Goal: Task Accomplishment & Management: Manage account settings

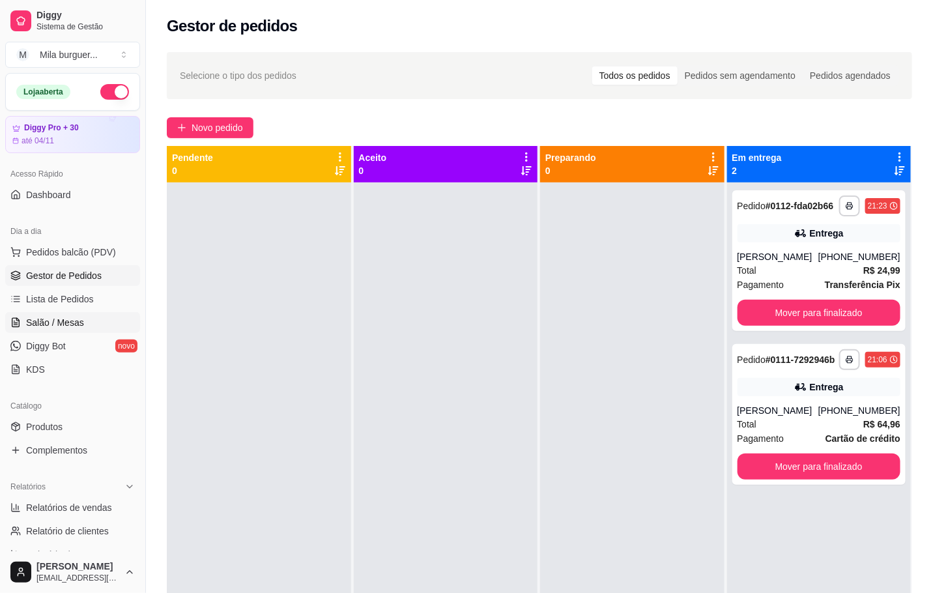
click at [73, 315] on link "Salão / Mesas" at bounding box center [72, 322] width 135 height 21
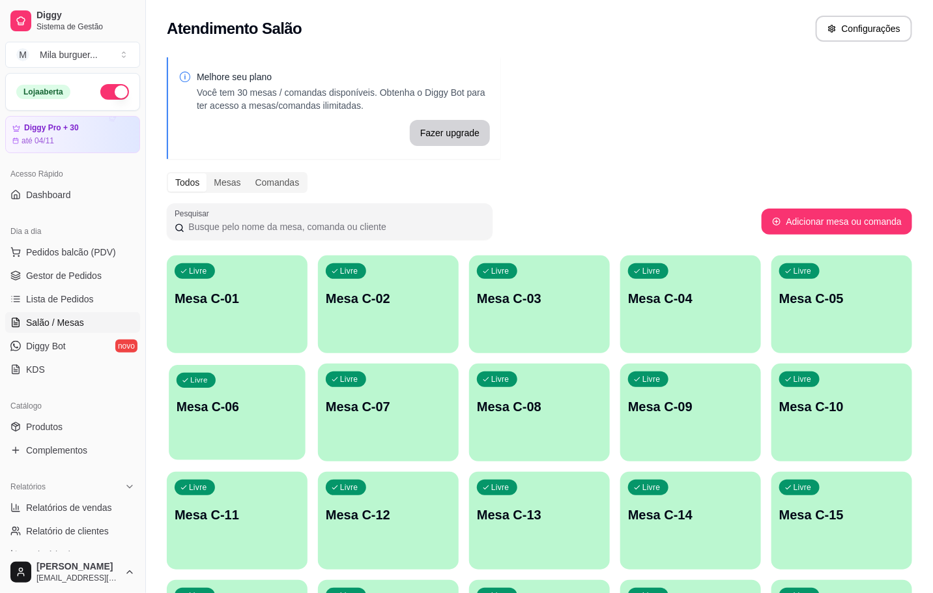
click at [231, 411] on div "Livre Mesa C-06" at bounding box center [237, 405] width 137 height 80
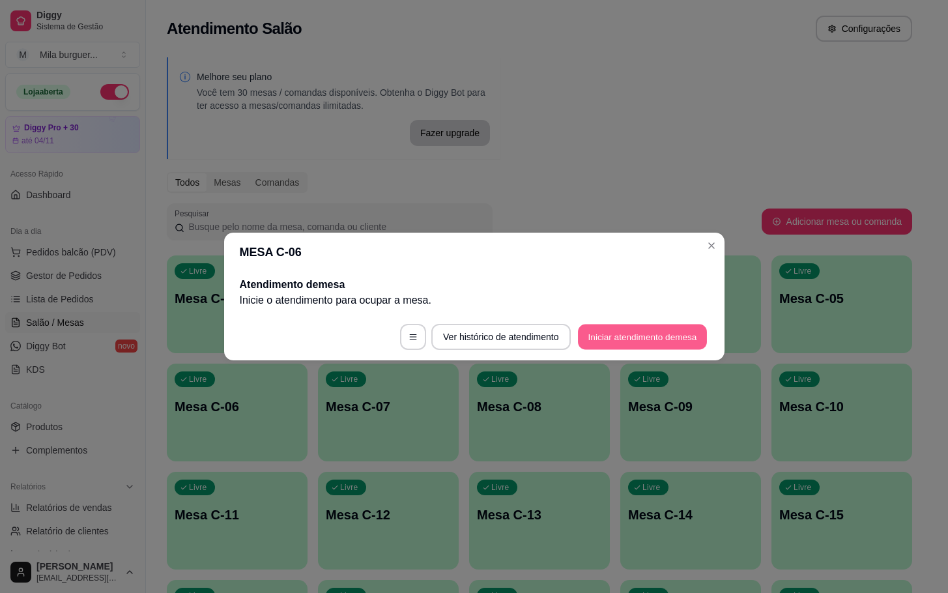
click at [686, 332] on button "Iniciar atendimento de mesa" at bounding box center [642, 337] width 129 height 25
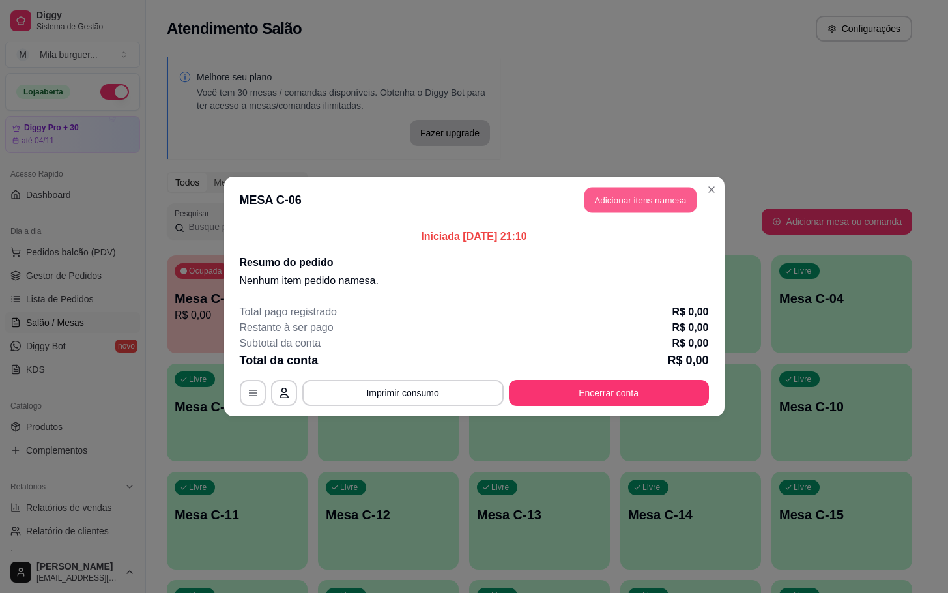
click at [647, 181] on header "MESA C-06 Adicionar itens na mesa" at bounding box center [474, 200] width 501 height 47
click at [628, 192] on button "Adicionar itens na mesa" at bounding box center [641, 200] width 112 height 25
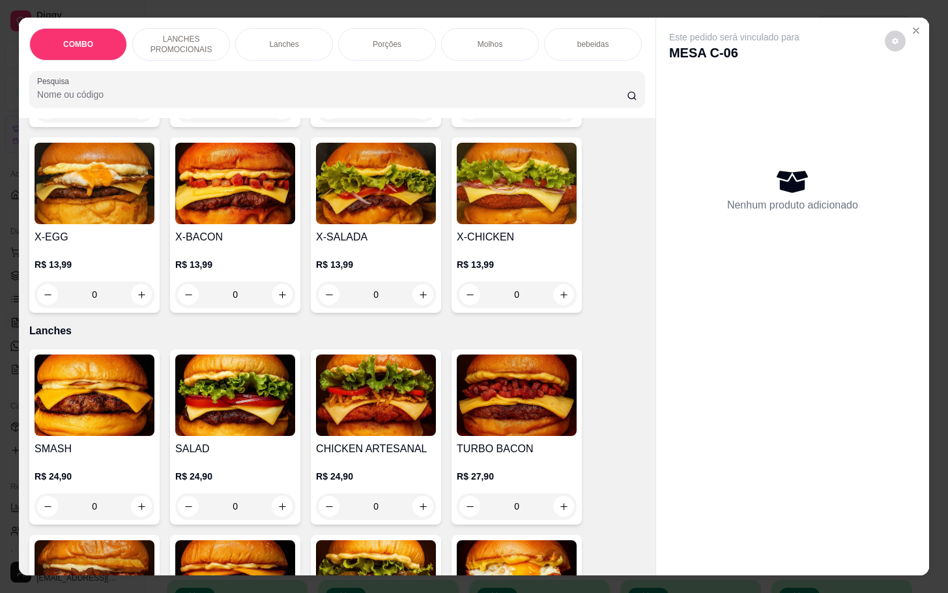
scroll to position [293, 0]
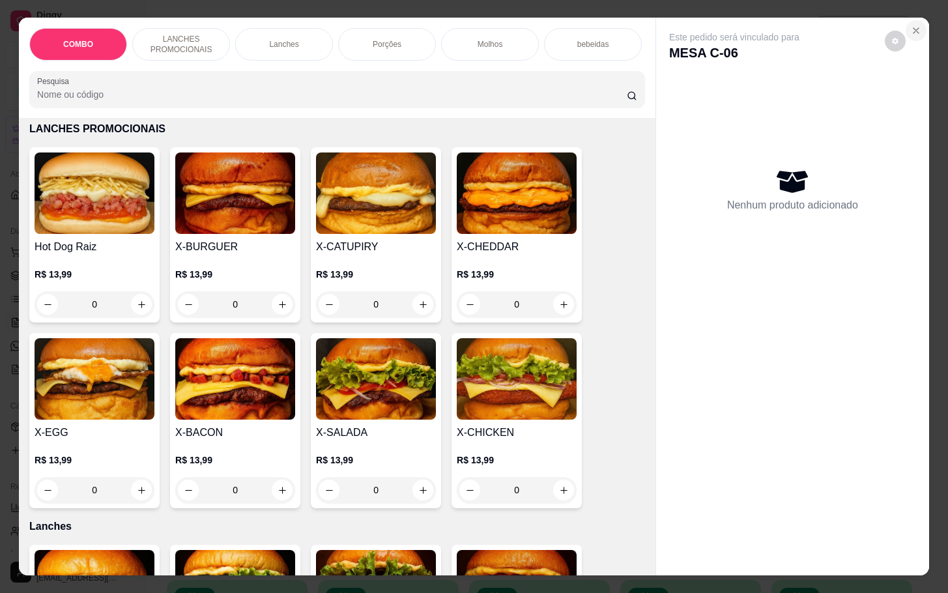
click at [911, 30] on button "Close" at bounding box center [916, 30] width 21 height 21
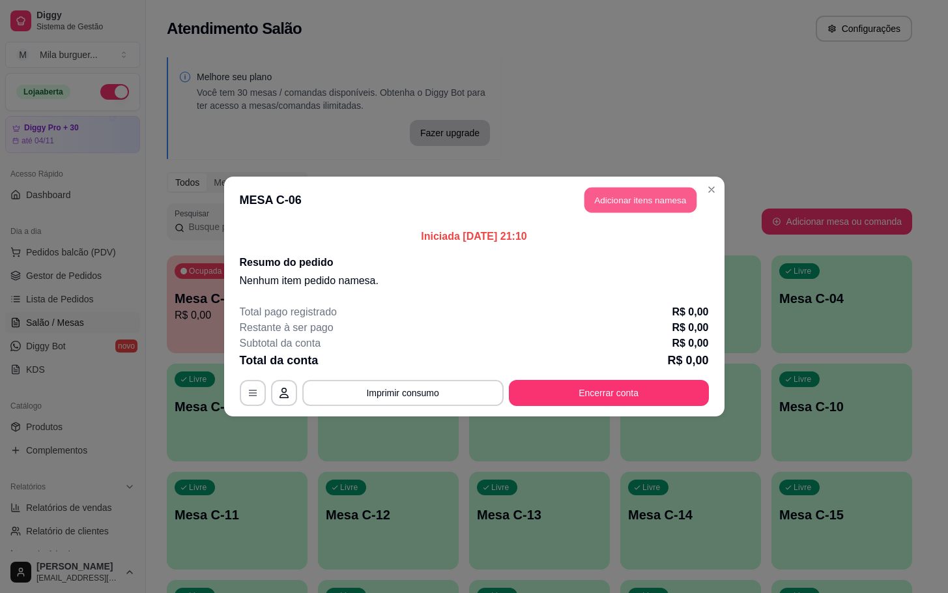
click at [606, 200] on button "Adicionar itens na mesa" at bounding box center [641, 200] width 112 height 25
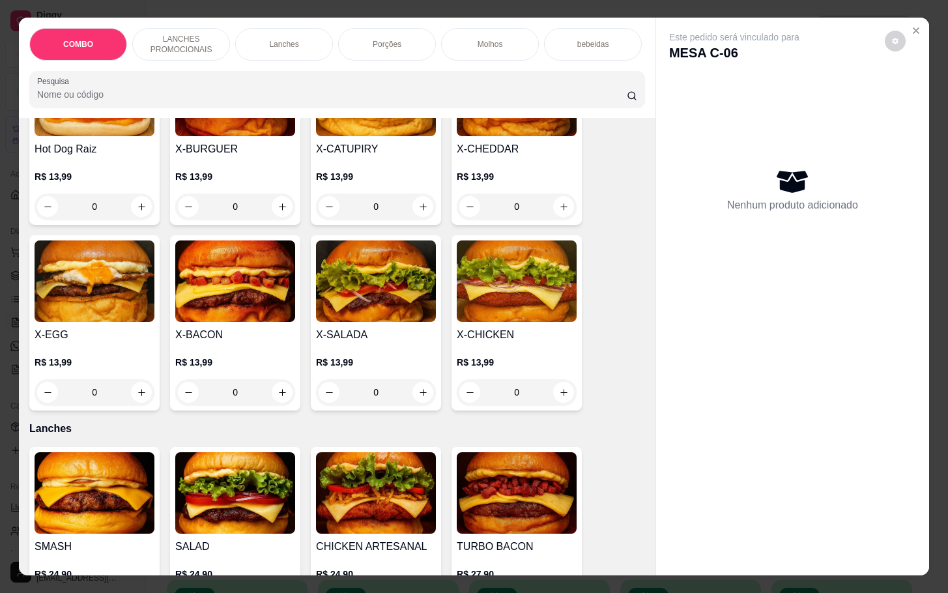
scroll to position [587, 0]
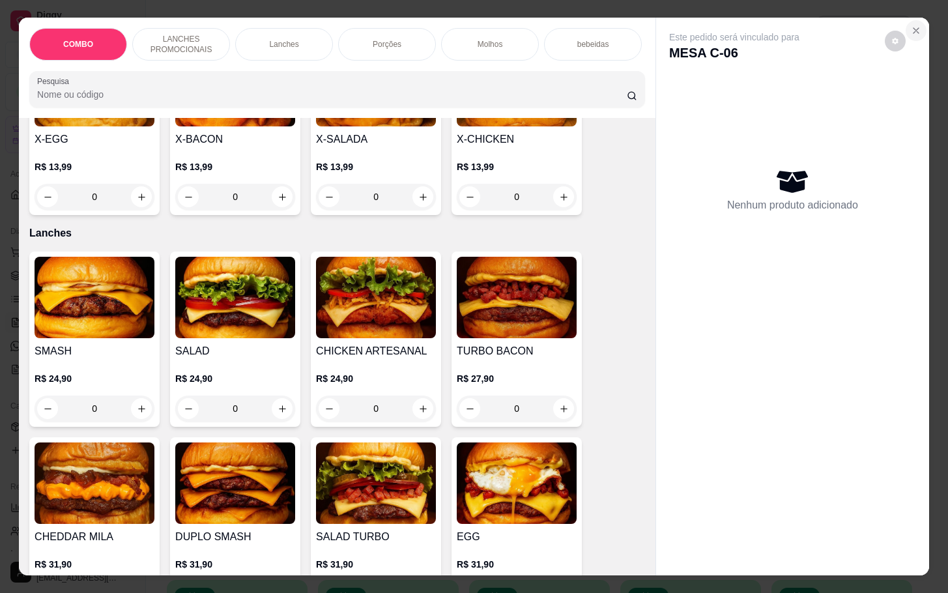
click at [911, 27] on icon "Close" at bounding box center [916, 30] width 10 height 10
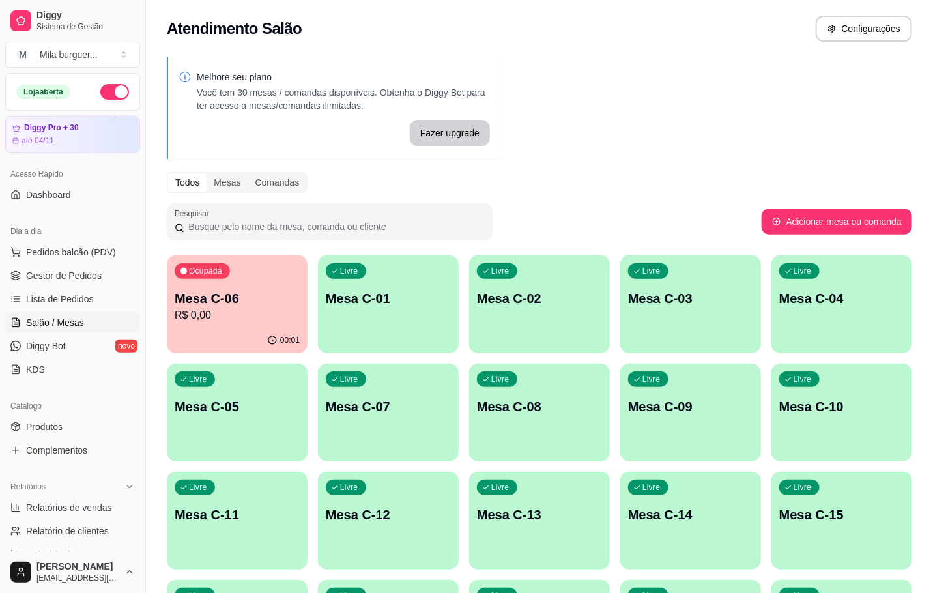
click at [231, 301] on p "Mesa C-06" at bounding box center [237, 298] width 125 height 18
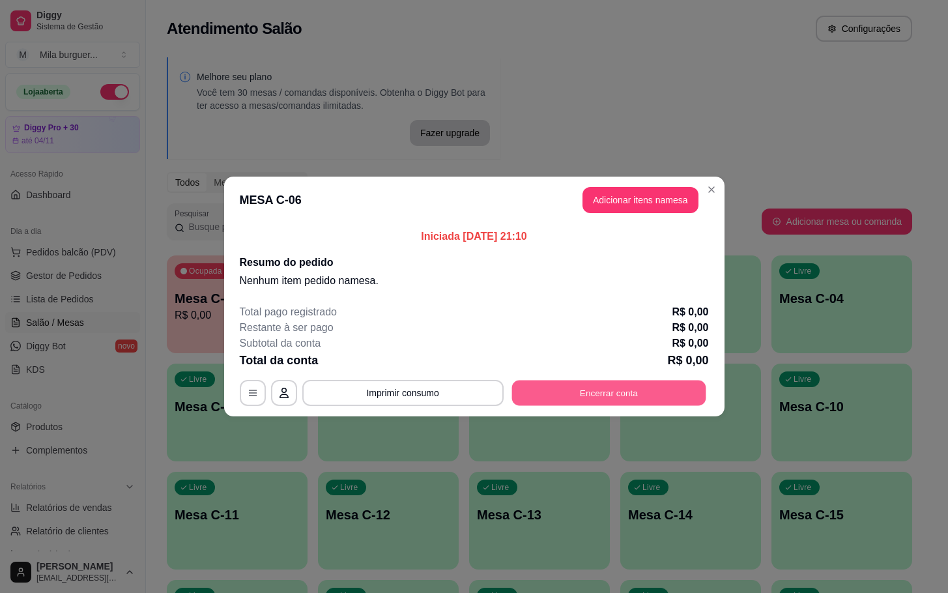
click at [614, 382] on button "Encerrar conta" at bounding box center [609, 393] width 194 height 25
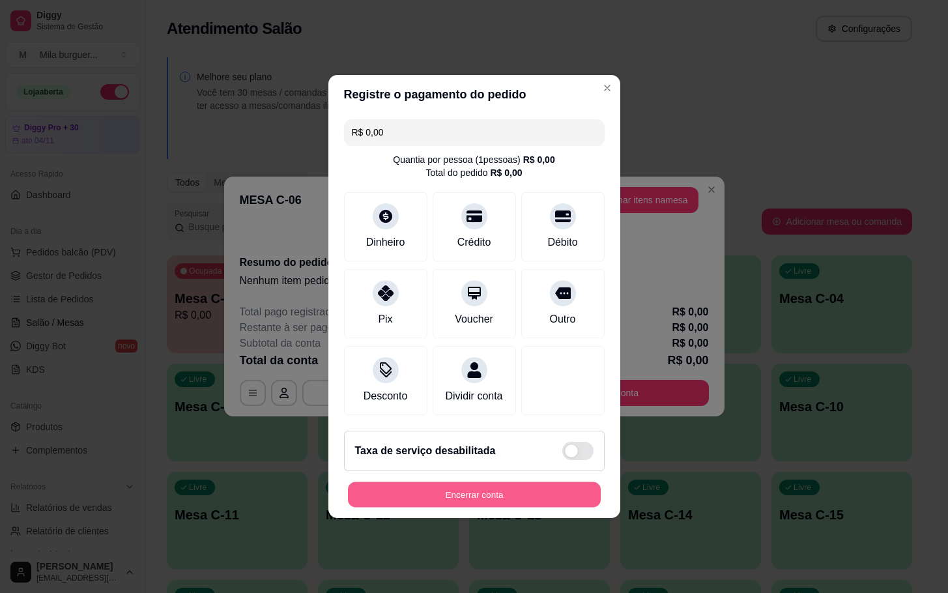
click at [518, 495] on button "Encerrar conta" at bounding box center [474, 494] width 253 height 25
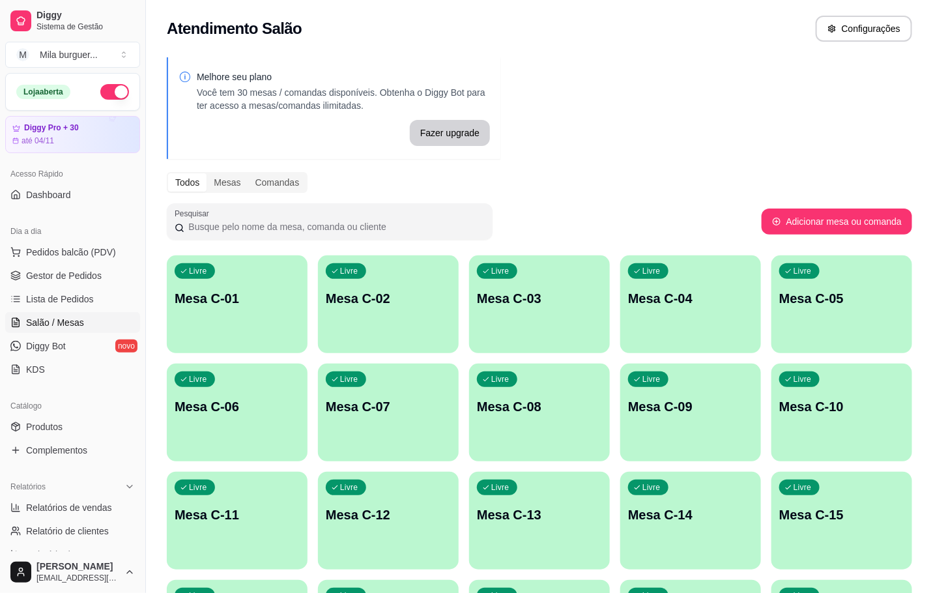
click at [216, 423] on div "Livre Mesa C-06" at bounding box center [237, 405] width 141 height 82
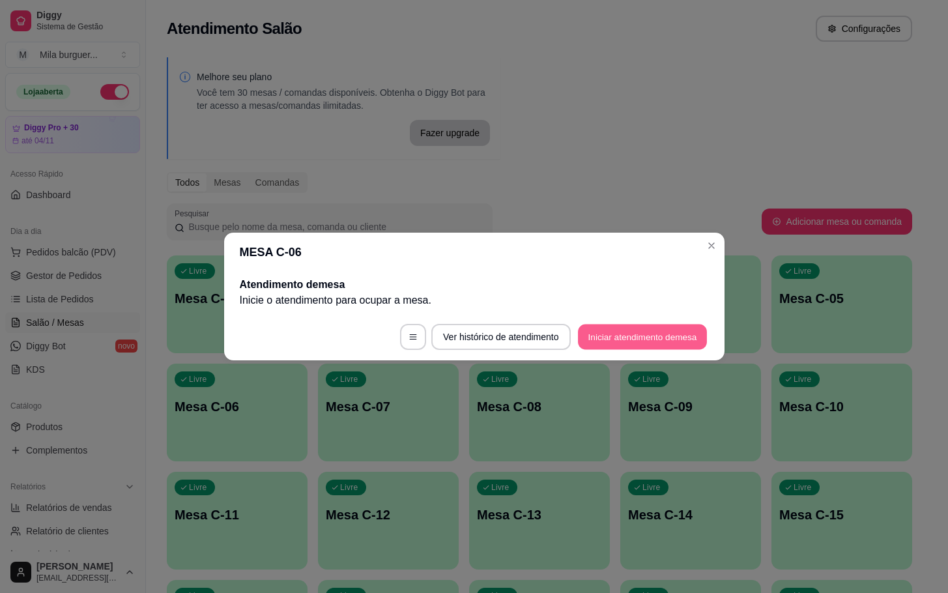
click at [630, 334] on button "Iniciar atendimento de mesa" at bounding box center [642, 337] width 129 height 25
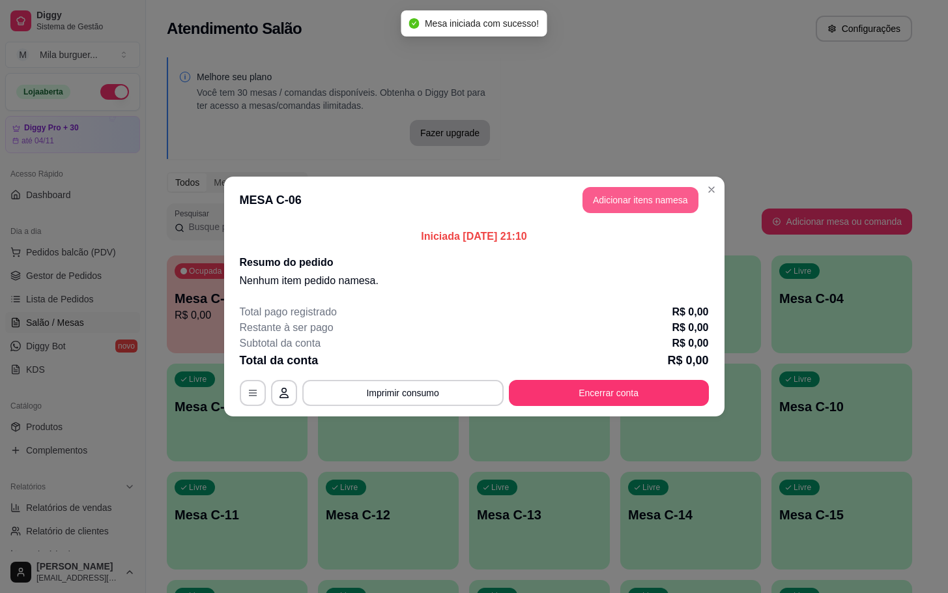
click at [608, 211] on button "Adicionar itens na mesa" at bounding box center [641, 200] width 116 height 26
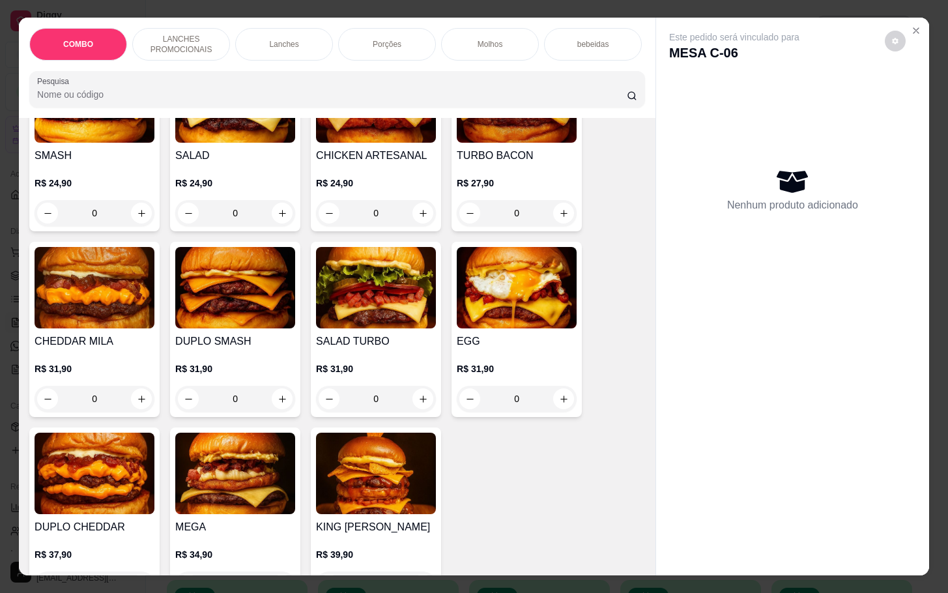
scroll to position [1075, 0]
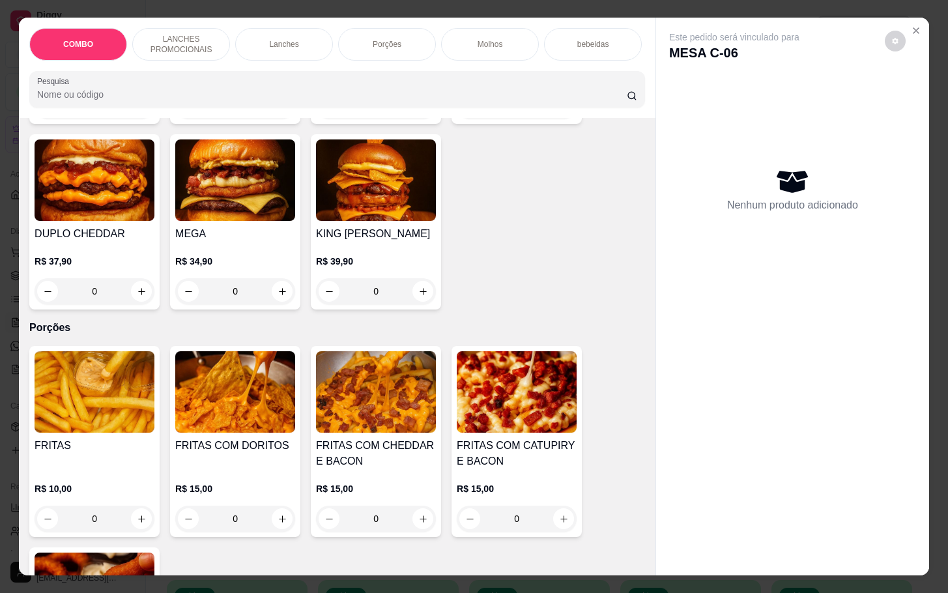
click at [340, 413] on img at bounding box center [376, 391] width 120 height 81
click at [227, 385] on img at bounding box center [235, 391] width 120 height 81
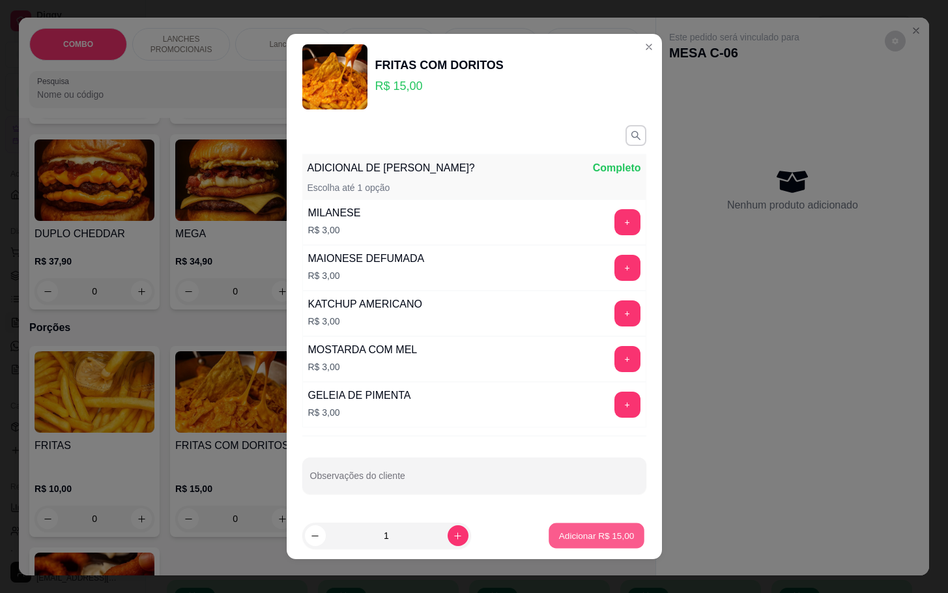
click at [549, 536] on button "Adicionar R$ 15,00" at bounding box center [597, 535] width 96 height 25
type input "1"
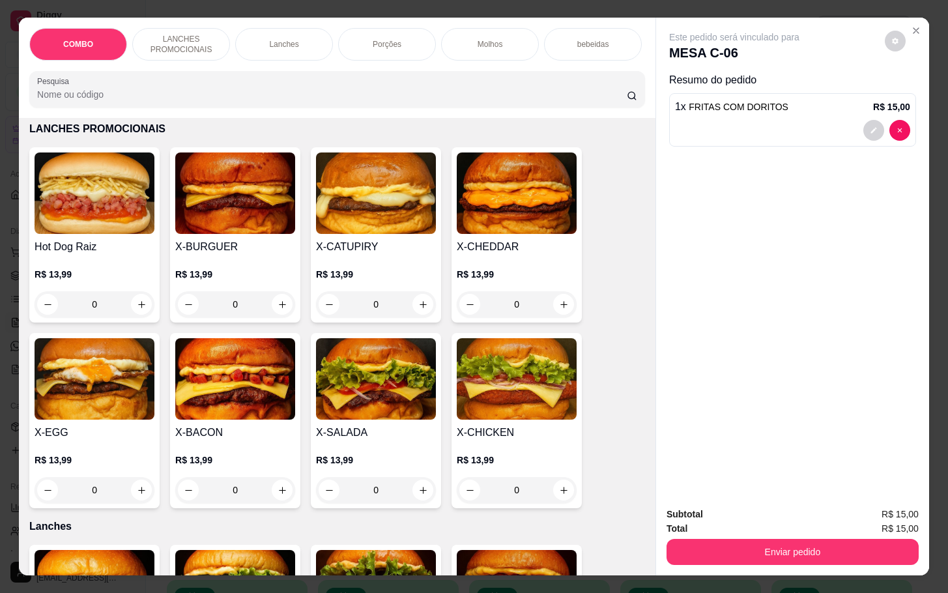
scroll to position [0, 0]
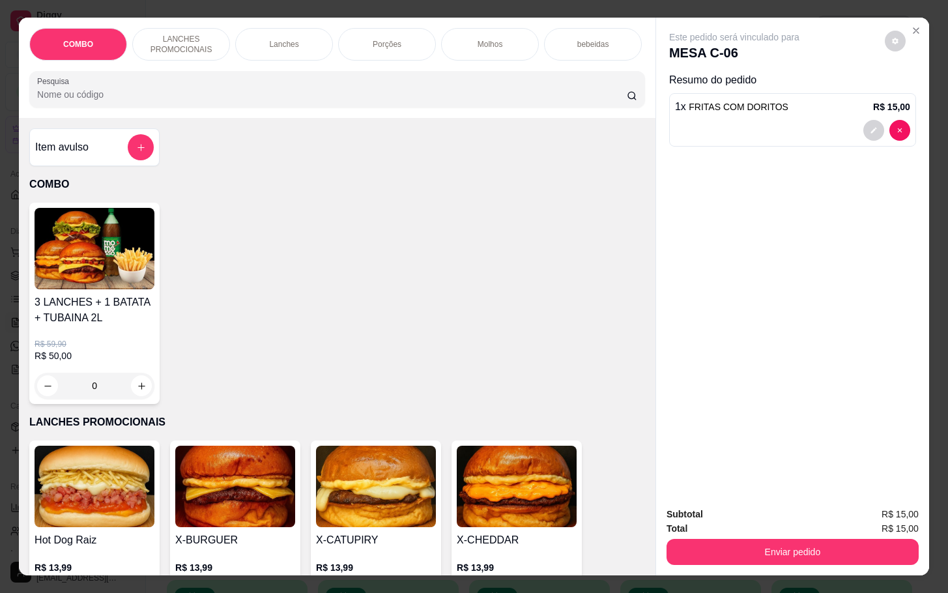
click at [59, 151] on h4 "Item avulso" at bounding box center [61, 147] width 53 height 16
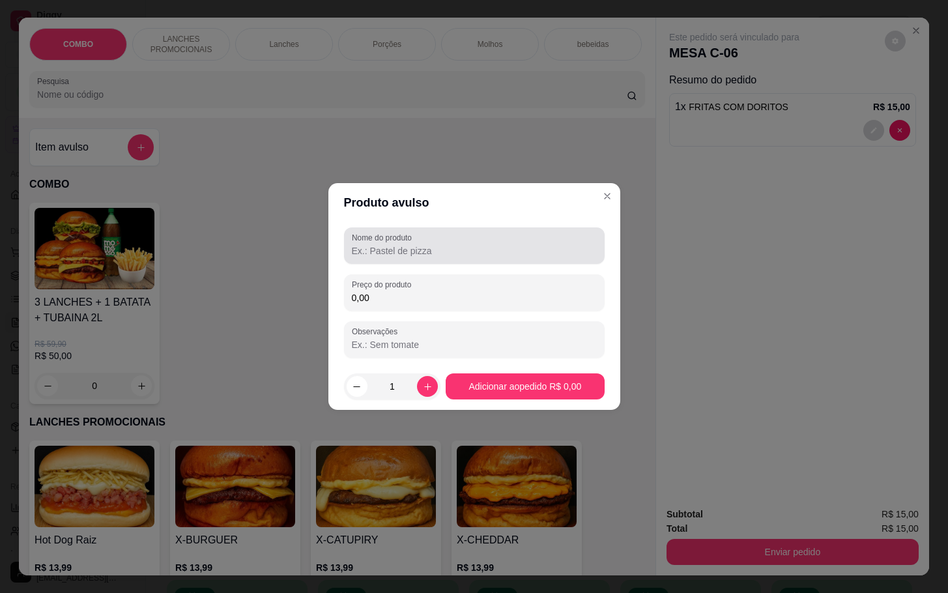
click at [403, 247] on input "Nome do produto" at bounding box center [474, 250] width 245 height 13
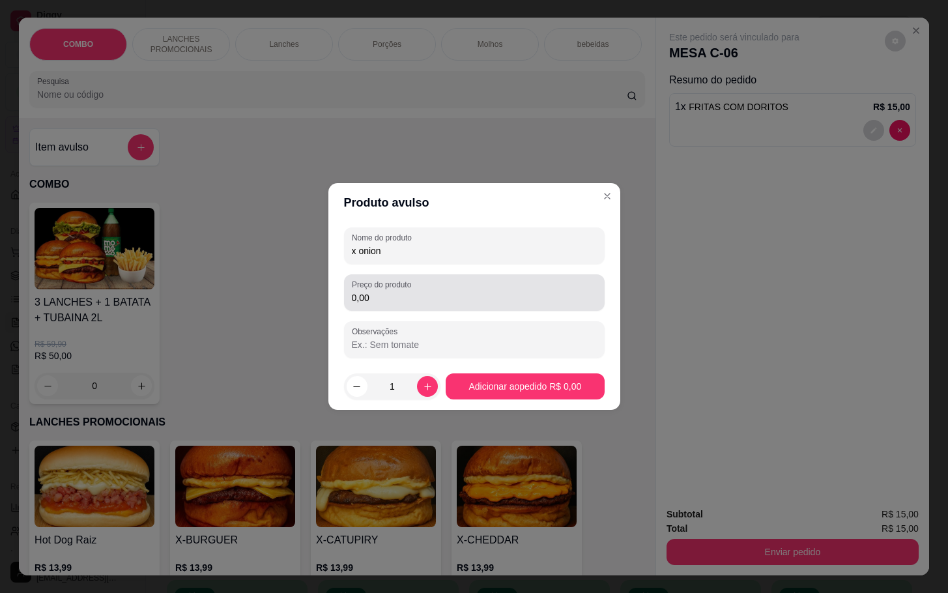
type input "x onion"
click at [375, 301] on input "0,00" at bounding box center [474, 297] width 245 height 13
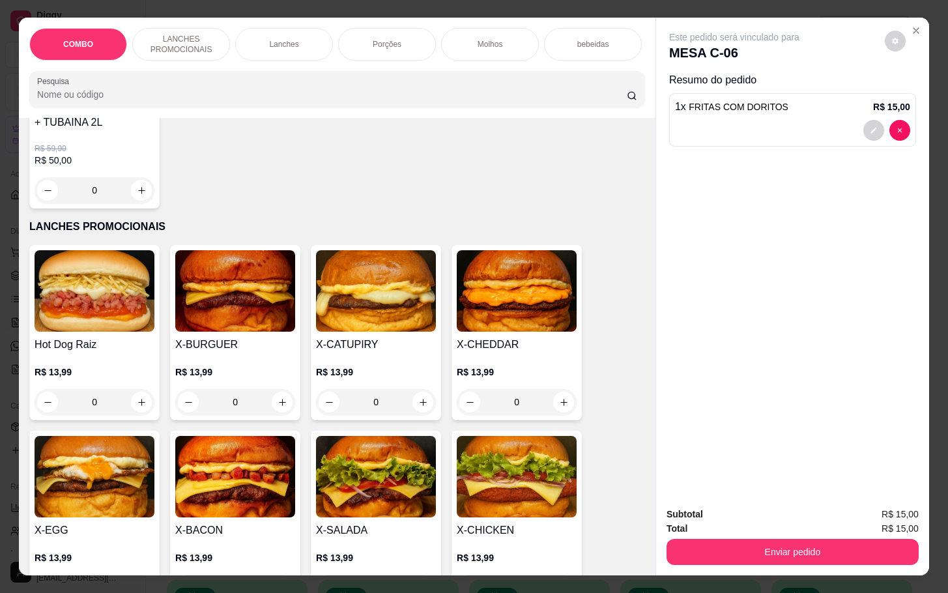
scroll to position [293, 0]
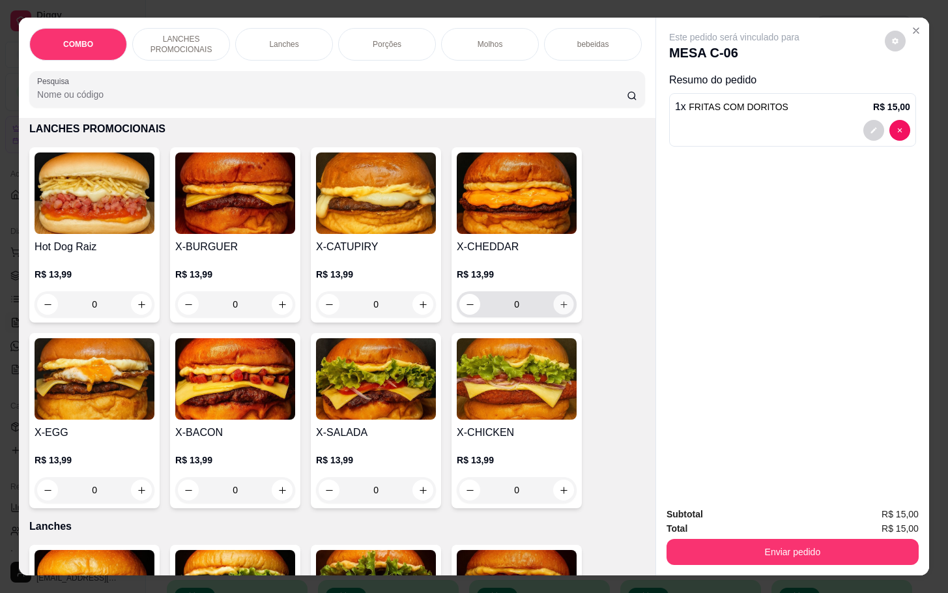
click at [559, 310] on icon "increase-product-quantity" at bounding box center [564, 305] width 10 height 10
type input "1"
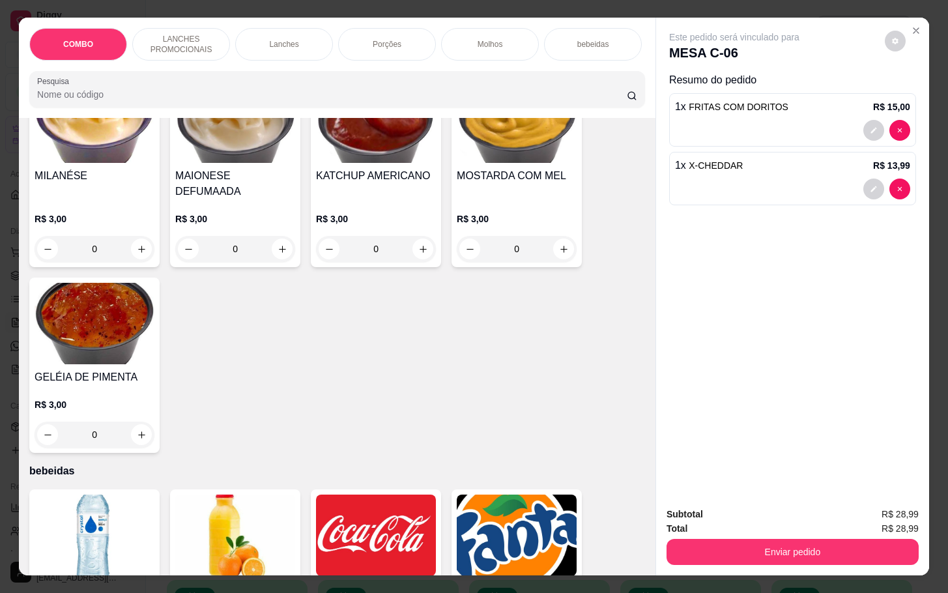
scroll to position [2053, 0]
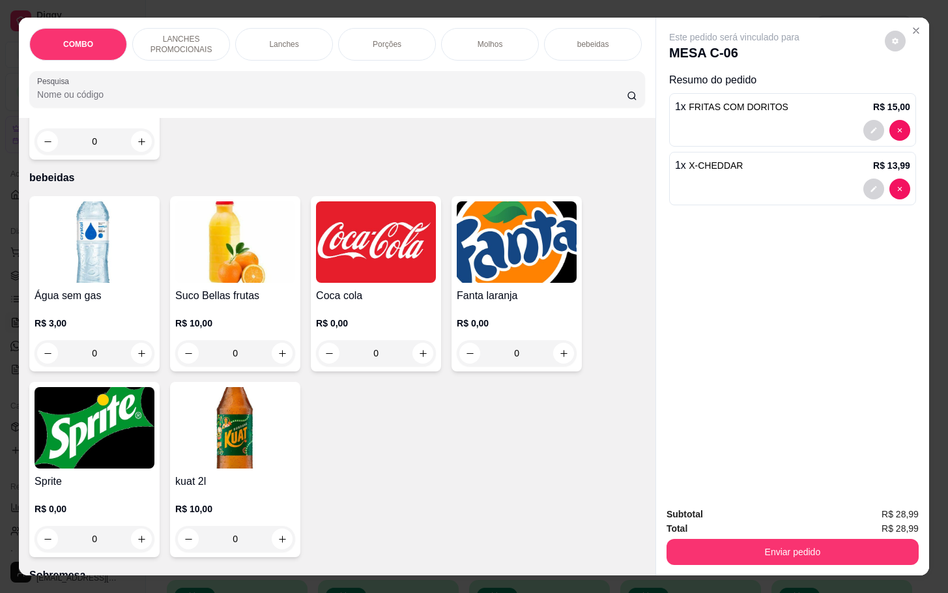
click at [333, 255] on img at bounding box center [376, 241] width 120 height 81
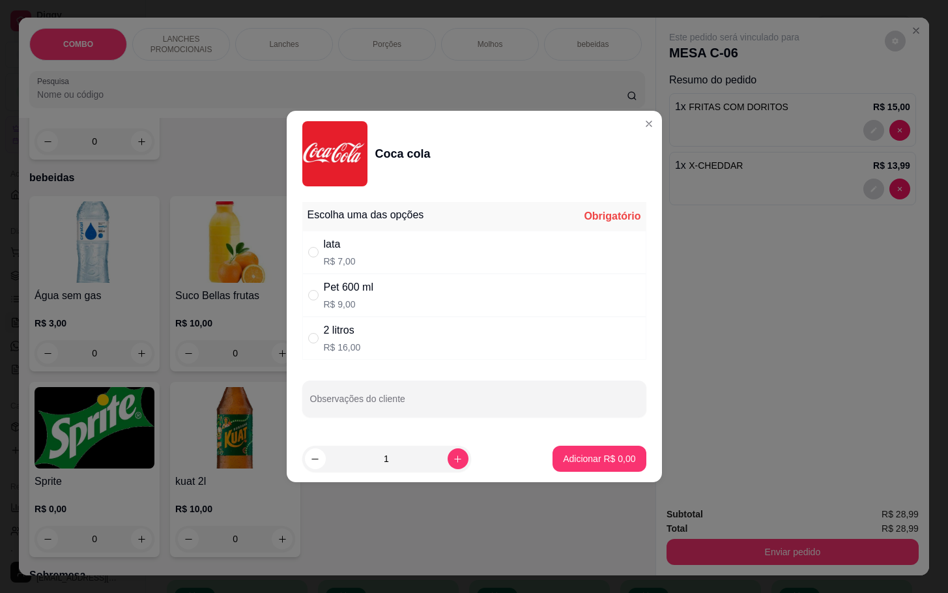
click at [372, 282] on div "Pet 600 ml" at bounding box center [349, 288] width 50 height 16
radio input "true"
click at [583, 452] on button "Adicionar R$ 9,00" at bounding box center [599, 458] width 91 height 25
type input "1"
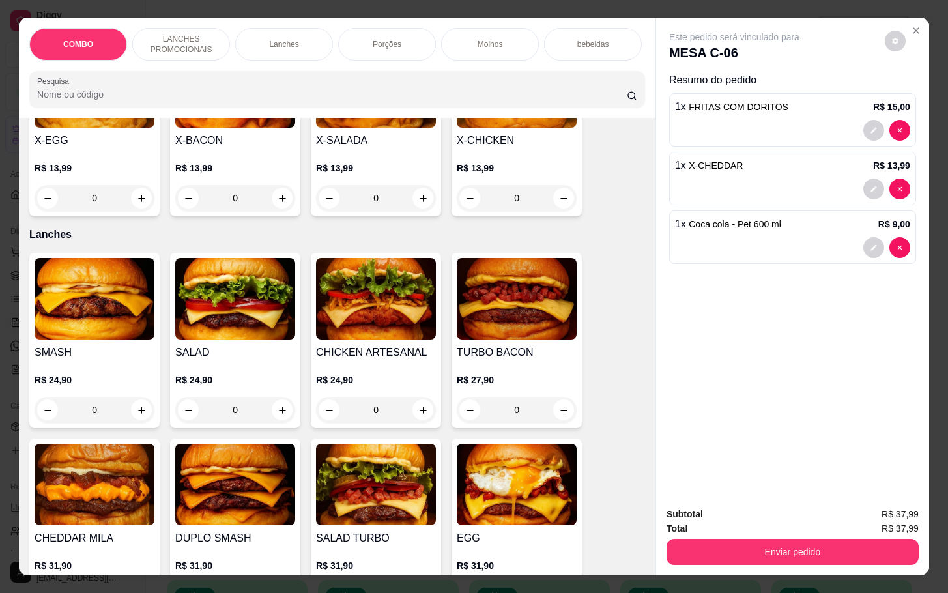
scroll to position [489, 0]
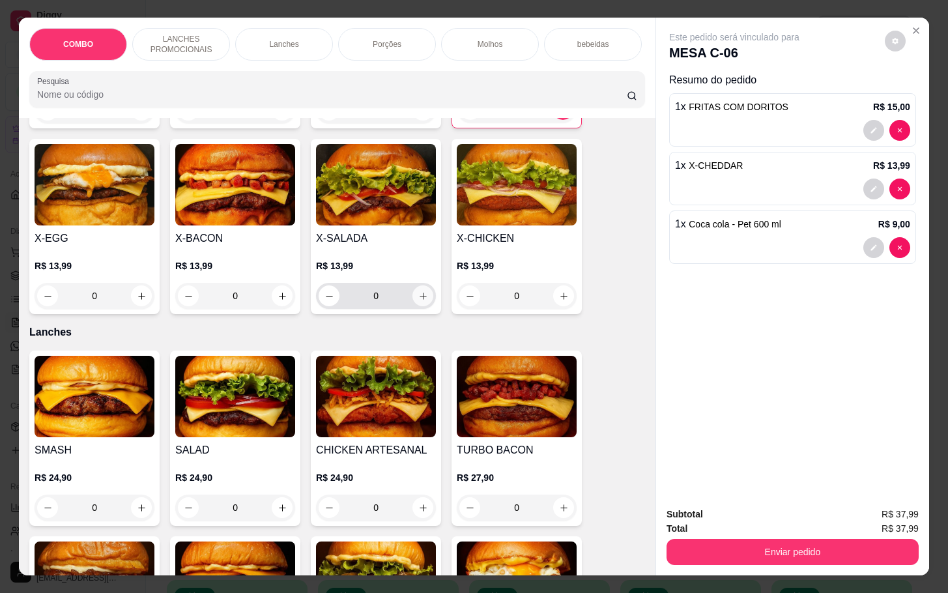
click at [421, 303] on button "increase-product-quantity" at bounding box center [423, 295] width 21 height 21
type input "1"
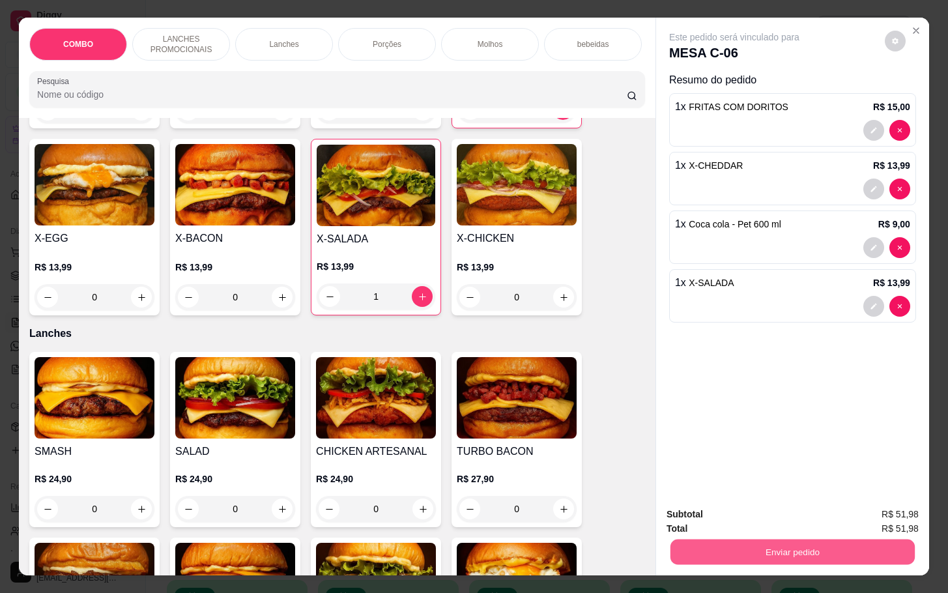
click at [757, 539] on button "Enviar pedido" at bounding box center [793, 551] width 244 height 25
click at [881, 501] on button "Enviar pedido" at bounding box center [883, 513] width 74 height 25
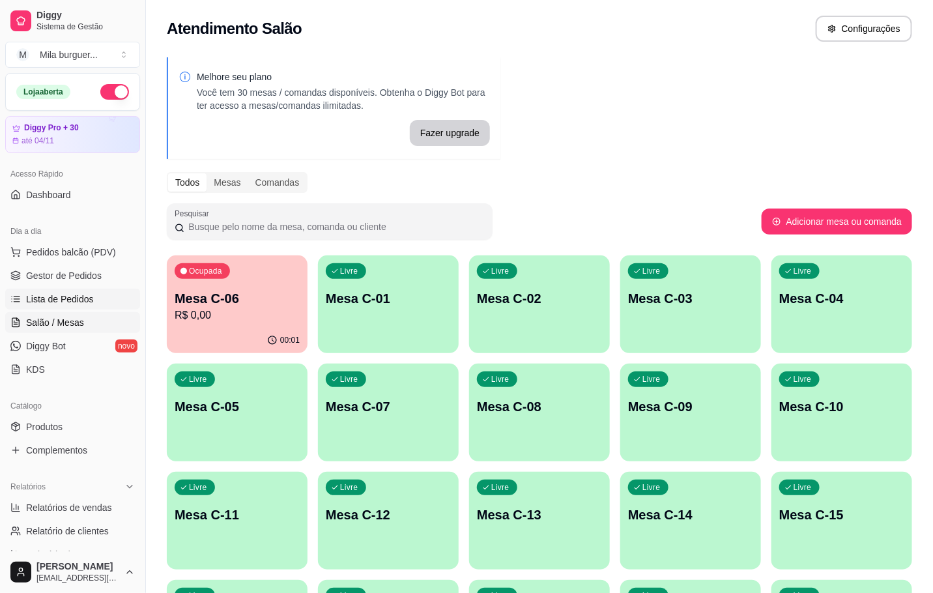
click at [43, 301] on span "Lista de Pedidos" at bounding box center [60, 299] width 68 height 13
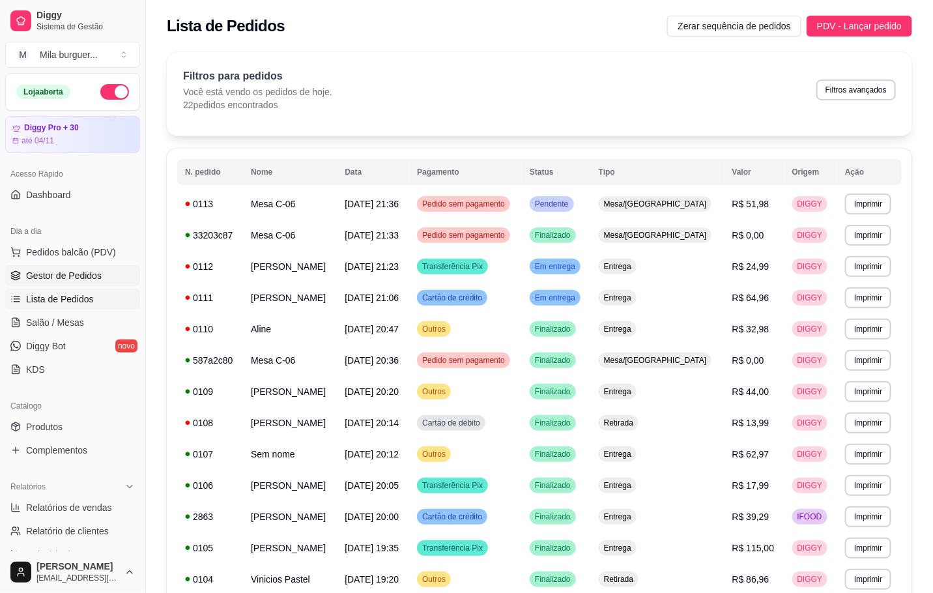
click at [34, 284] on link "Gestor de Pedidos" at bounding box center [72, 275] width 135 height 21
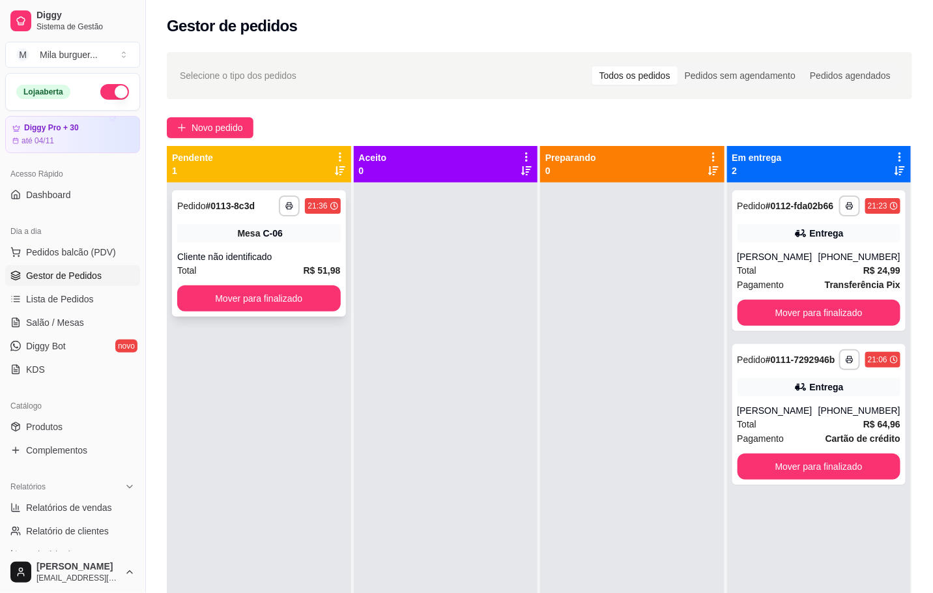
click at [227, 211] on strong "# 0113-8c3d" at bounding box center [231, 206] width 50 height 10
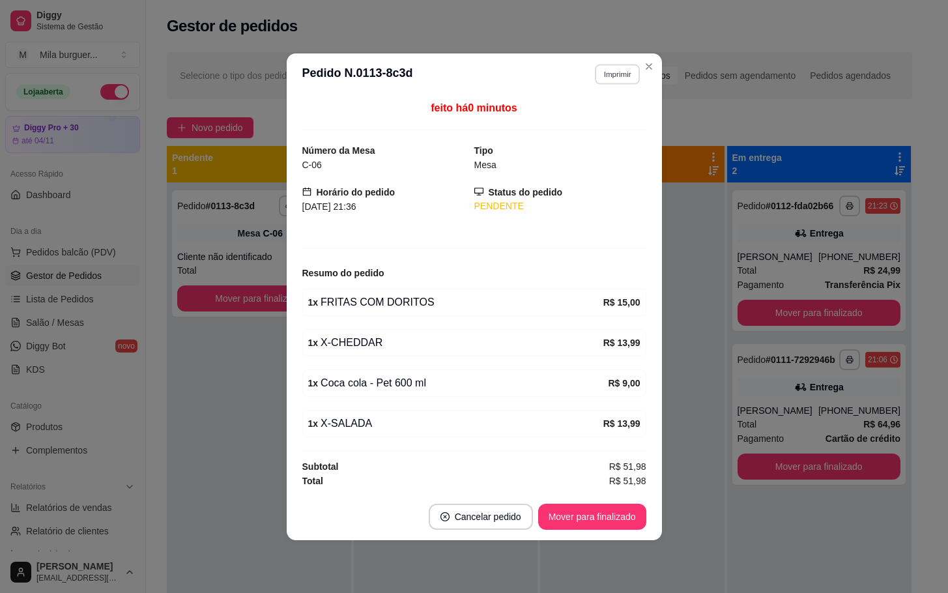
click at [612, 74] on button "Imprimir" at bounding box center [617, 74] width 45 height 20
click at [581, 121] on button "IMPRESSORA" at bounding box center [594, 117] width 91 height 20
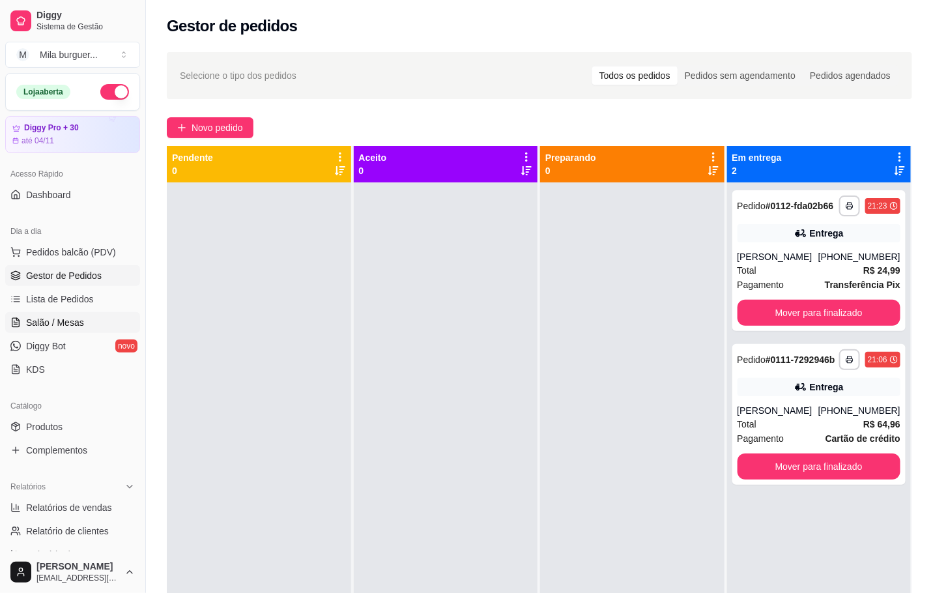
click at [47, 325] on span "Salão / Mesas" at bounding box center [55, 322] width 58 height 13
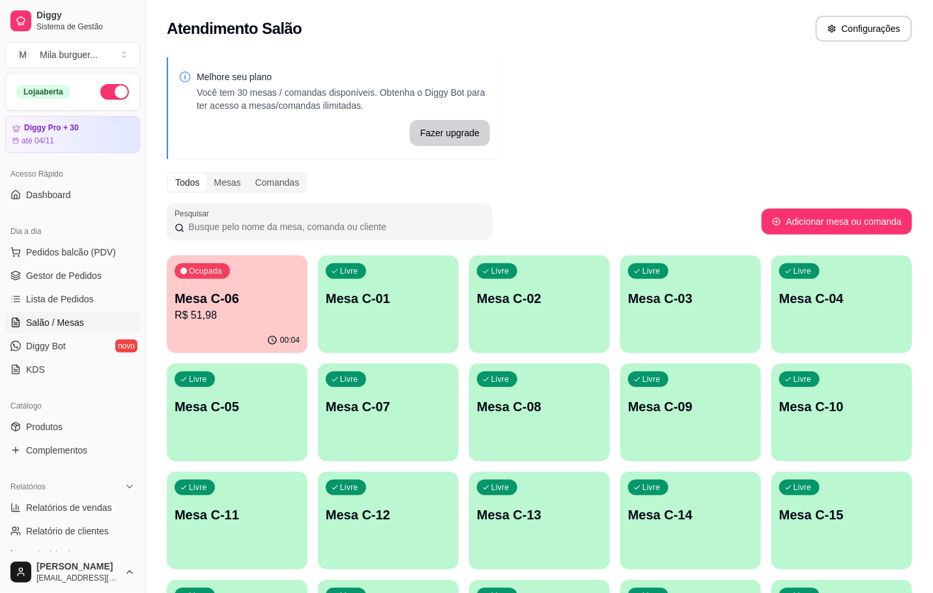
click at [210, 289] on p "Mesa C-06" at bounding box center [237, 298] width 125 height 18
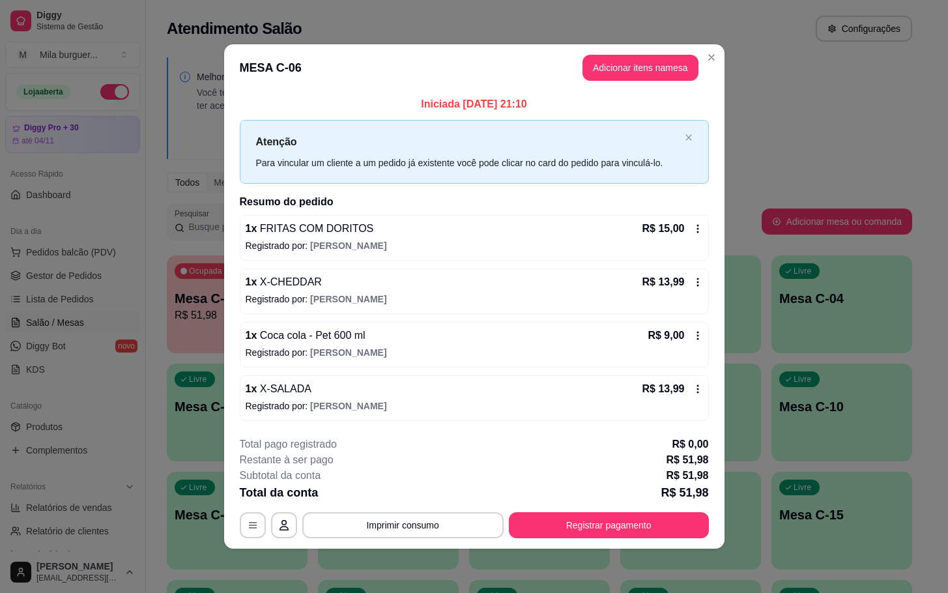
click at [702, 333] on icon at bounding box center [698, 335] width 10 height 10
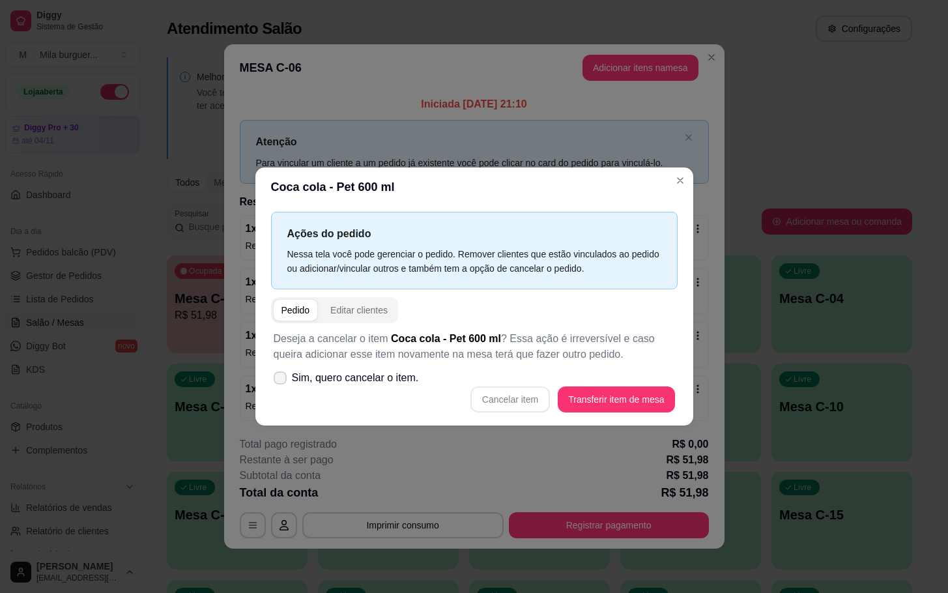
click at [278, 376] on icon at bounding box center [280, 378] width 10 height 8
click at [278, 381] on input "Sim, quero cancelar o item." at bounding box center [277, 385] width 8 height 8
checkbox input "true"
click at [536, 441] on div "Coca cola - Pet 600 ml Ações do pedido Nessa tela você pode gerenciar o pedido.…" at bounding box center [474, 296] width 948 height 593
click at [514, 399] on button "Cancelar item" at bounding box center [511, 400] width 80 height 26
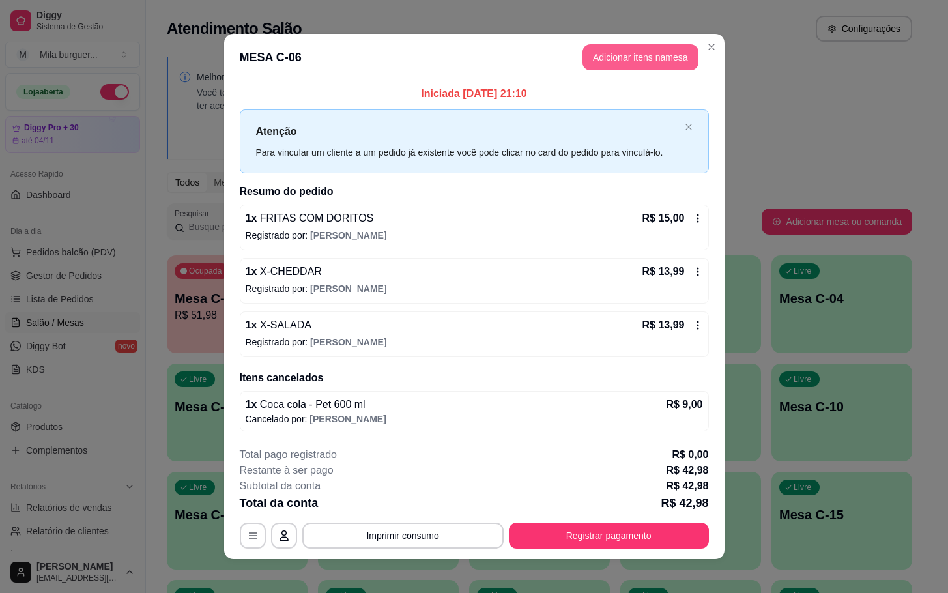
click at [632, 55] on button "Adicionar itens na mesa" at bounding box center [641, 57] width 116 height 26
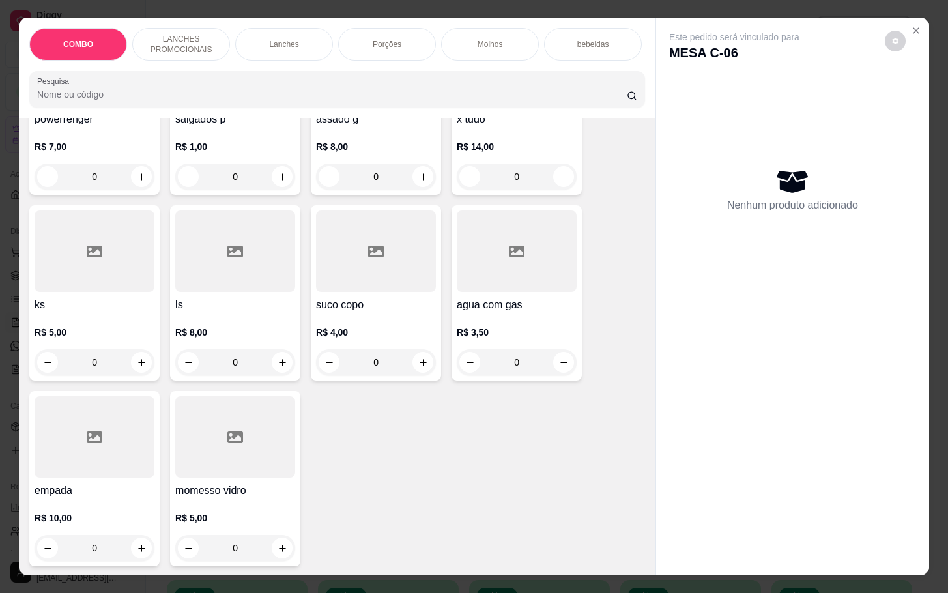
scroll to position [2829, 0]
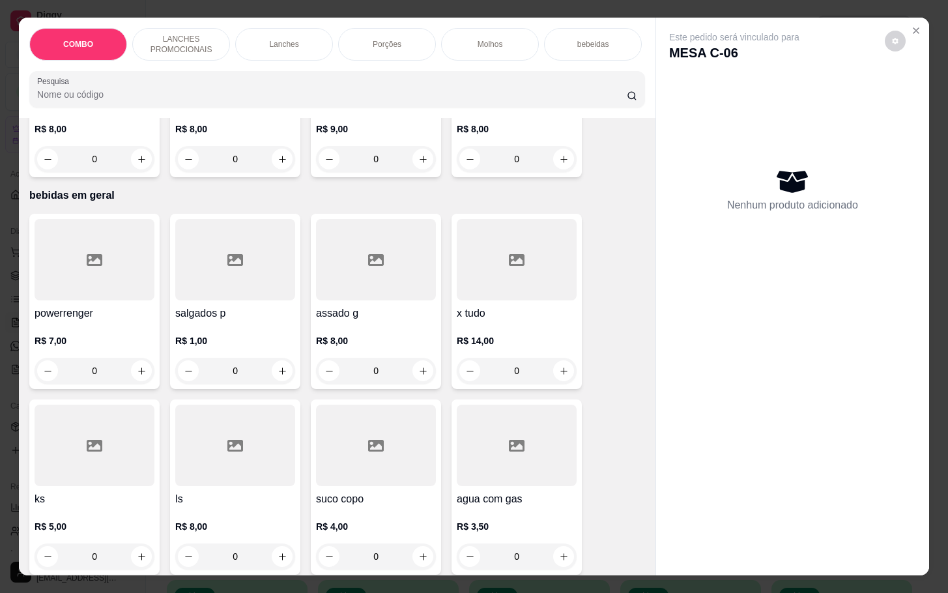
click at [233, 445] on icon at bounding box center [235, 446] width 16 height 16
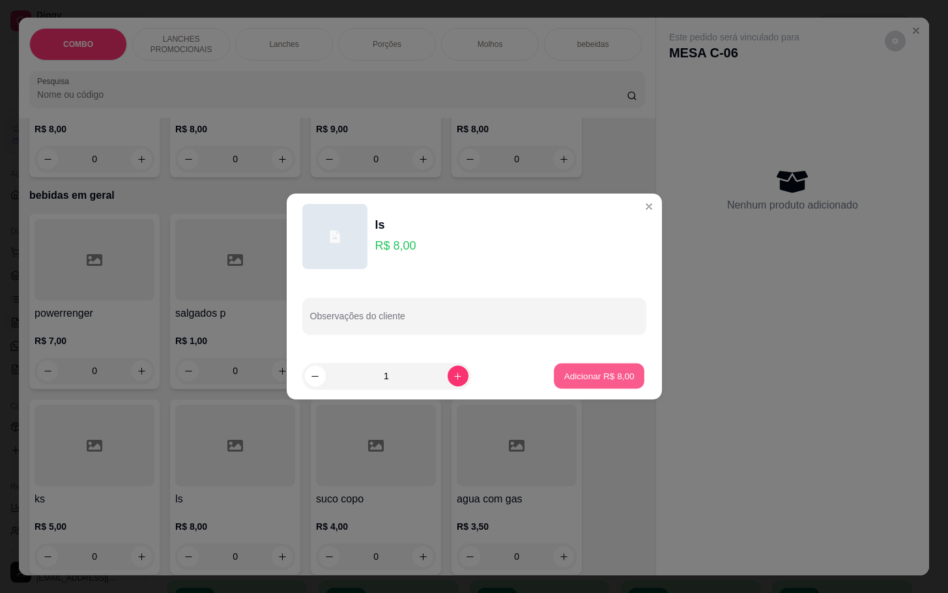
click at [585, 379] on p "Adicionar R$ 8,00" at bounding box center [599, 376] width 70 height 12
type input "1"
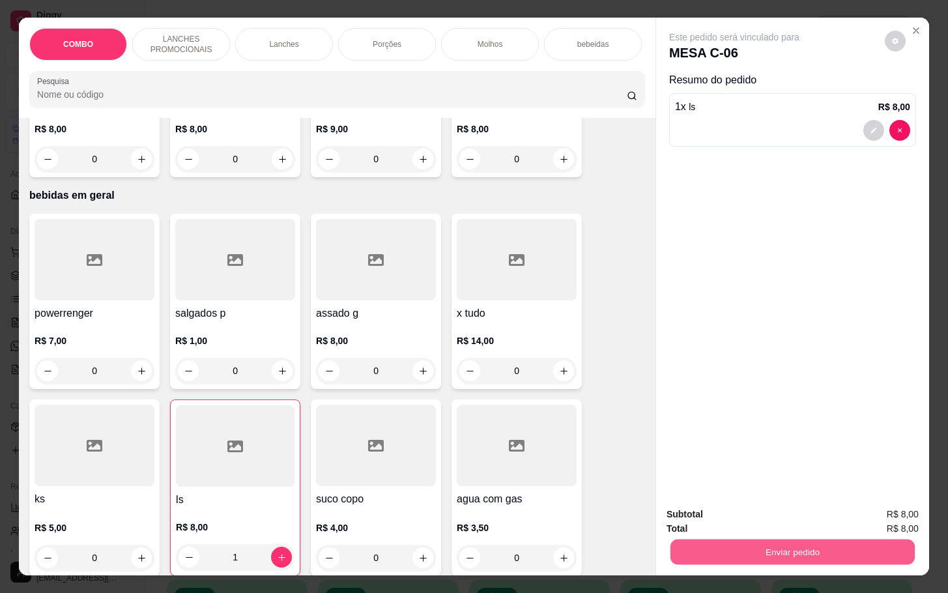
click at [728, 539] on button "Enviar pedido" at bounding box center [793, 551] width 244 height 25
click at [892, 516] on button "Enviar pedido" at bounding box center [883, 513] width 72 height 24
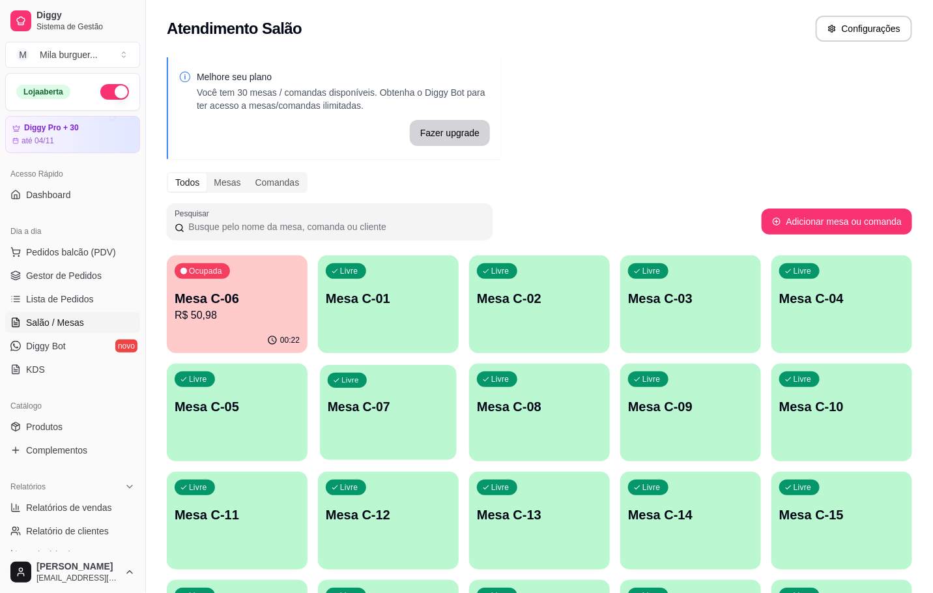
click at [411, 403] on p "Mesa C-07" at bounding box center [388, 407] width 121 height 18
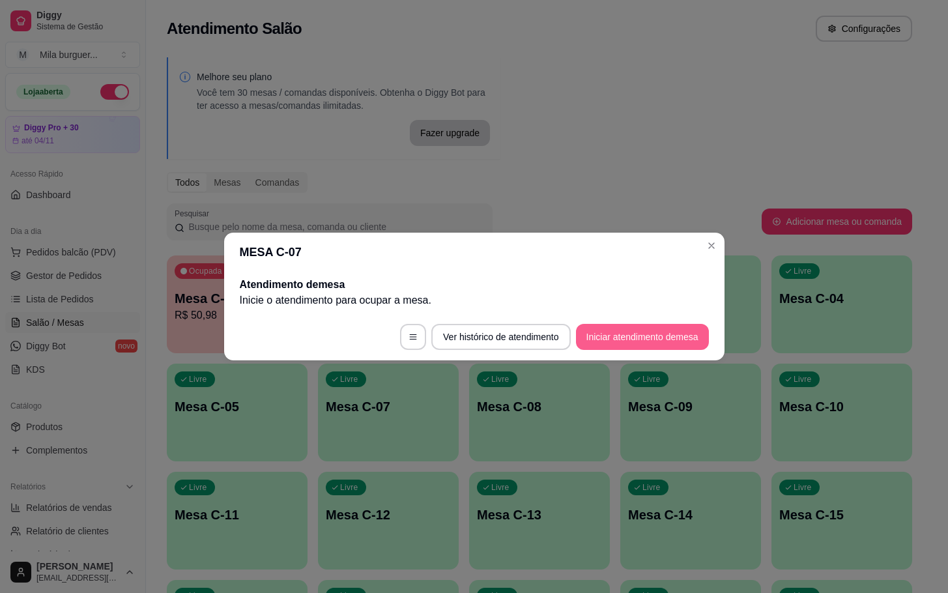
click at [667, 327] on button "Iniciar atendimento de mesa" at bounding box center [642, 337] width 133 height 26
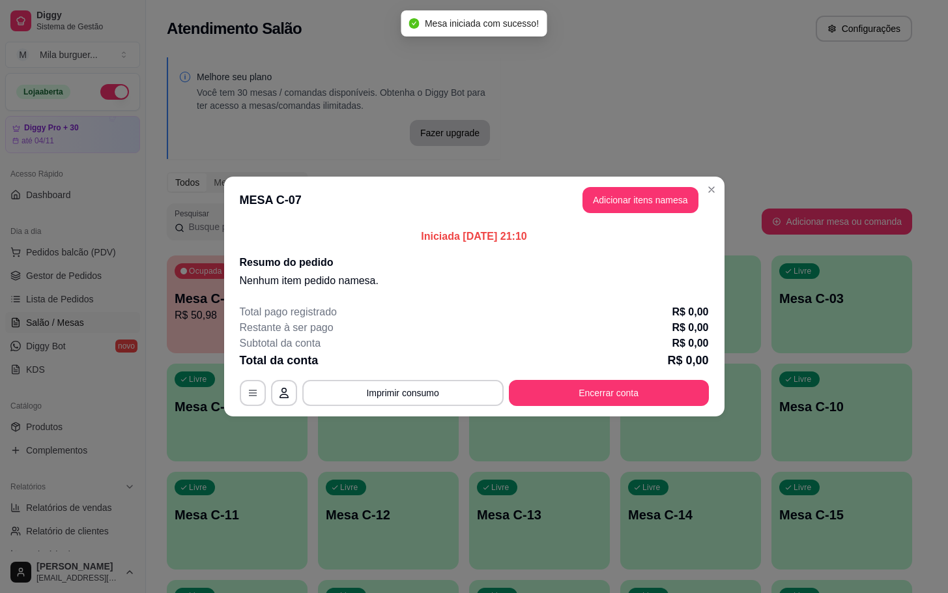
click at [659, 216] on header "MESA C-07 Adicionar itens na mesa" at bounding box center [474, 200] width 501 height 47
click at [601, 209] on button "Adicionar itens na mesa" at bounding box center [641, 200] width 116 height 26
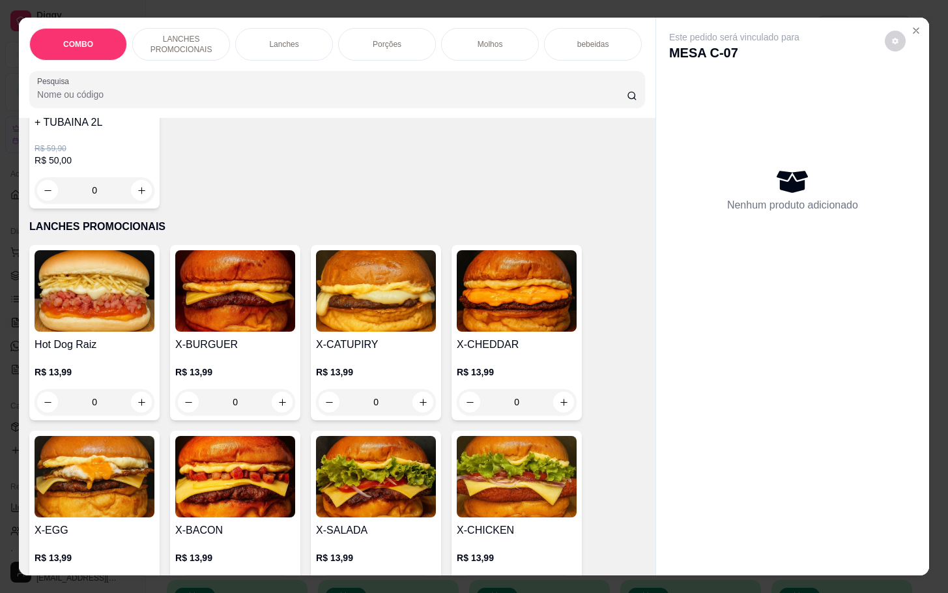
scroll to position [293, 0]
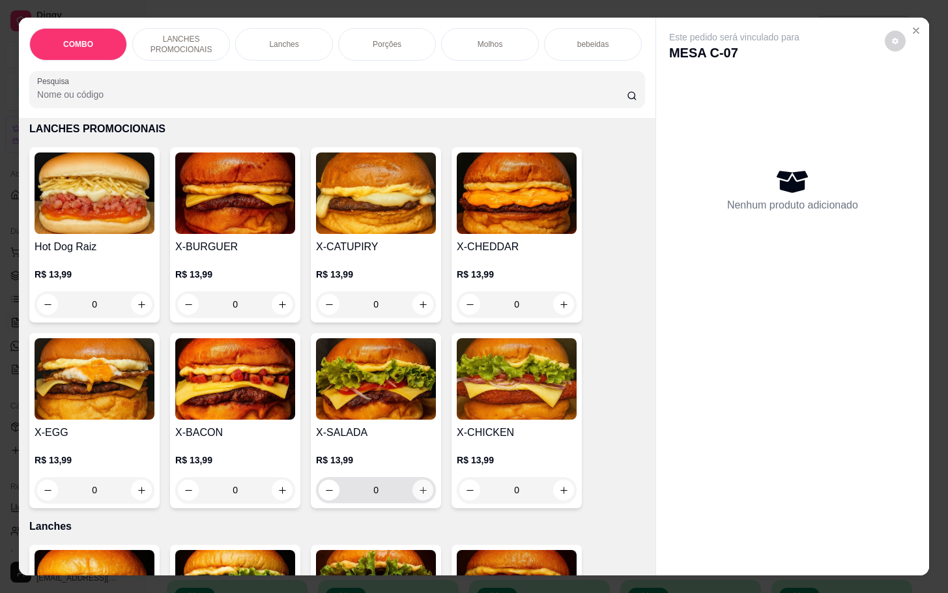
click at [420, 501] on button "increase-product-quantity" at bounding box center [423, 490] width 21 height 21
type input "1"
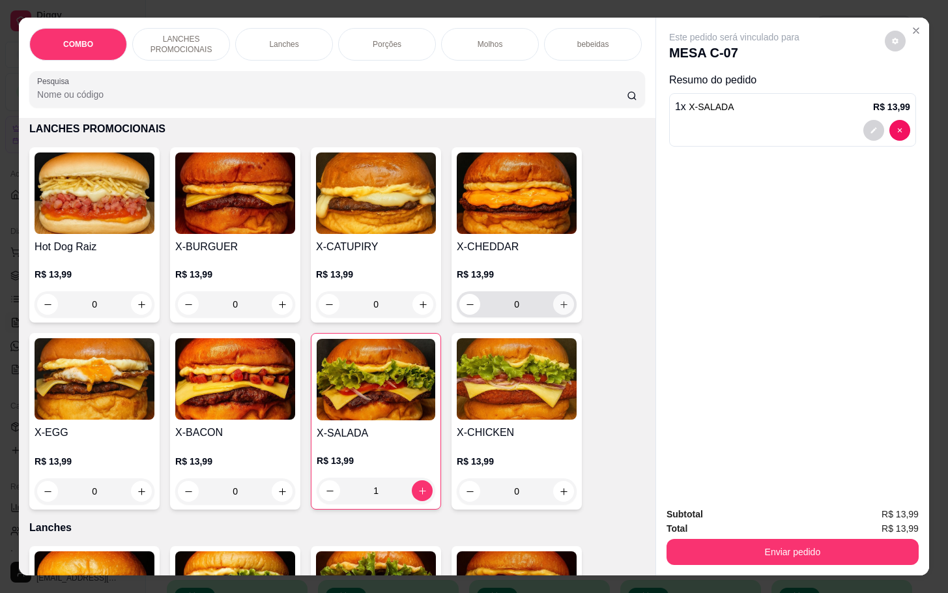
click at [559, 310] on icon "increase-product-quantity" at bounding box center [564, 305] width 10 height 10
type input "1"
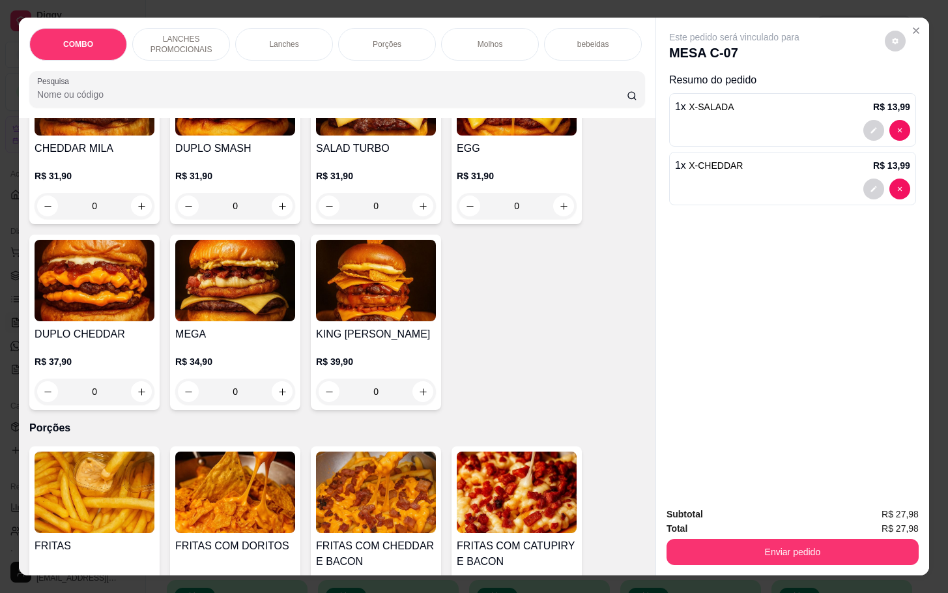
scroll to position [1075, 0]
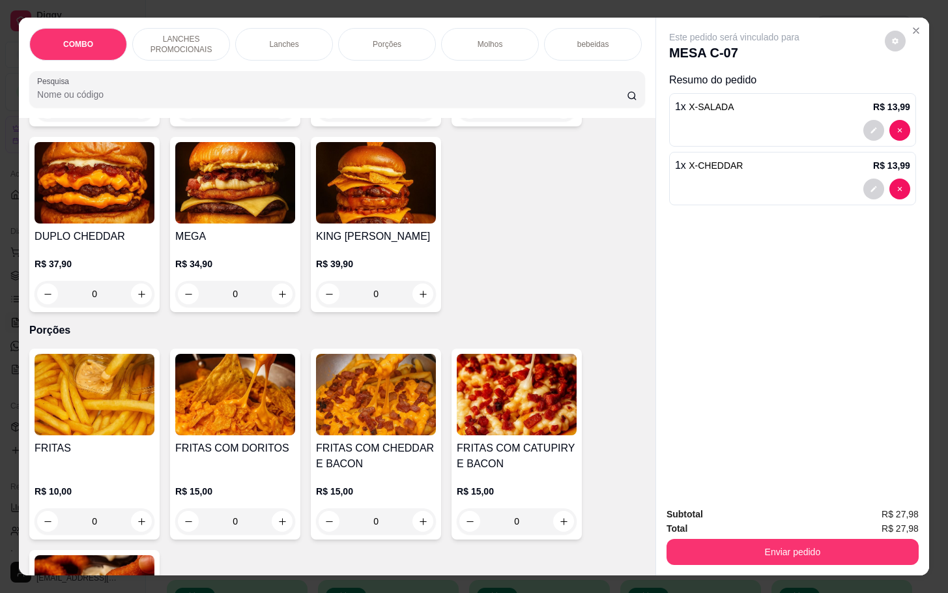
click at [192, 402] on img at bounding box center [235, 394] width 120 height 81
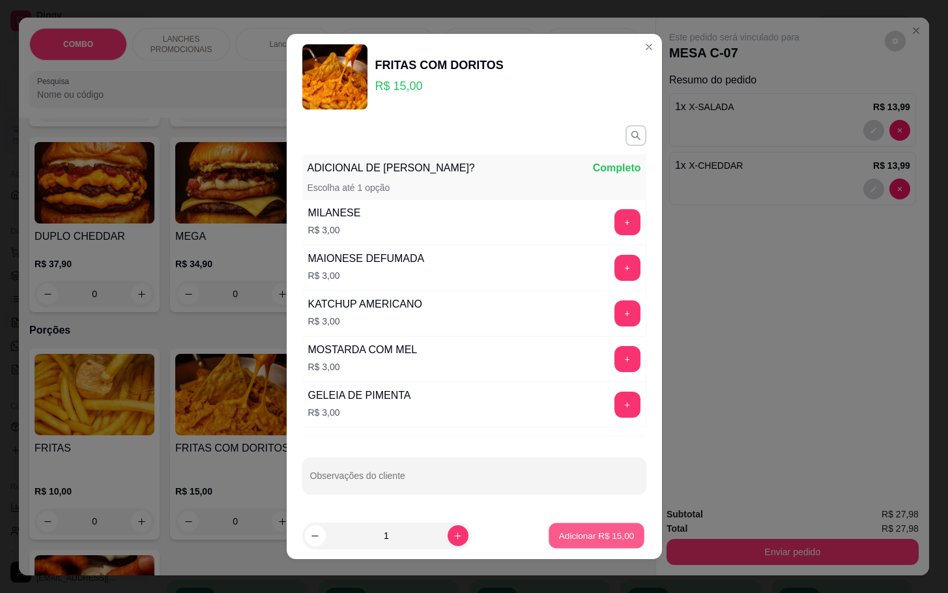
click at [576, 532] on p "Adicionar R$ 15,00" at bounding box center [597, 535] width 76 height 12
type input "1"
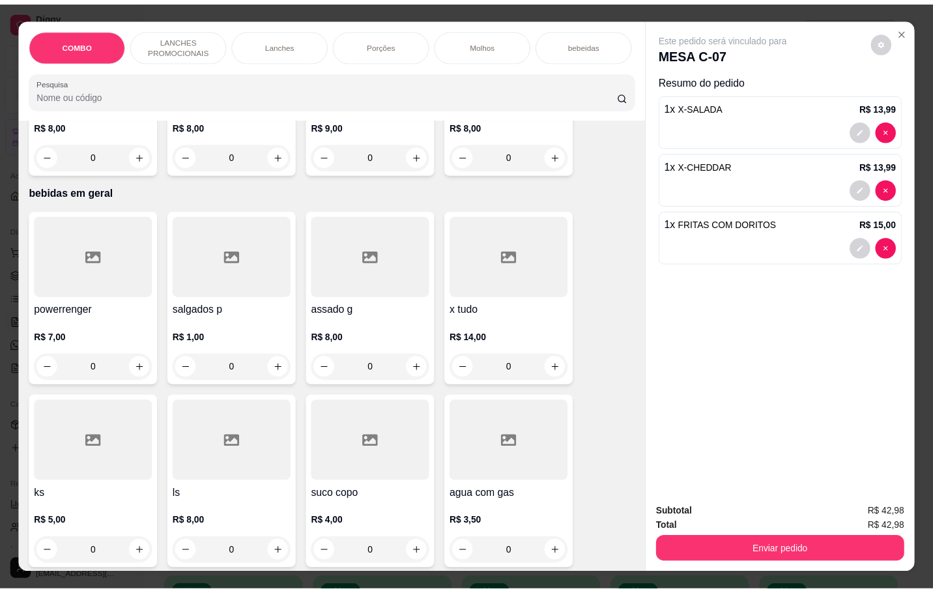
scroll to position [3028, 0]
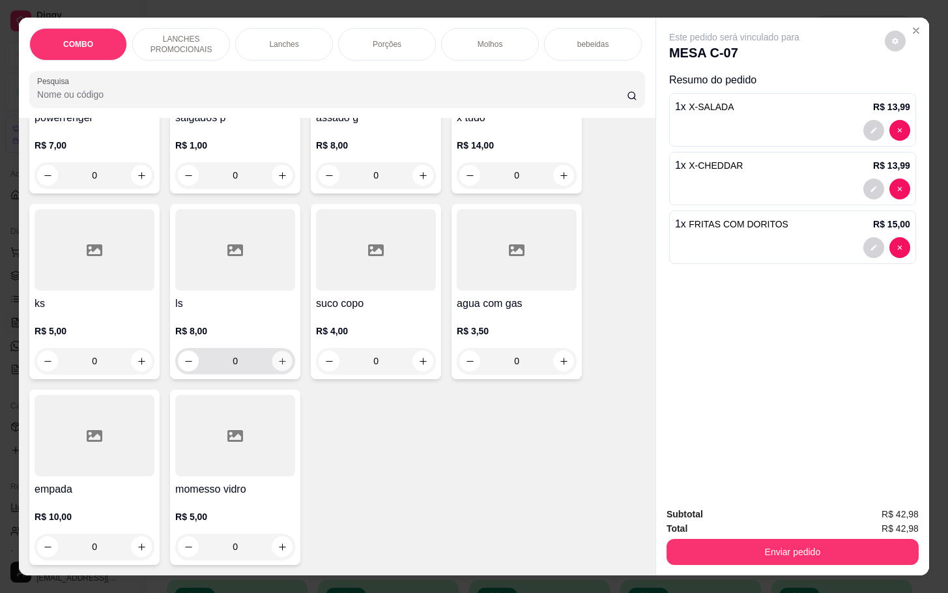
click at [276, 351] on button "increase-product-quantity" at bounding box center [282, 361] width 20 height 20
type input "1"
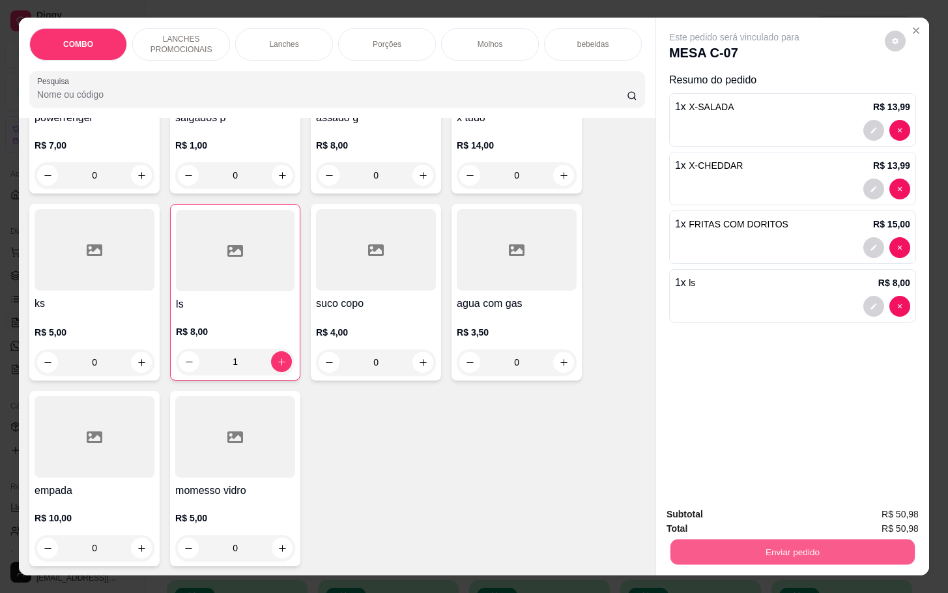
click at [700, 539] on button "Enviar pedido" at bounding box center [793, 551] width 244 height 25
click at [894, 515] on button "Enviar pedido" at bounding box center [883, 513] width 72 height 24
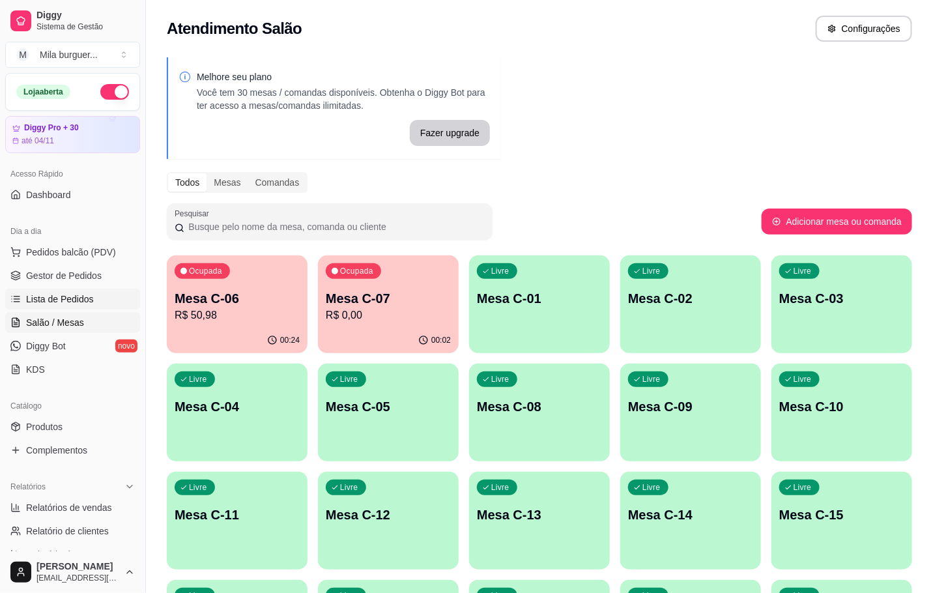
click at [53, 301] on span "Lista de Pedidos" at bounding box center [60, 299] width 68 height 13
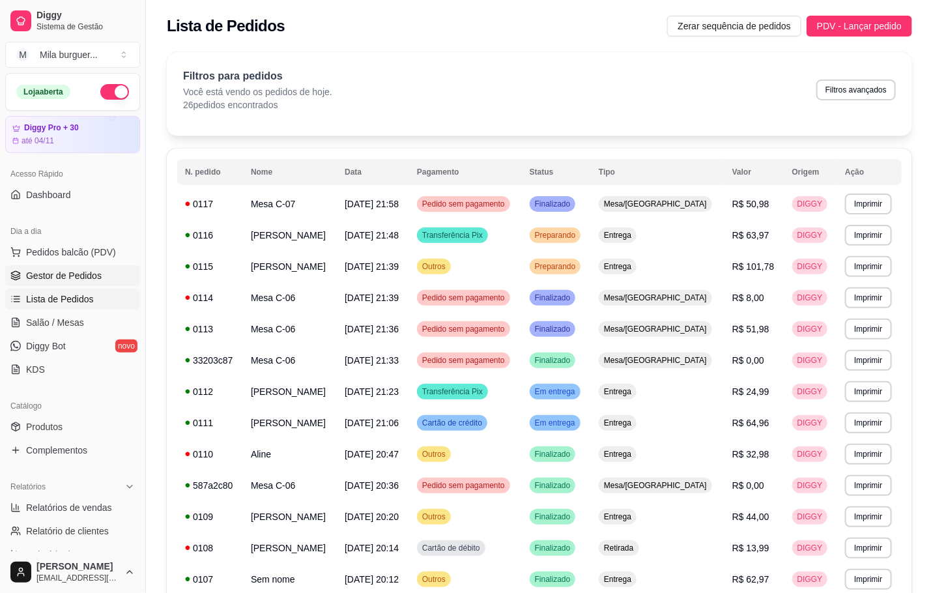
click at [32, 276] on span "Gestor de Pedidos" at bounding box center [64, 275] width 76 height 13
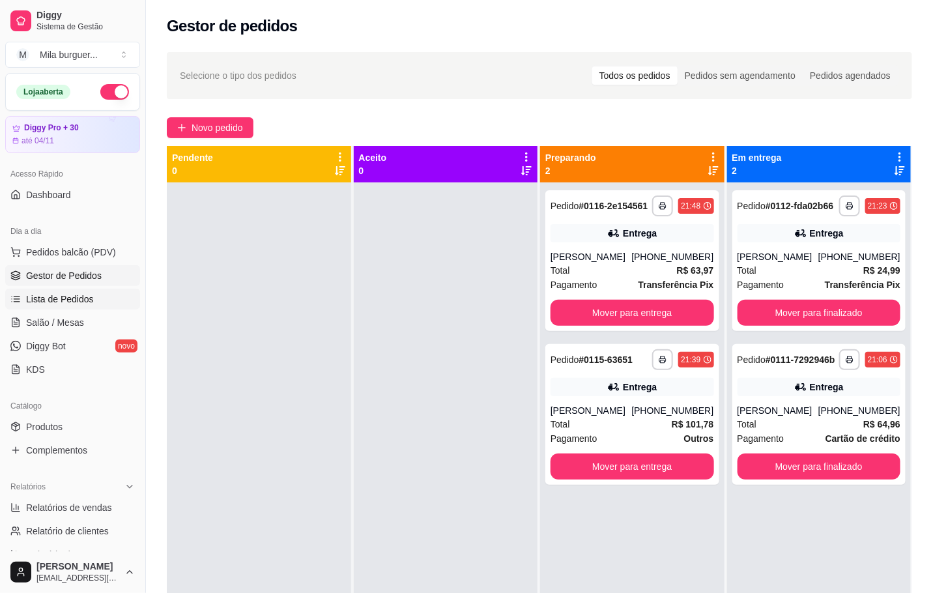
click at [69, 296] on span "Lista de Pedidos" at bounding box center [60, 299] width 68 height 13
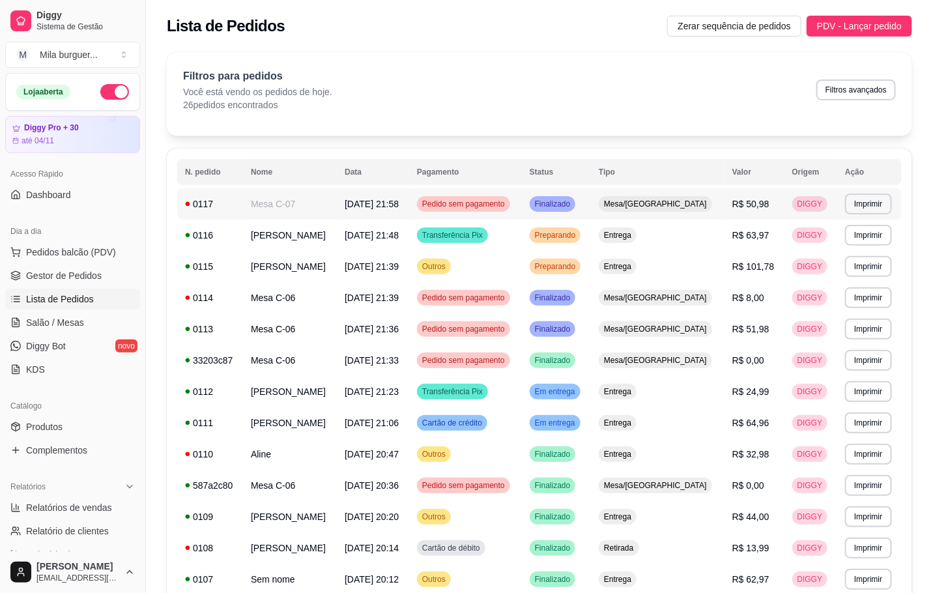
click at [347, 208] on span "[DATE] 21:58" at bounding box center [372, 204] width 54 height 10
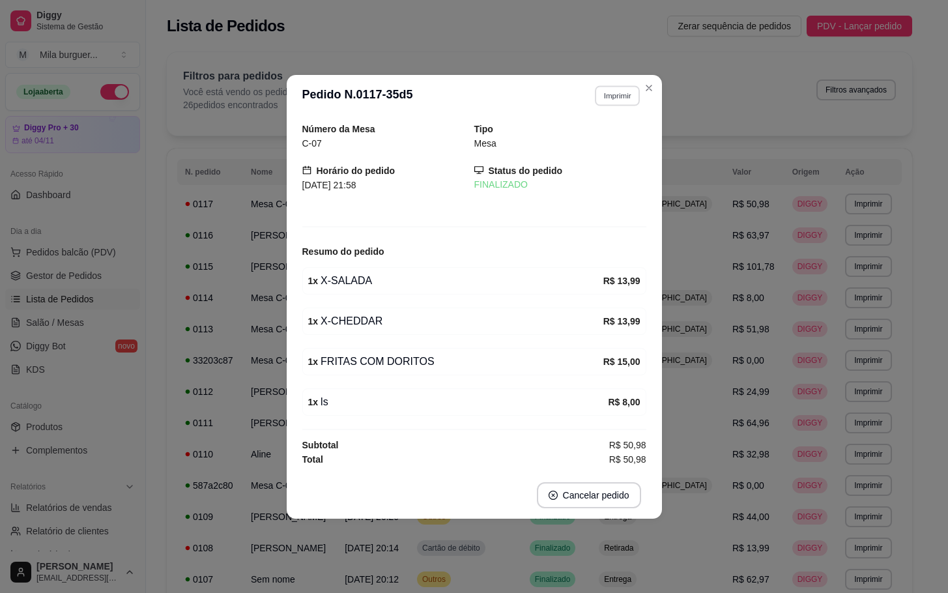
click at [620, 98] on button "Imprimir" at bounding box center [617, 95] width 45 height 20
click at [585, 138] on button "IMPRESSORA" at bounding box center [594, 138] width 91 height 20
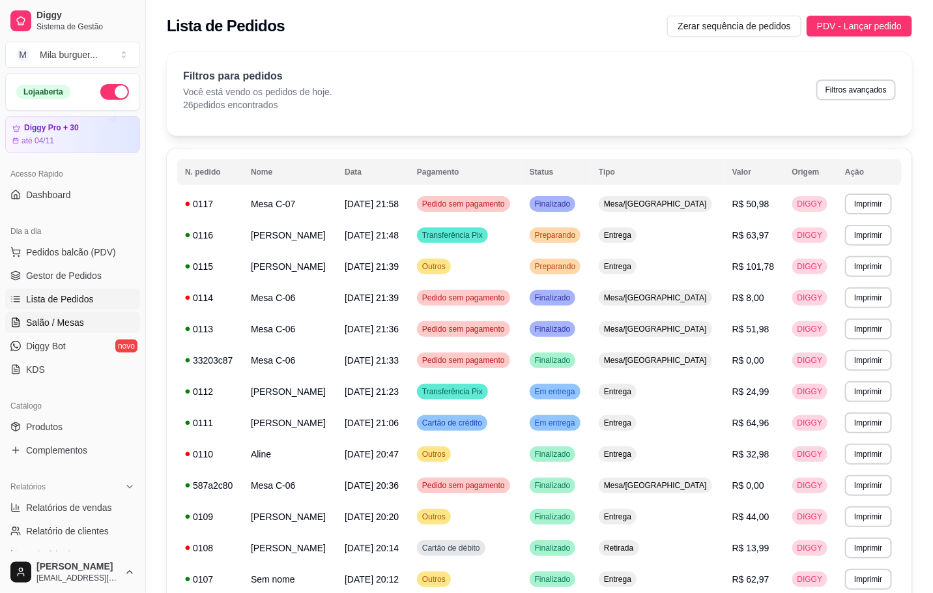
click at [55, 319] on span "Salão / Mesas" at bounding box center [55, 322] width 58 height 13
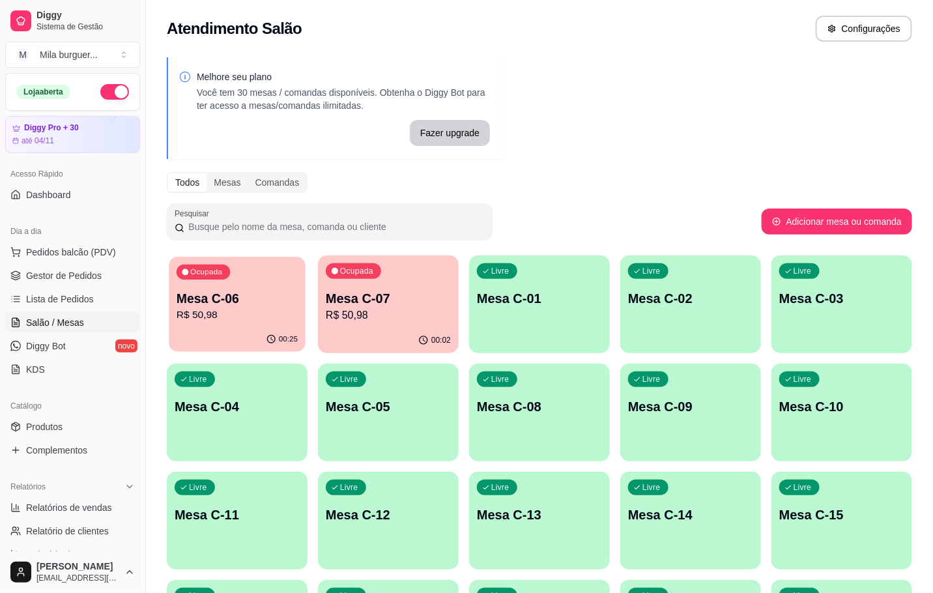
click at [241, 308] on p "R$ 50,98" at bounding box center [237, 315] width 121 height 15
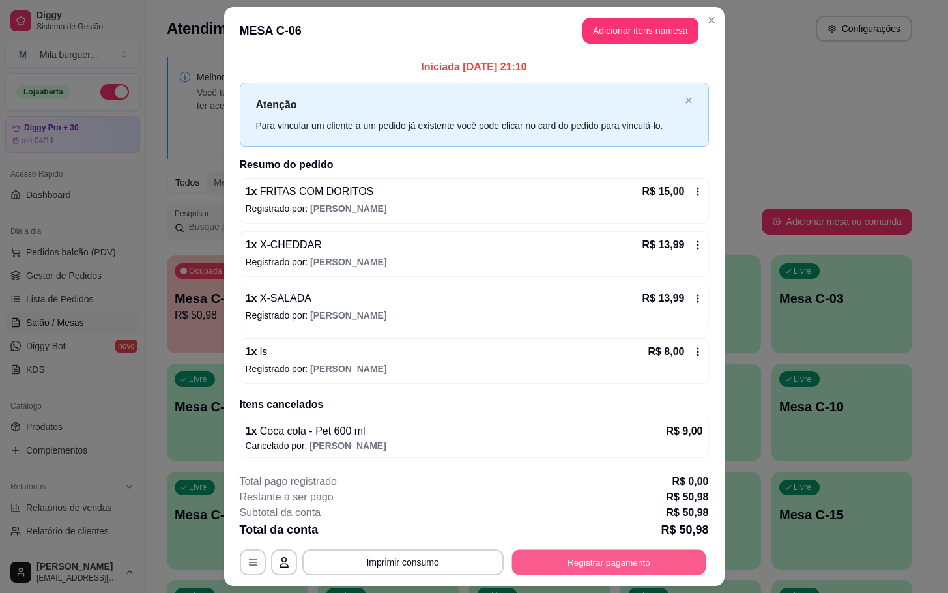
click at [577, 551] on button "Registrar pagamento" at bounding box center [609, 561] width 194 height 25
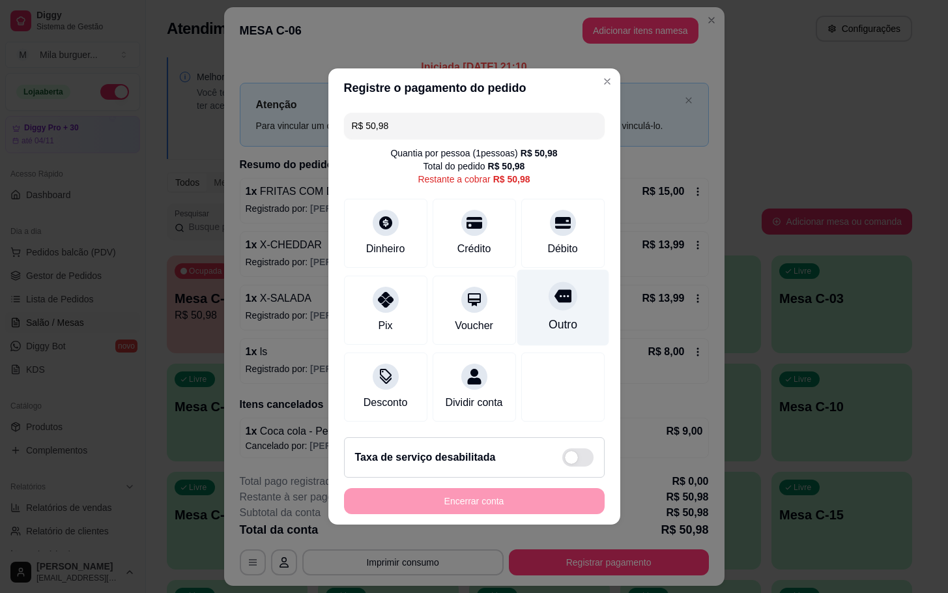
click at [517, 293] on div "Outro" at bounding box center [563, 308] width 92 height 76
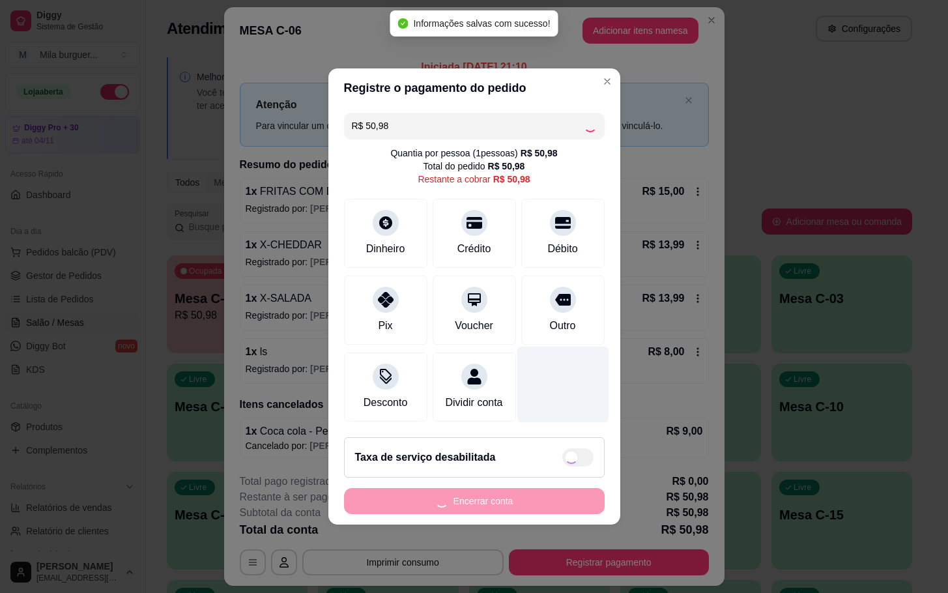
type input "R$ 0,00"
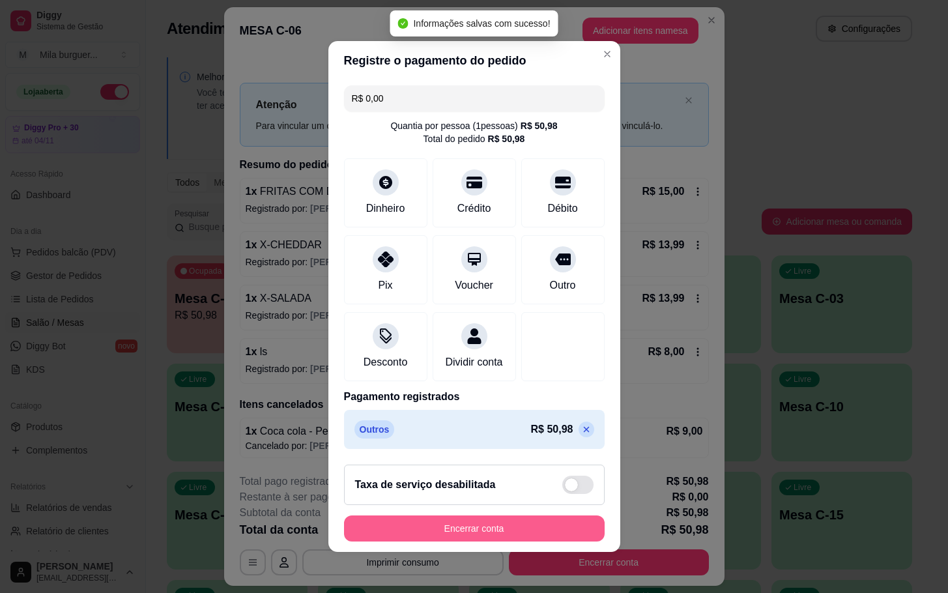
click at [478, 536] on button "Encerrar conta" at bounding box center [474, 529] width 261 height 26
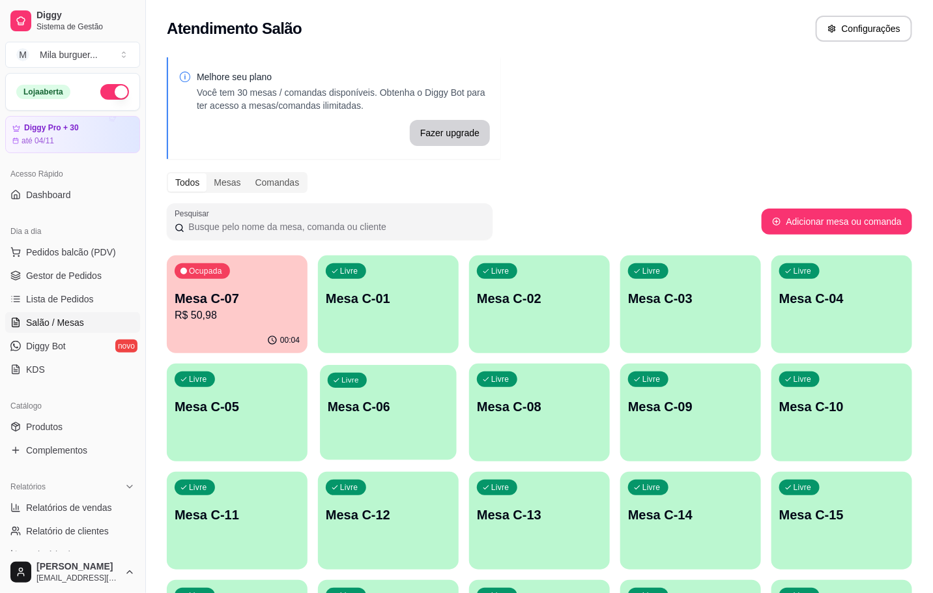
click at [405, 401] on p "Mesa C-06" at bounding box center [388, 407] width 121 height 18
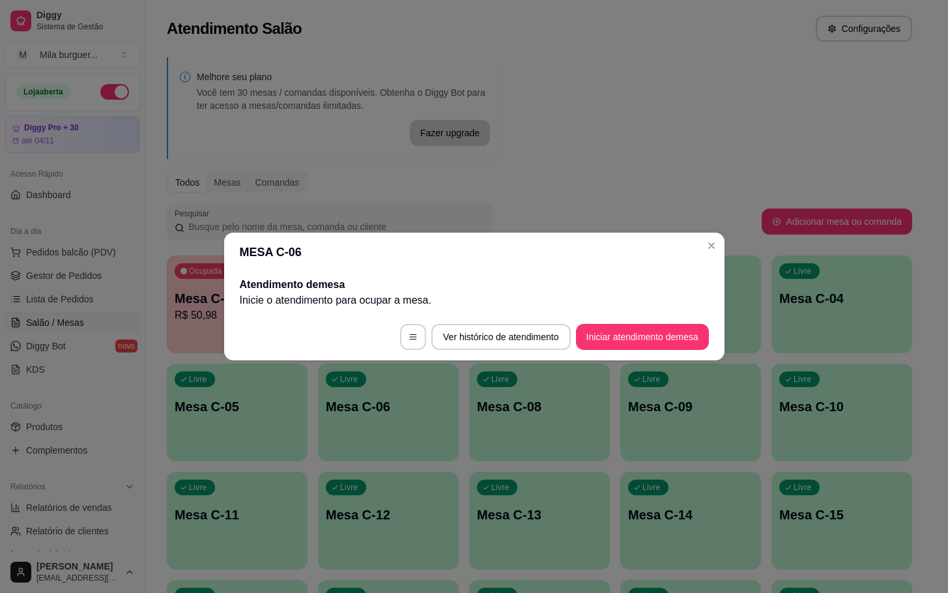
drag, startPoint x: 224, startPoint y: 336, endPoint x: 198, endPoint y: 336, distance: 25.4
click at [216, 336] on div "MESA C-06 Atendimento de mesa Inicie o atendimento para ocupar a mesa . Ver his…" at bounding box center [474, 296] width 948 height 593
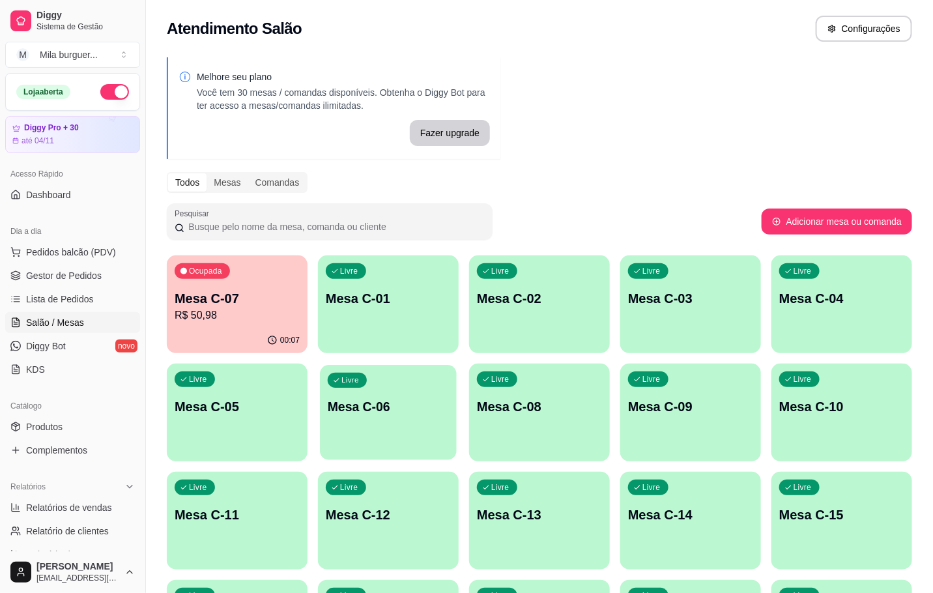
click at [391, 418] on div "Livre Mesa C-06" at bounding box center [388, 405] width 137 height 80
click at [229, 298] on p "Mesa C-07" at bounding box center [237, 299] width 121 height 18
click at [222, 317] on p "R$ 50,98" at bounding box center [237, 316] width 125 height 16
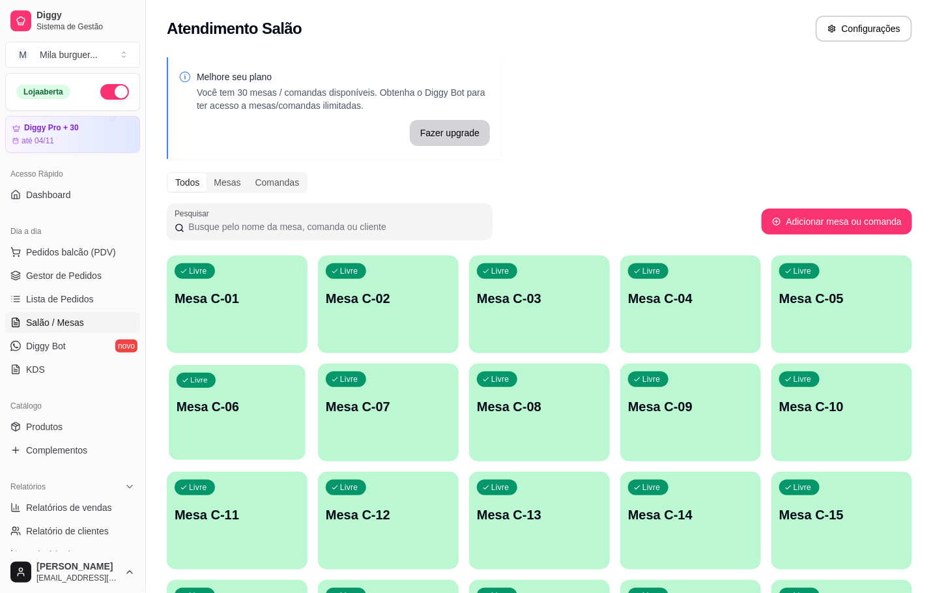
click at [263, 409] on p "Mesa C-06" at bounding box center [237, 407] width 121 height 18
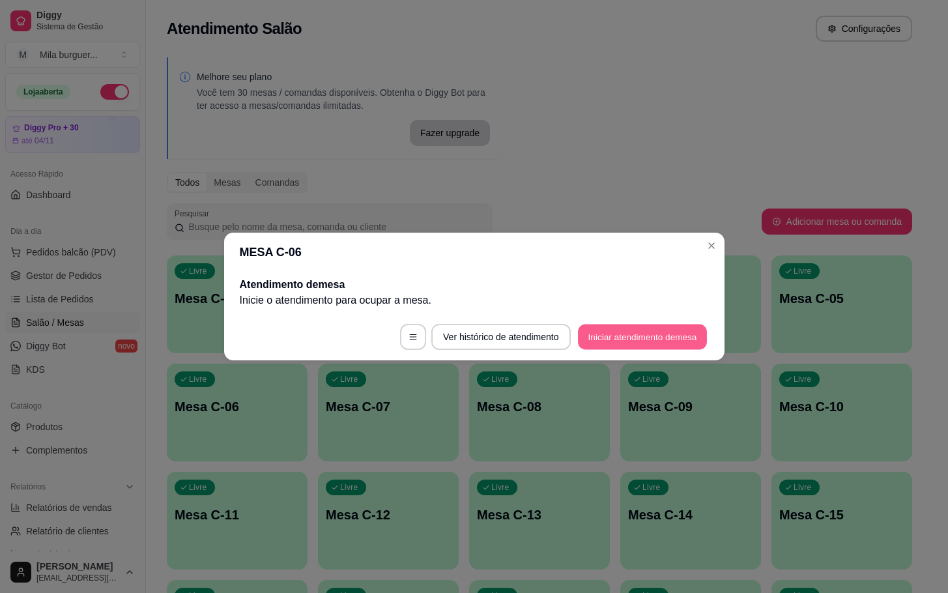
click at [601, 345] on button "Iniciar atendimento de mesa" at bounding box center [642, 337] width 129 height 25
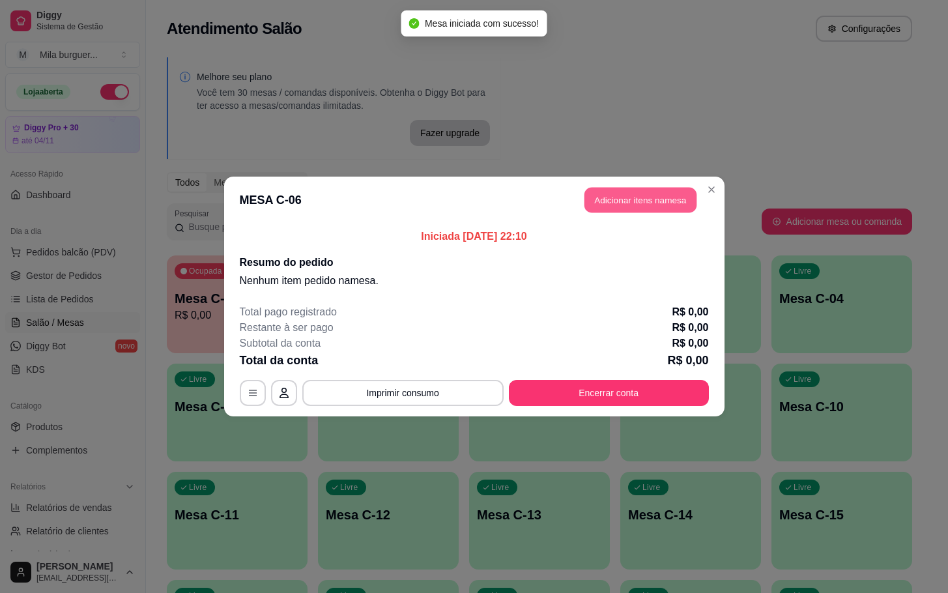
click at [618, 199] on button "Adicionar itens na mesa" at bounding box center [641, 200] width 112 height 25
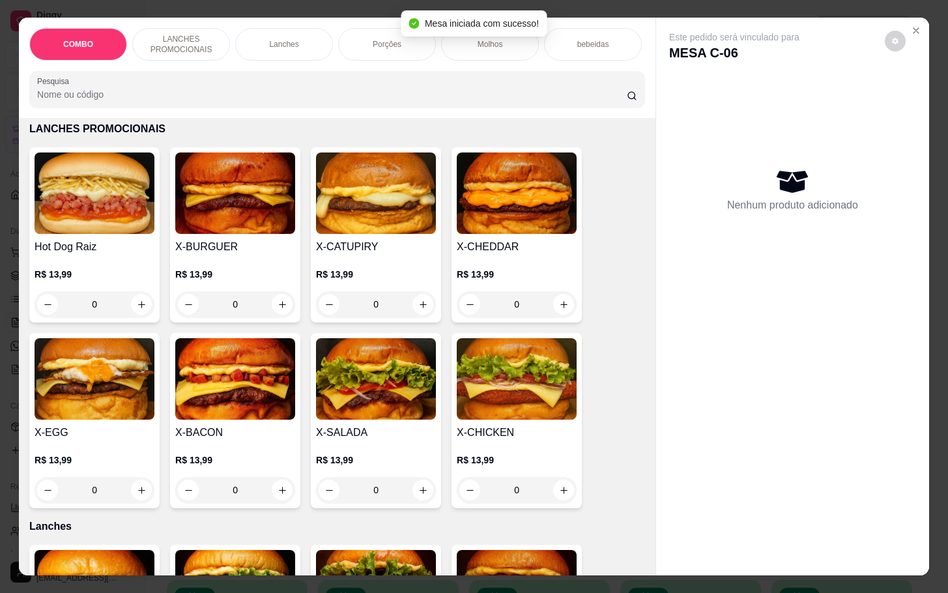
scroll to position [391, 0]
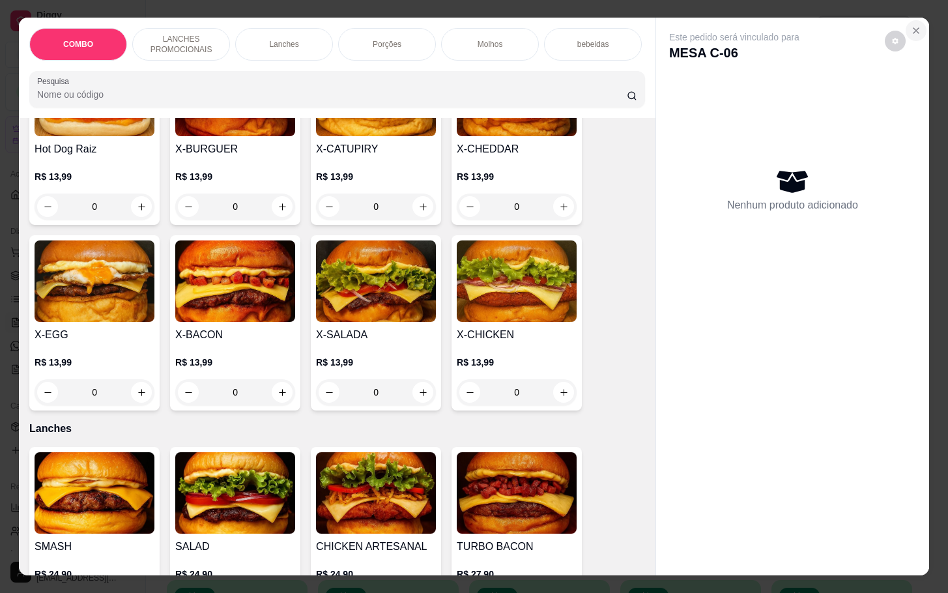
click at [914, 28] on icon "Close" at bounding box center [916, 30] width 5 height 5
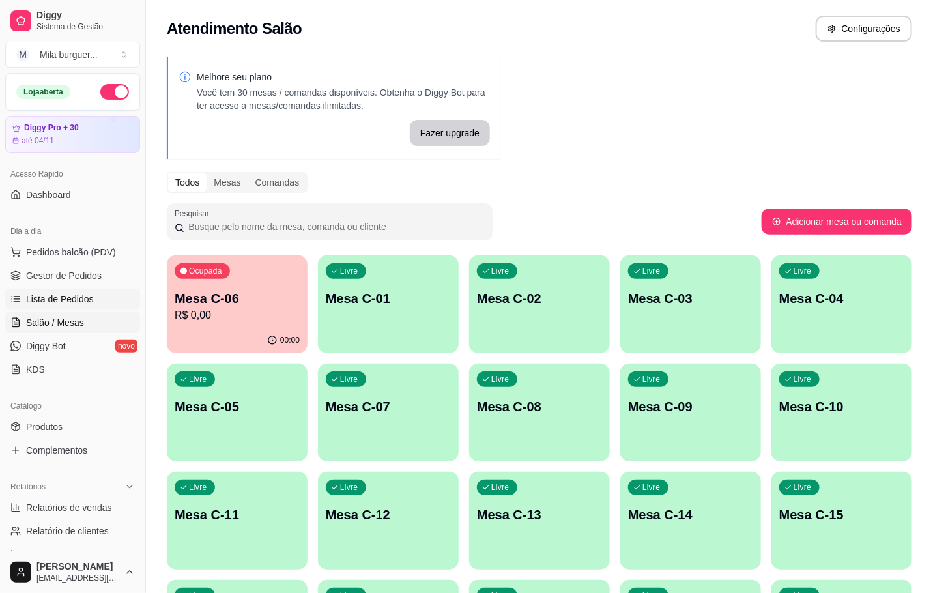
click at [59, 305] on span "Lista de Pedidos" at bounding box center [60, 299] width 68 height 13
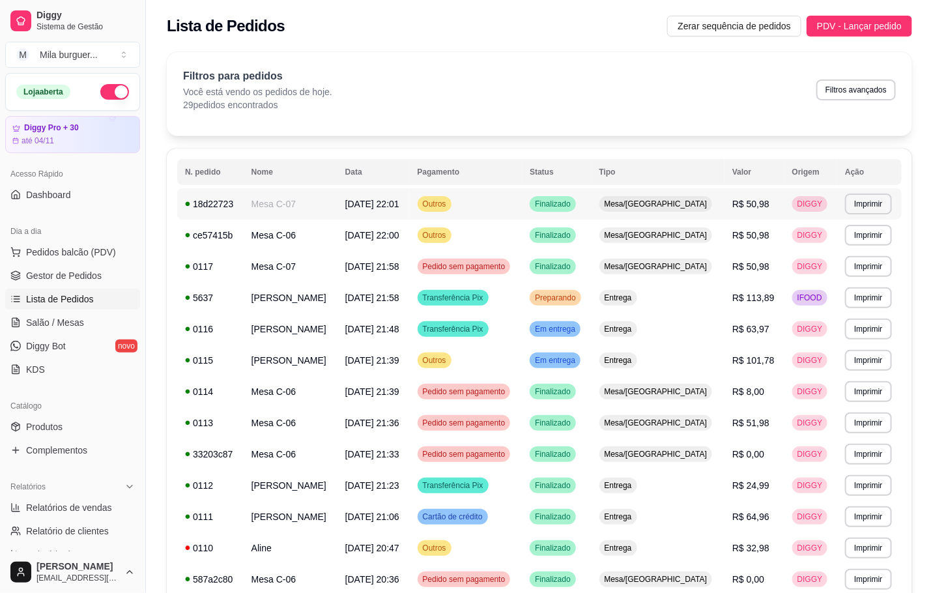
click at [556, 209] on td "Finalizado" at bounding box center [556, 203] width 69 height 31
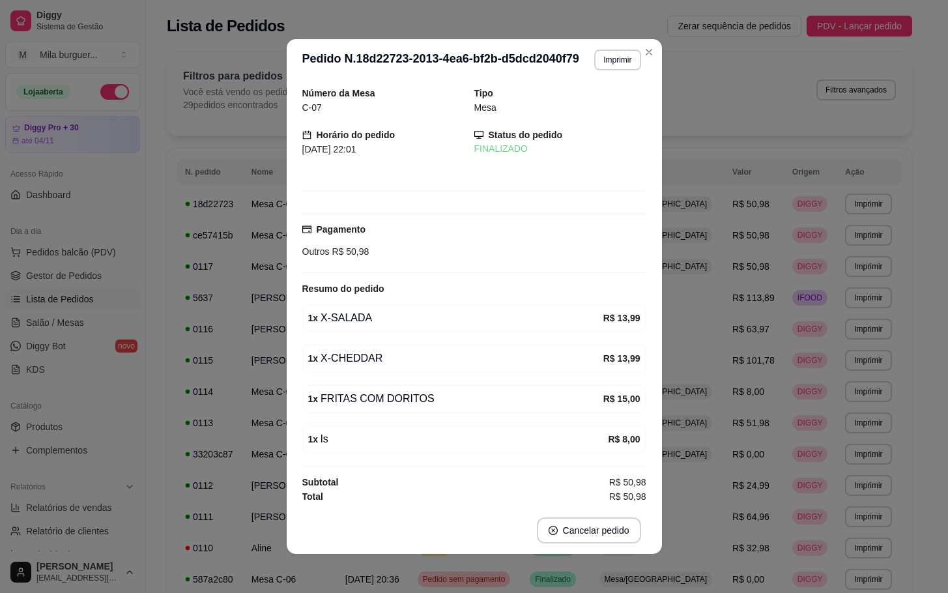
scroll to position [8, 0]
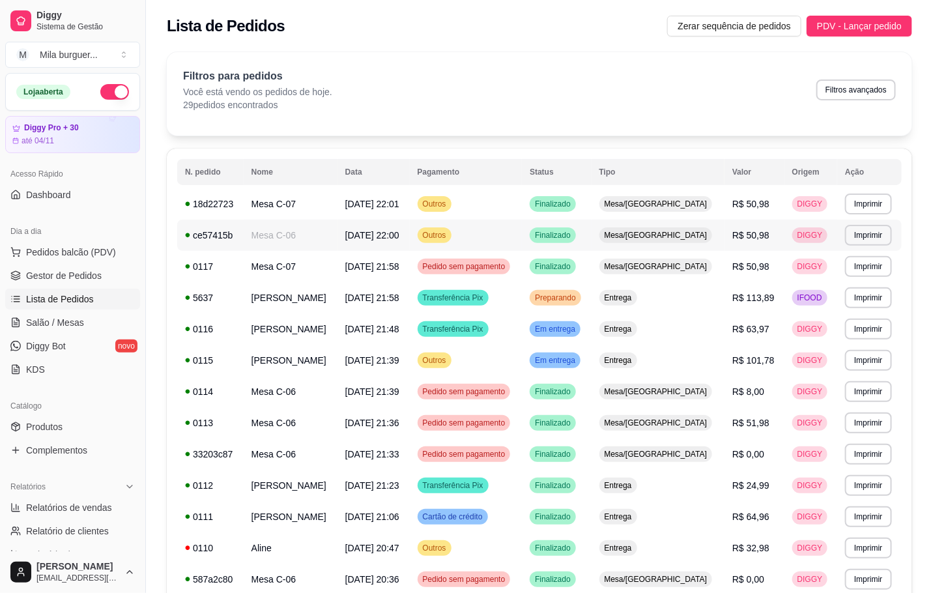
click at [393, 241] on span "07/10/25 às 22:00" at bounding box center [372, 235] width 54 height 10
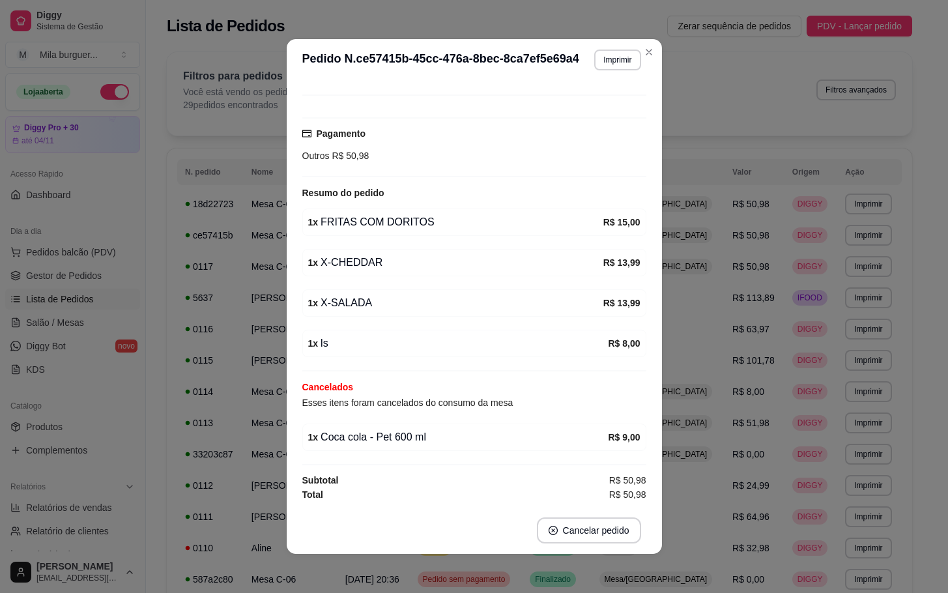
scroll to position [3, 0]
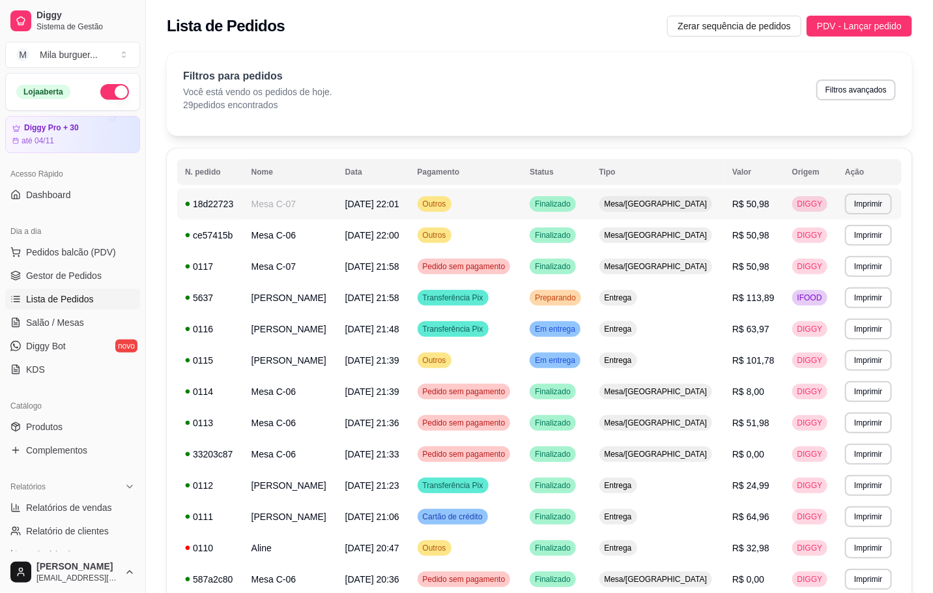
click at [396, 204] on span "07/10/25 às 22:01" at bounding box center [372, 204] width 54 height 10
click at [55, 257] on span "Pedidos balcão (PDV)" at bounding box center [71, 252] width 90 height 13
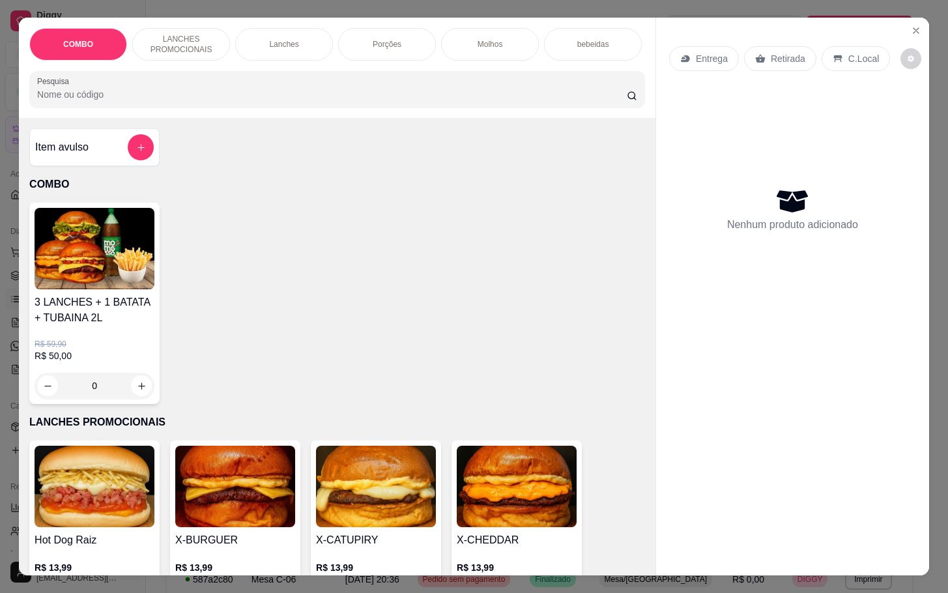
scroll to position [196, 0]
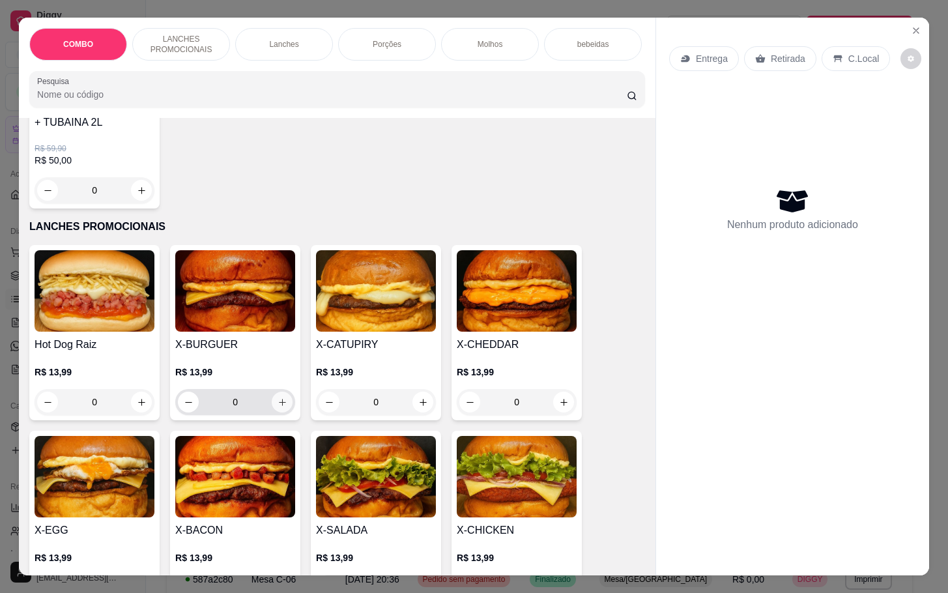
click at [278, 407] on icon "increase-product-quantity" at bounding box center [283, 403] width 10 height 10
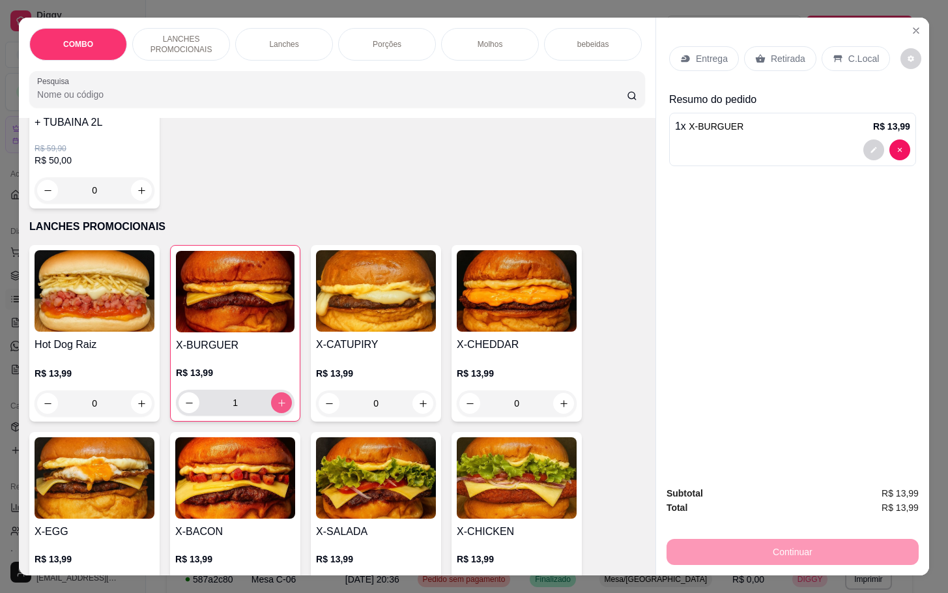
click at [280, 413] on button "increase-product-quantity" at bounding box center [281, 402] width 21 height 21
type input "2"
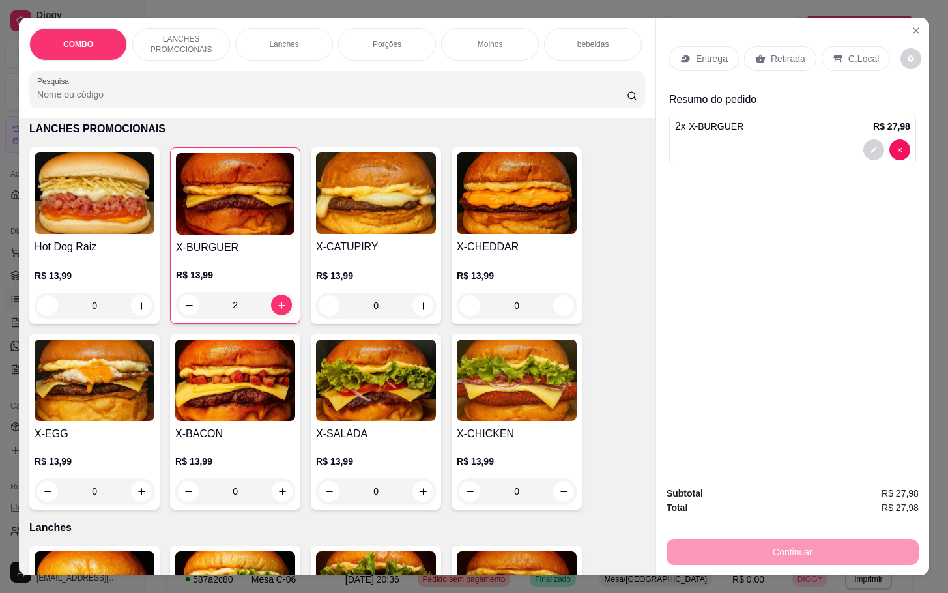
scroll to position [391, 0]
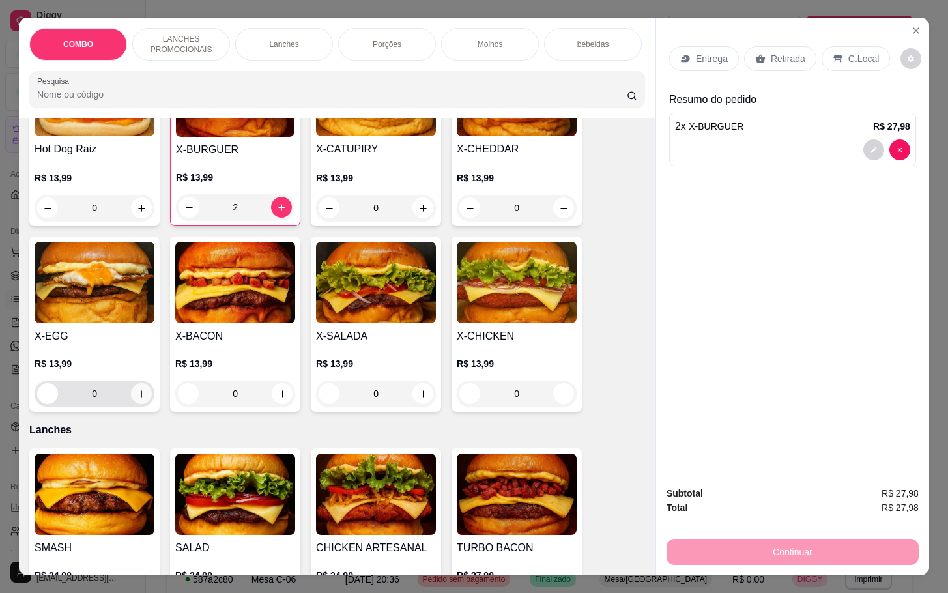
click at [137, 399] on icon "increase-product-quantity" at bounding box center [142, 394] width 10 height 10
type input "1"
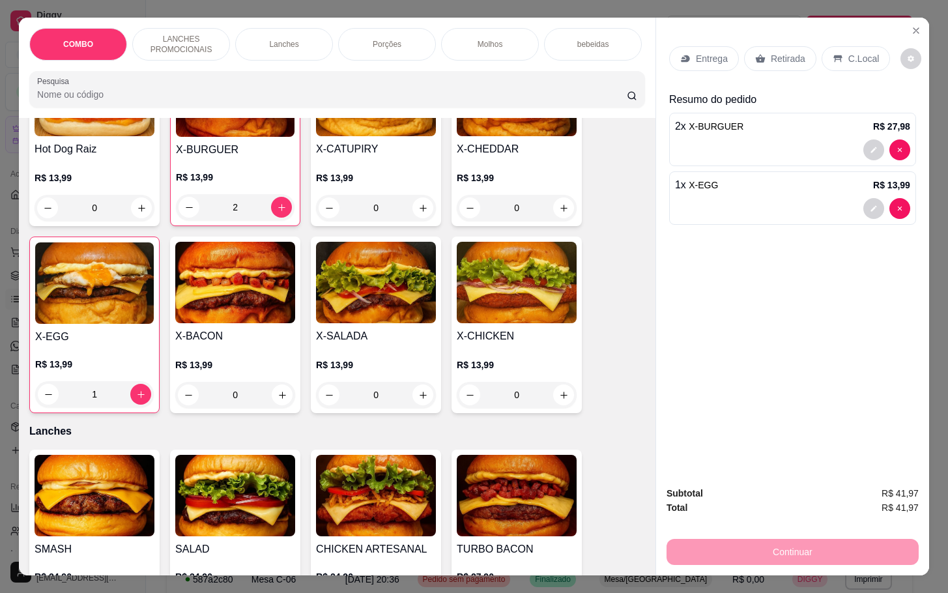
click at [772, 52] on p "Retirada" at bounding box center [788, 58] width 35 height 13
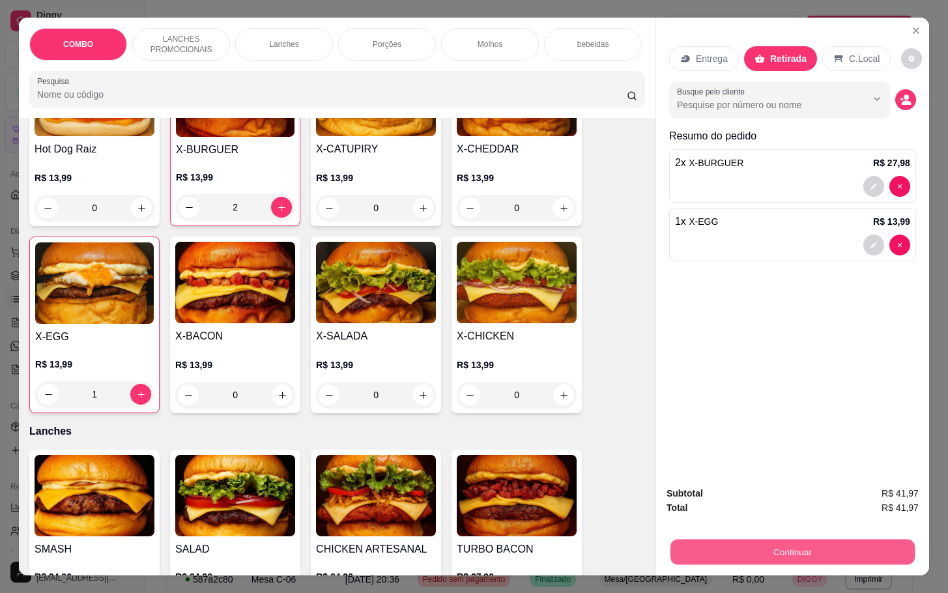
click at [806, 539] on button "Continuar" at bounding box center [793, 551] width 244 height 25
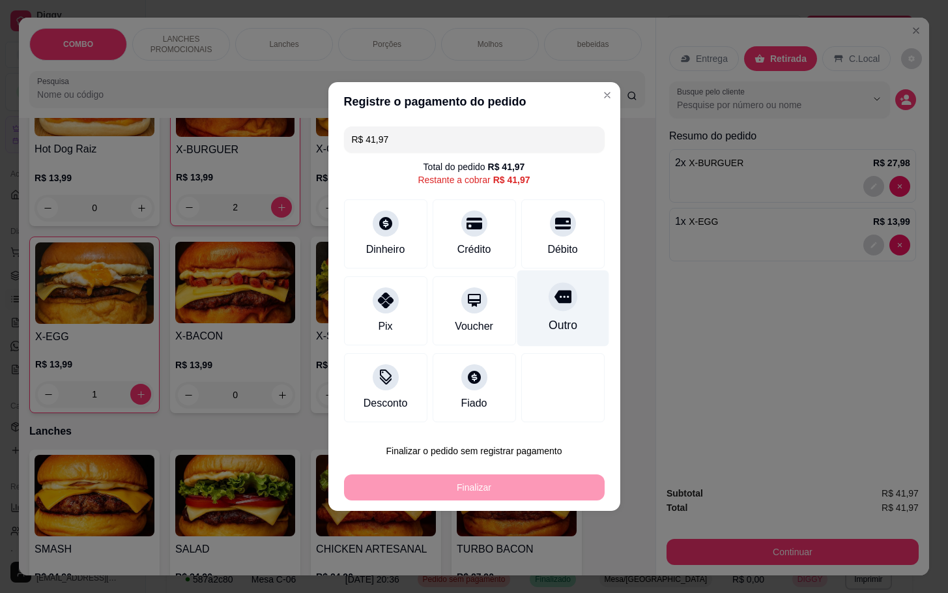
drag, startPoint x: 563, startPoint y: 327, endPoint x: 572, endPoint y: 327, distance: 8.5
click at [572, 327] on div "Outro" at bounding box center [563, 308] width 92 height 76
type input "R$ 0,00"
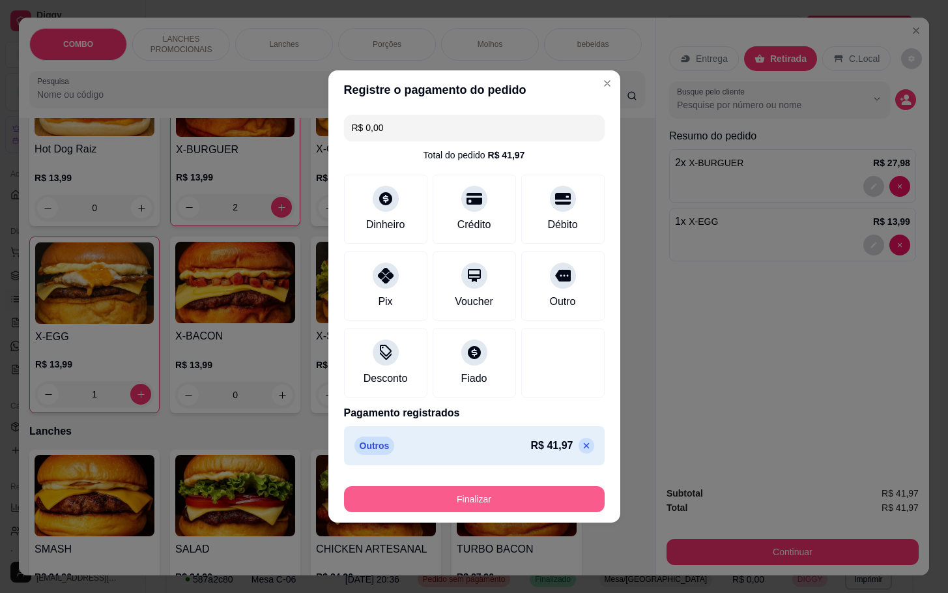
click at [555, 487] on button "Finalizar" at bounding box center [474, 499] width 261 height 26
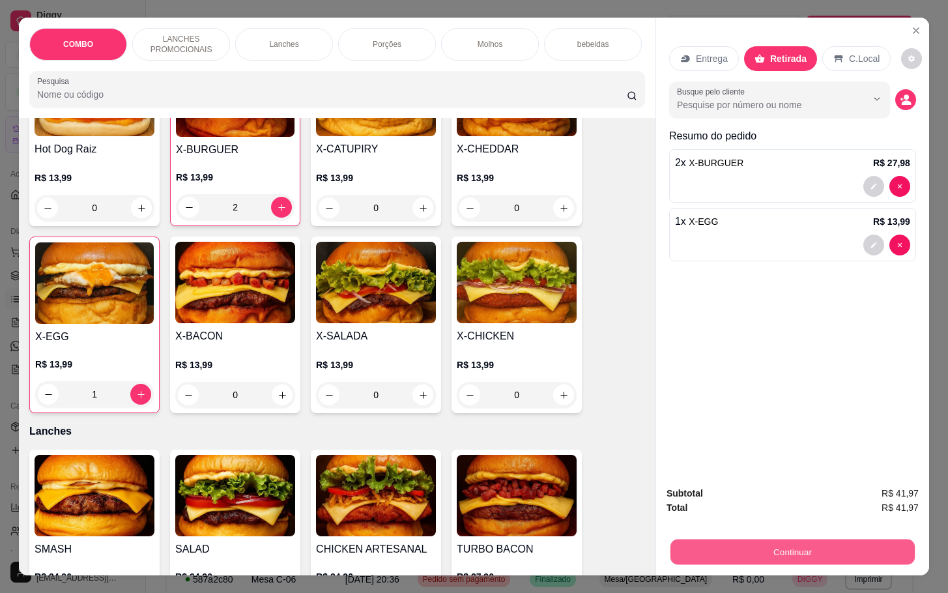
click at [727, 539] on button "Continuar" at bounding box center [793, 551] width 244 height 25
click at [795, 539] on button "Continuar" at bounding box center [793, 551] width 244 height 25
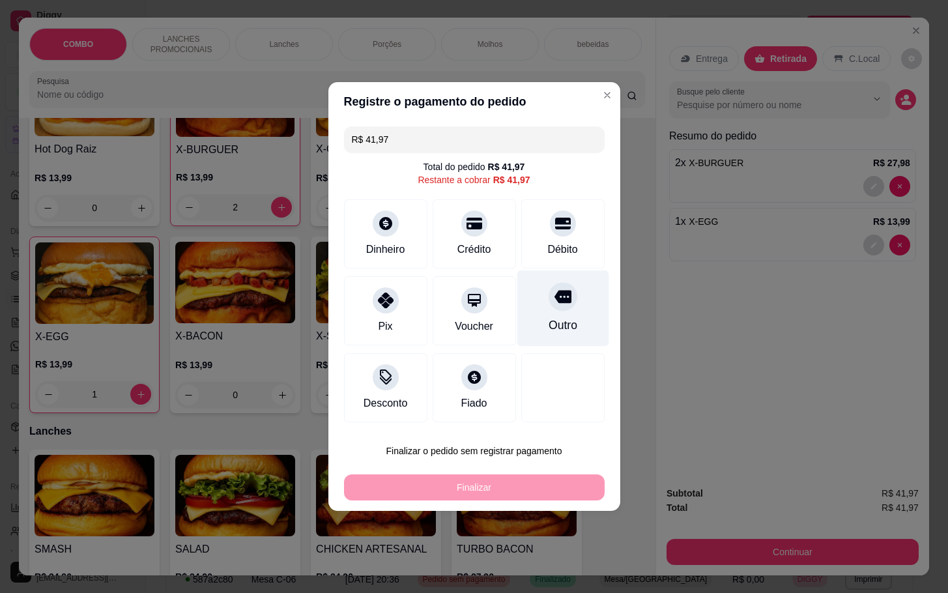
click at [548, 329] on div "Outro" at bounding box center [562, 325] width 29 height 17
type input "R$ 0,00"
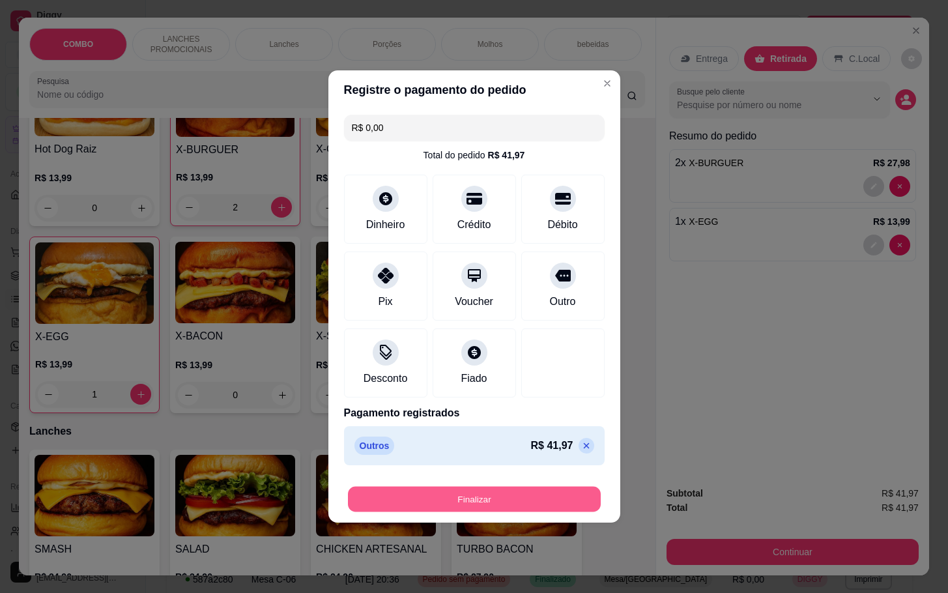
click at [523, 504] on button "Finalizar" at bounding box center [474, 499] width 253 height 25
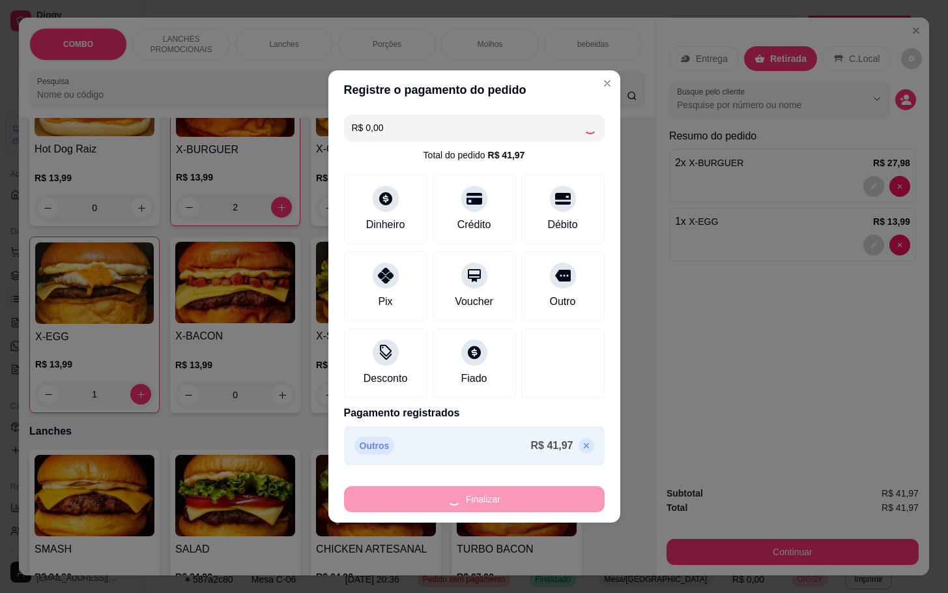
type input "0"
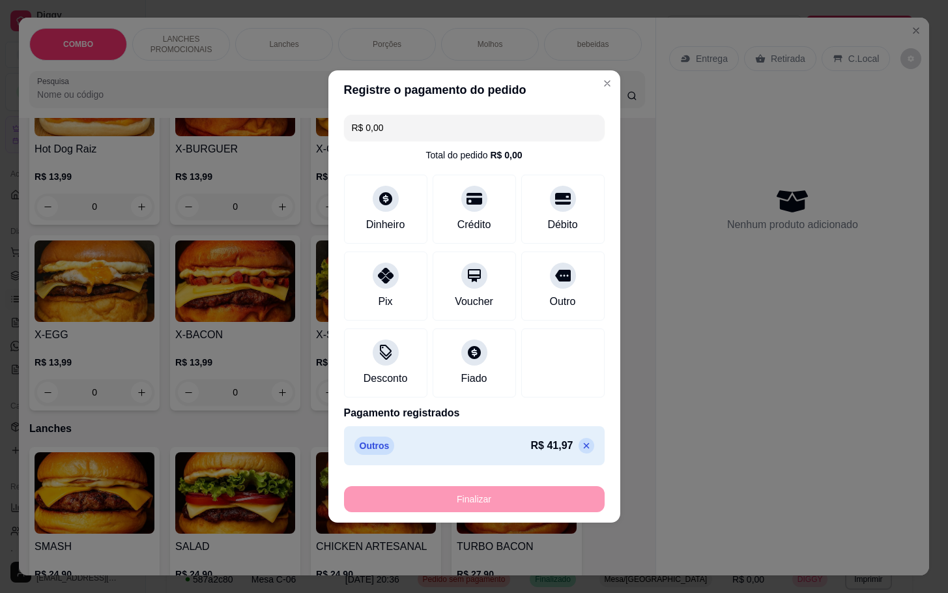
type input "-R$ 41,97"
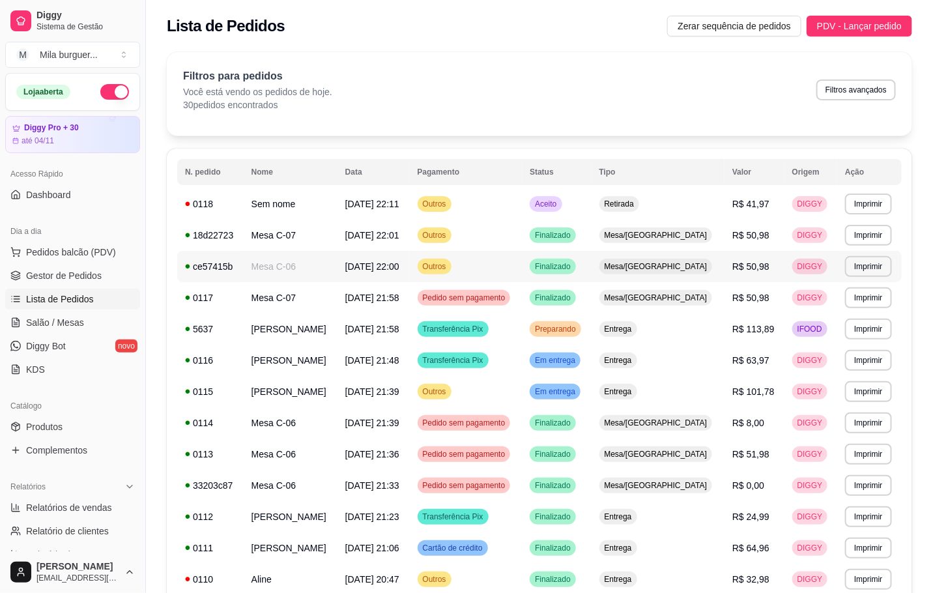
click at [838, 270] on td "**********" at bounding box center [870, 266] width 65 height 31
click at [80, 260] on button "Pedidos balcão (PDV)" at bounding box center [72, 252] width 135 height 21
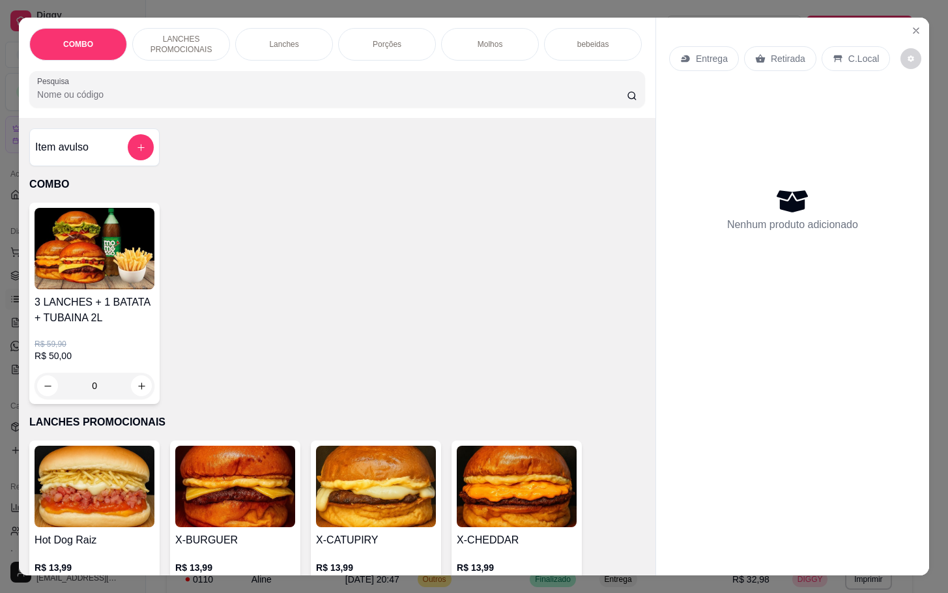
scroll to position [98, 0]
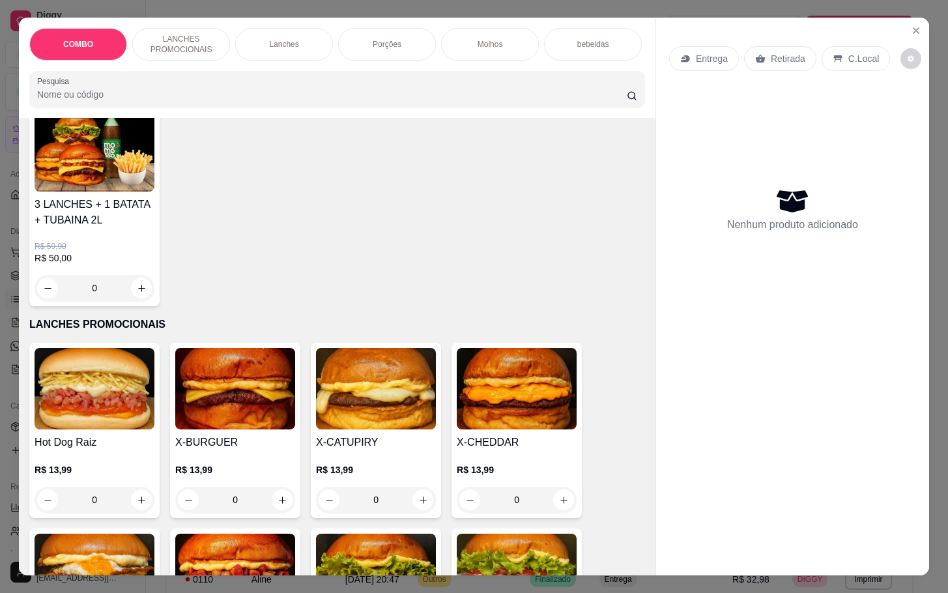
click at [133, 511] on div "0" at bounding box center [95, 500] width 120 height 26
click at [134, 503] on div "0" at bounding box center [95, 500] width 120 height 26
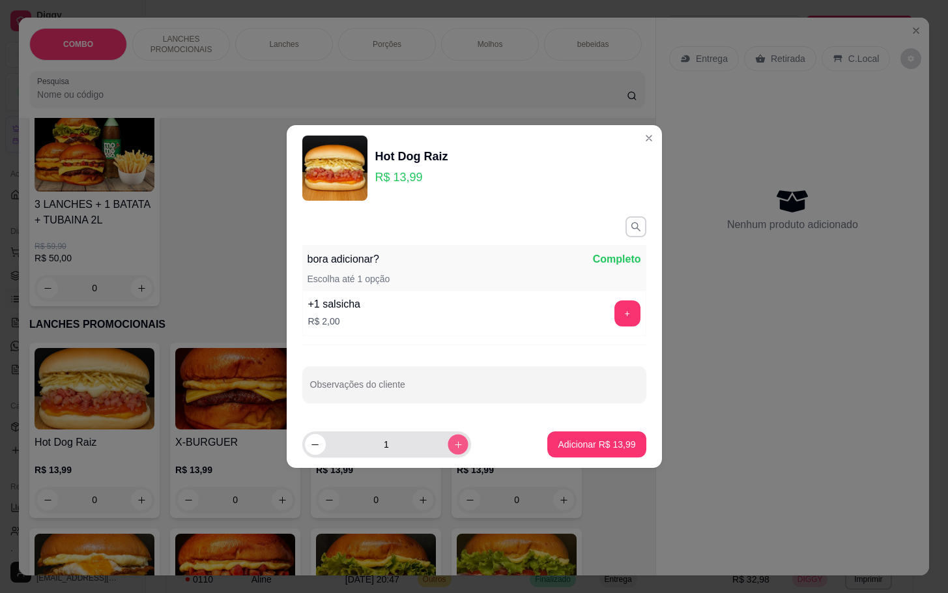
click at [453, 448] on icon "increase-product-quantity" at bounding box center [458, 445] width 10 height 10
type input "2"
click at [559, 439] on p "Adicionar R$ 27,98" at bounding box center [597, 444] width 76 height 12
type input "2"
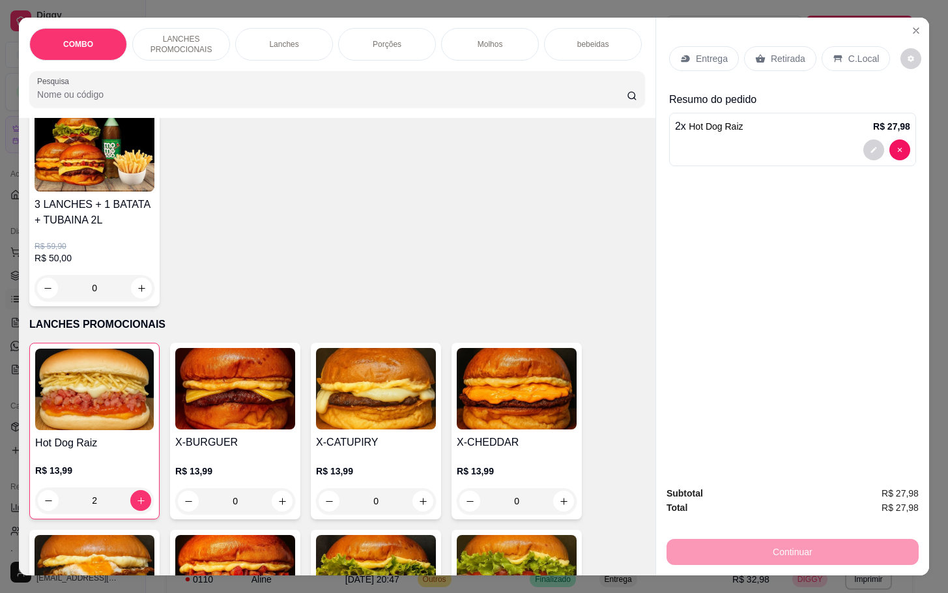
click at [774, 55] on p "Retirada" at bounding box center [788, 58] width 35 height 13
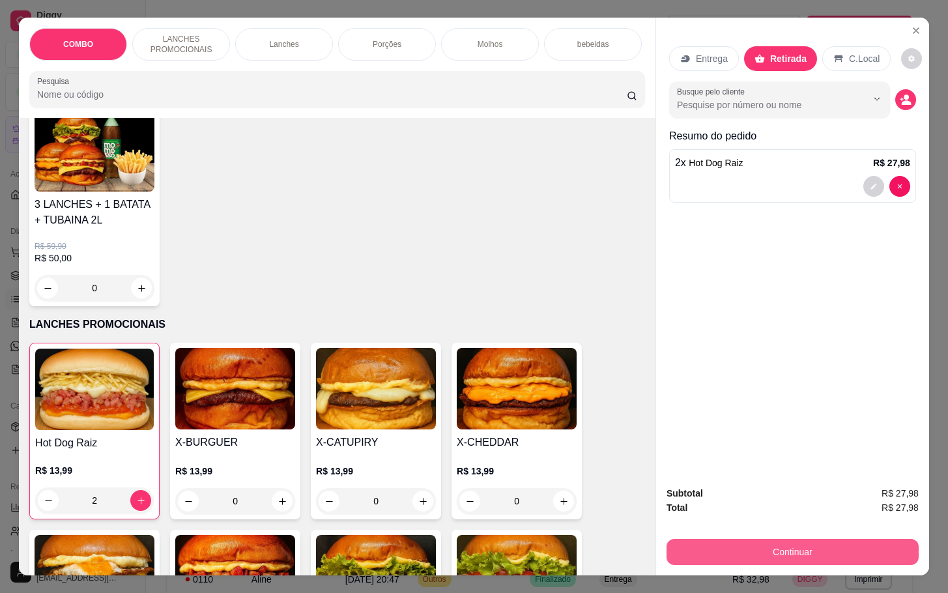
click at [810, 539] on button "Continuar" at bounding box center [793, 552] width 252 height 26
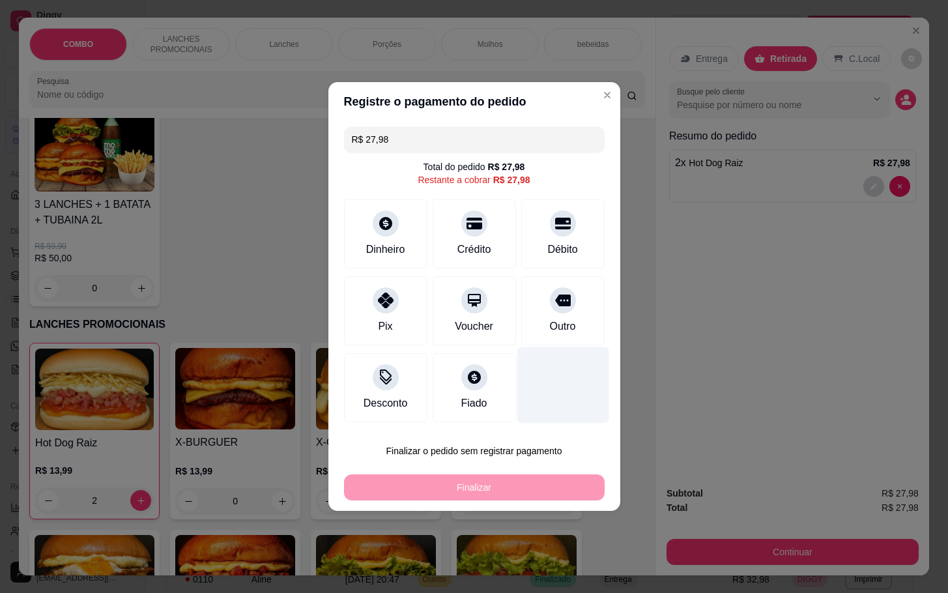
drag, startPoint x: 532, startPoint y: 321, endPoint x: 540, endPoint y: 329, distance: 11.1
click at [532, 321] on div "Outro" at bounding box center [562, 310] width 83 height 69
type input "R$ 0,00"
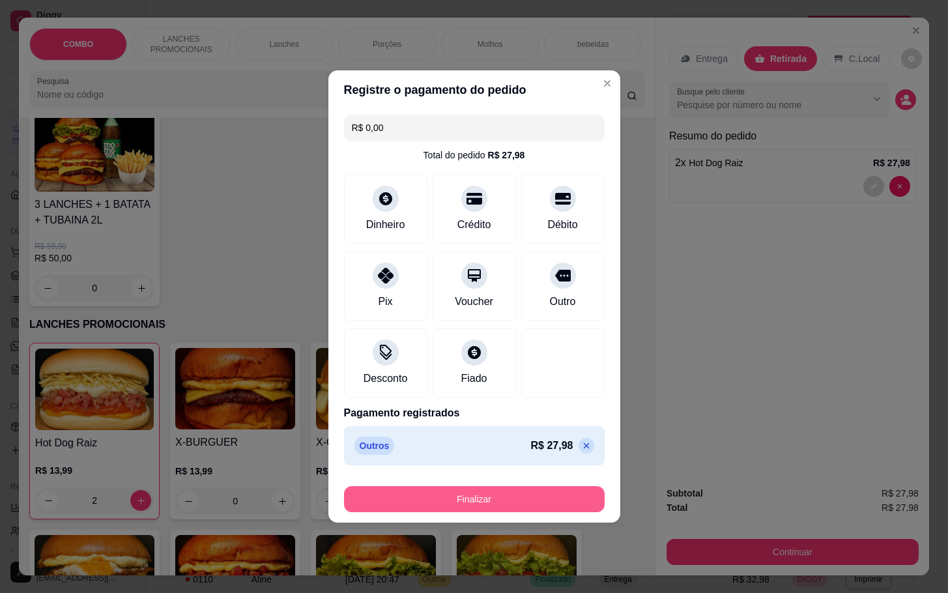
click at [435, 505] on button "Finalizar" at bounding box center [474, 499] width 261 height 26
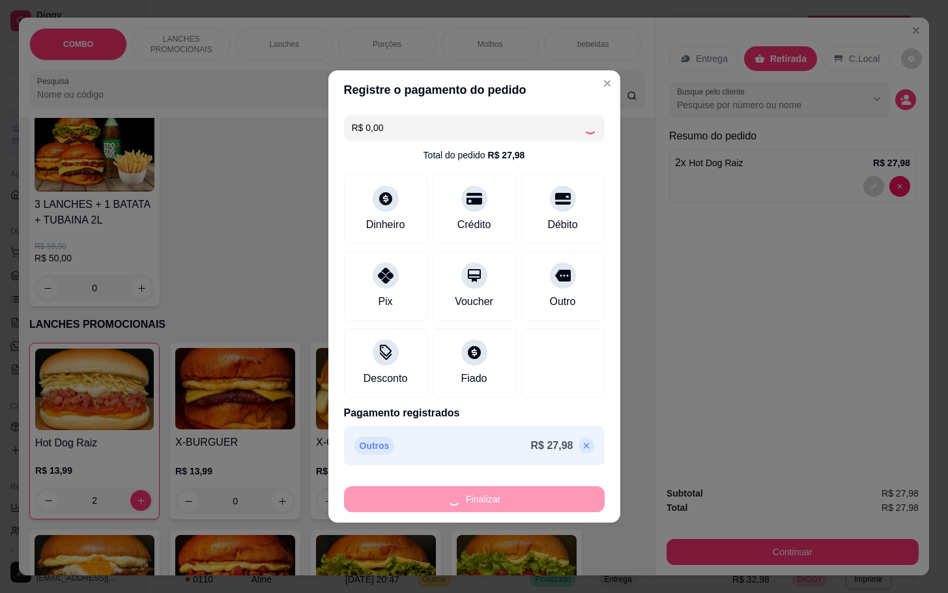
type input "0"
type input "-R$ 27,98"
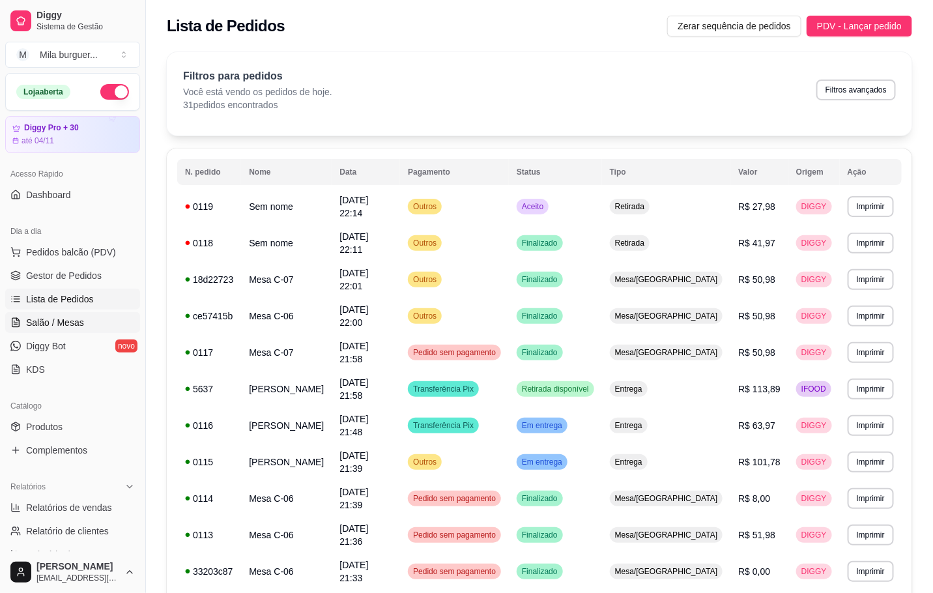
drag, startPoint x: 53, startPoint y: 325, endPoint x: 53, endPoint y: 314, distance: 11.1
click at [53, 321] on span "Salão / Mesas" at bounding box center [55, 322] width 58 height 13
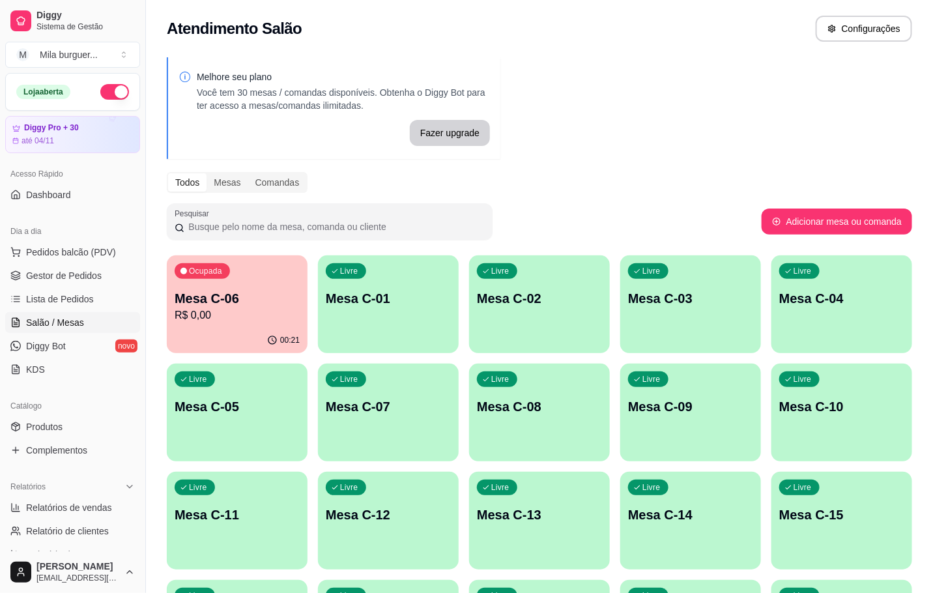
click at [206, 302] on p "Mesa C-06" at bounding box center [237, 298] width 125 height 18
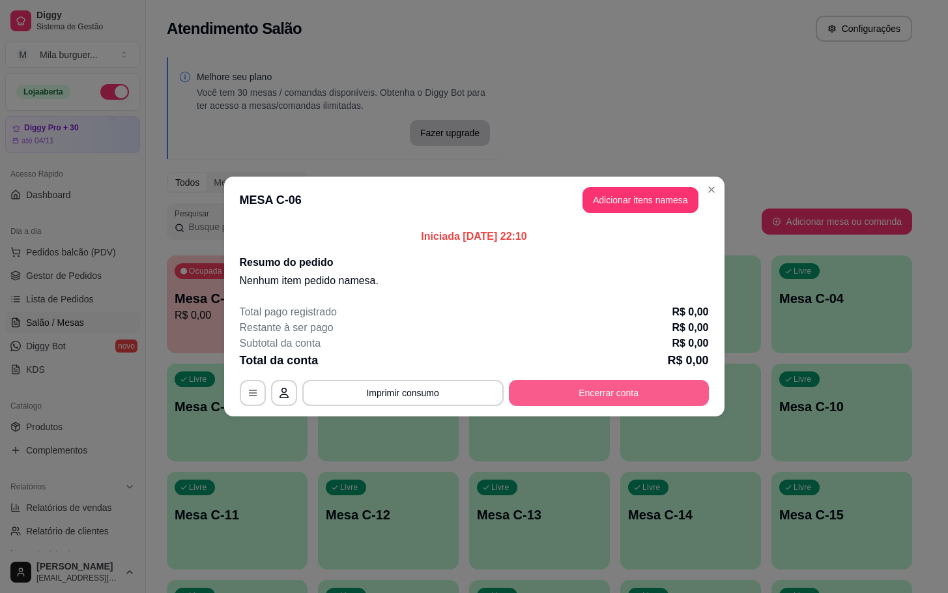
click at [657, 382] on button "Encerrar conta" at bounding box center [609, 393] width 200 height 26
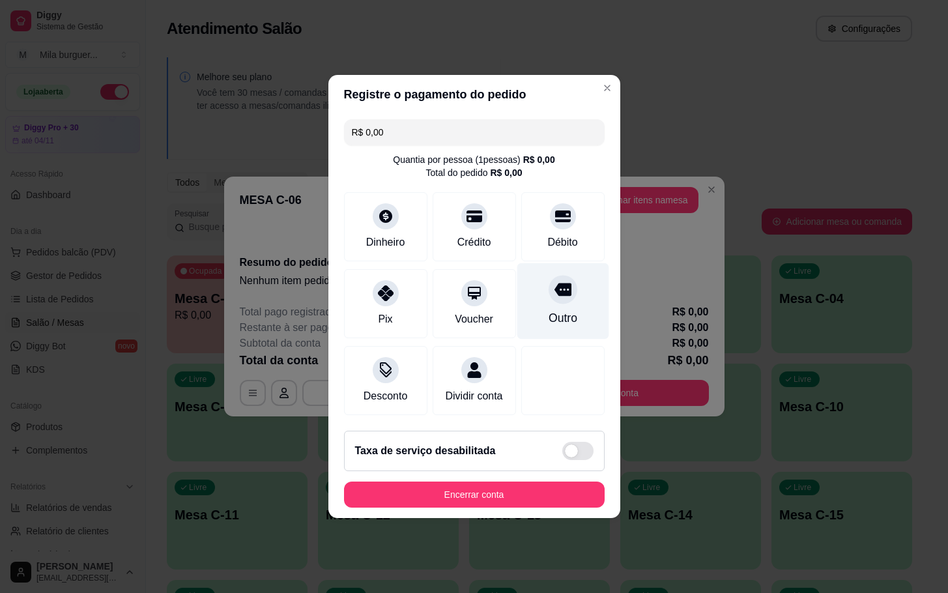
click at [570, 311] on div "Outro" at bounding box center [563, 301] width 92 height 76
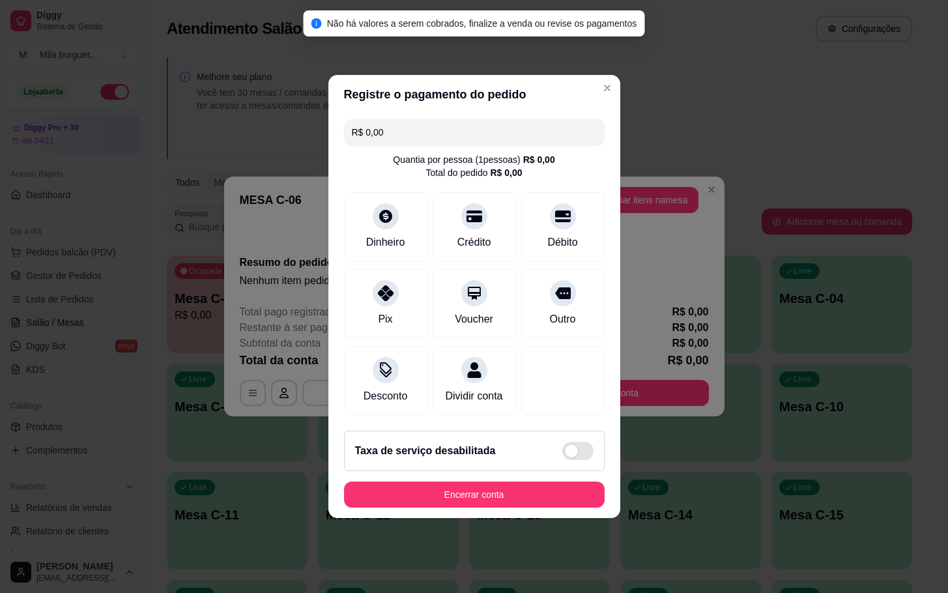
drag, startPoint x: 534, startPoint y: 484, endPoint x: 534, endPoint y: 493, distance: 9.8
click at [534, 485] on footer "Taxa de serviço desabilitada Encerrar conta" at bounding box center [475, 469] width 292 height 98
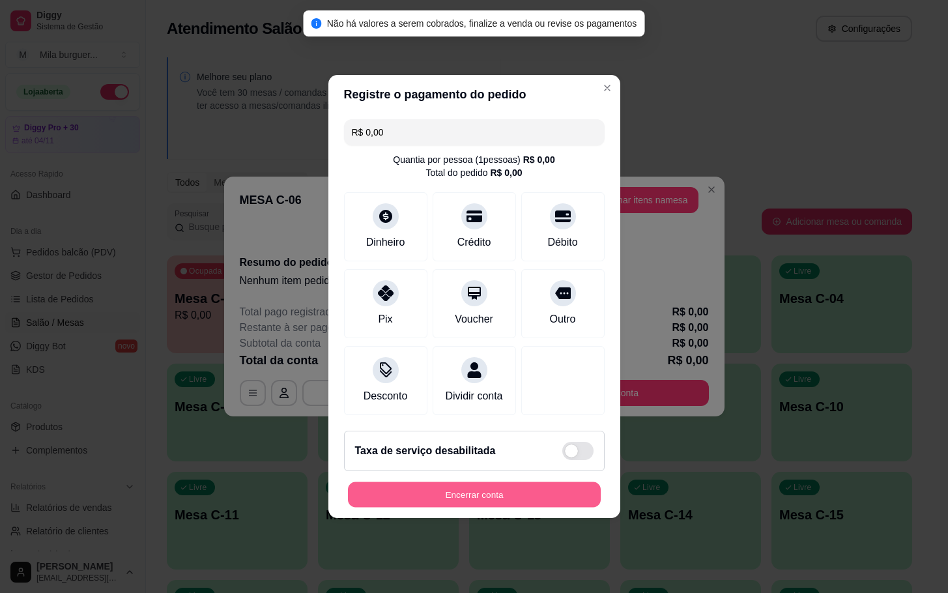
click at [538, 505] on button "Encerrar conta" at bounding box center [474, 494] width 253 height 25
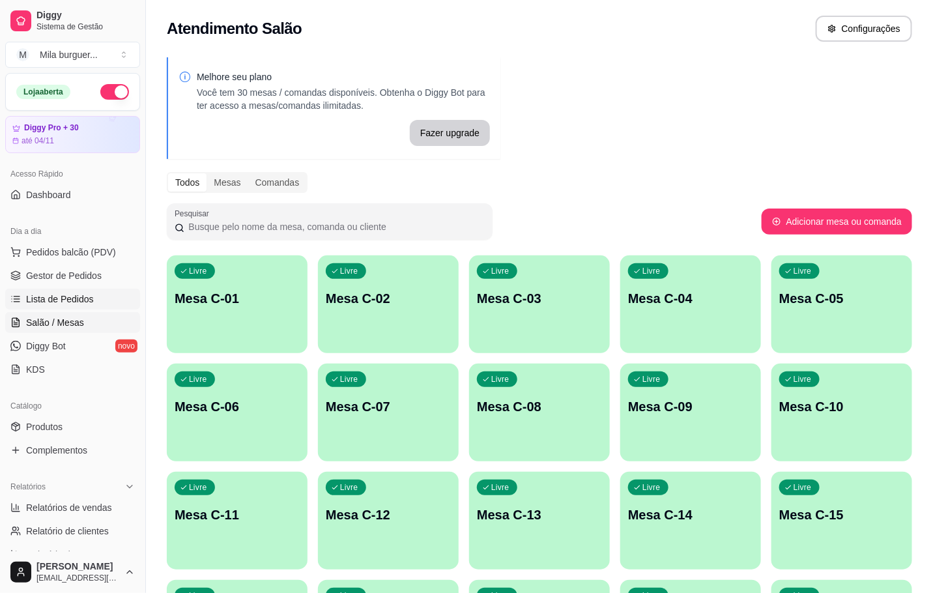
click at [83, 299] on span "Lista de Pedidos" at bounding box center [60, 299] width 68 height 13
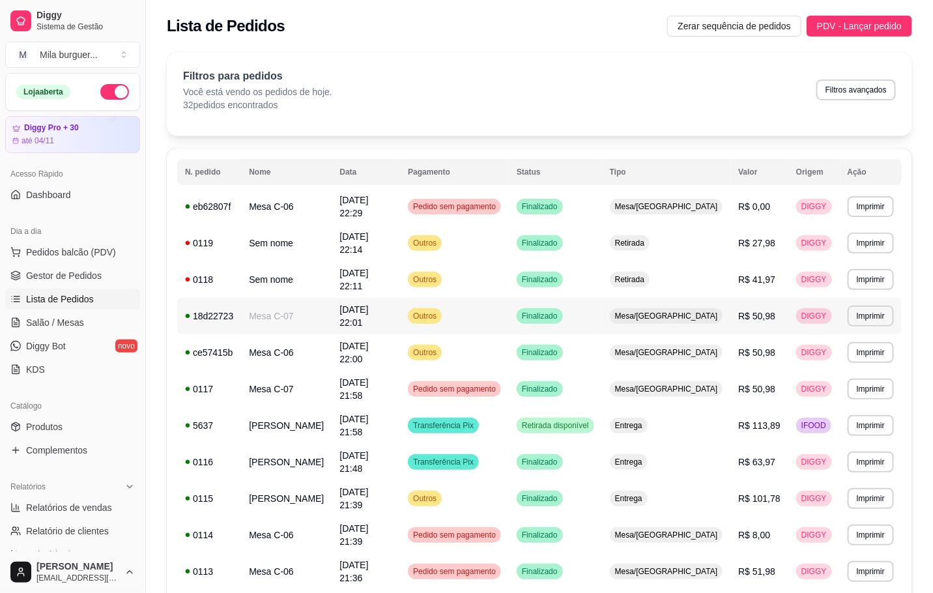
click at [738, 311] on span "R$ 50,98" at bounding box center [756, 316] width 37 height 10
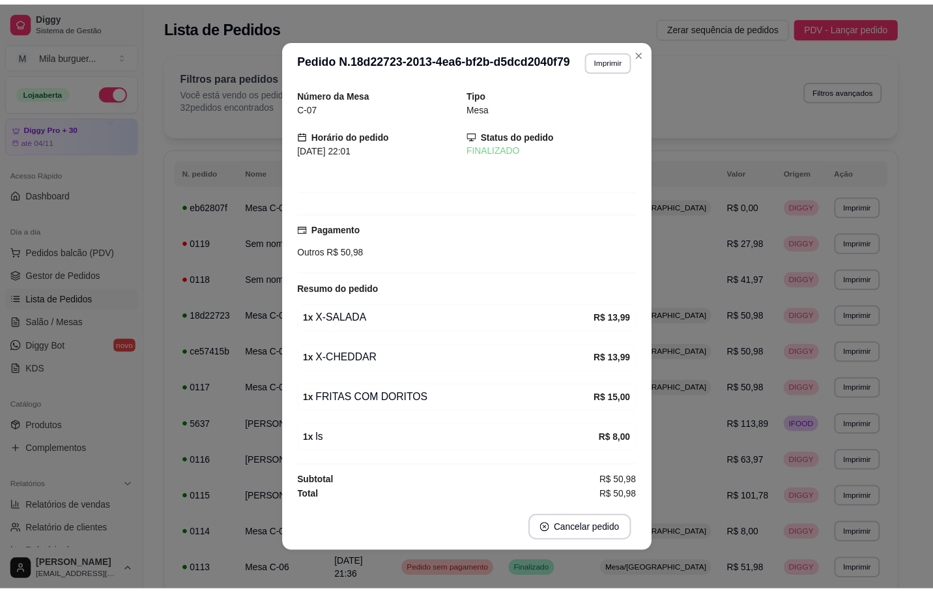
scroll to position [8, 0]
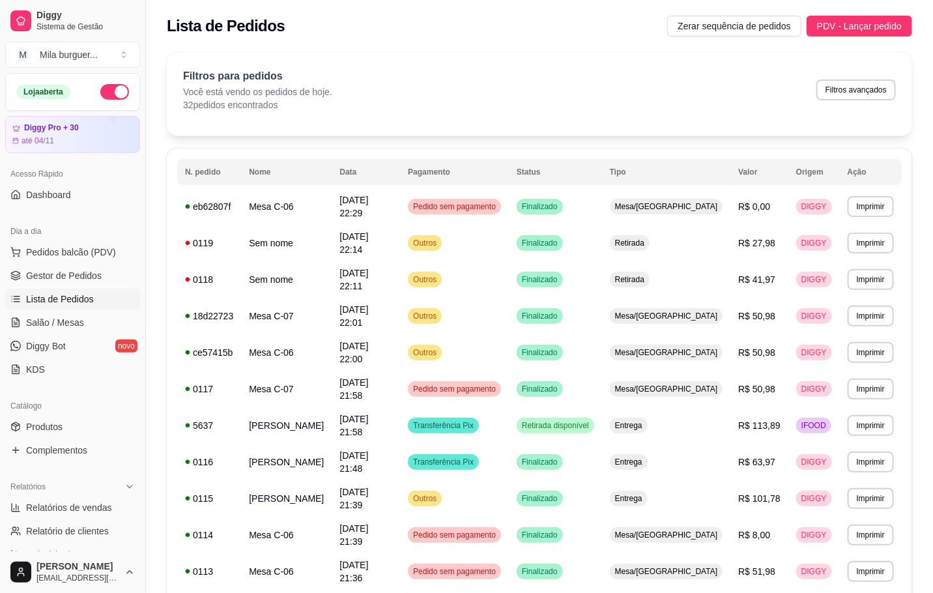
click at [110, 89] on button "button" at bounding box center [114, 92] width 29 height 16
click at [45, 278] on span "Gestor de Pedidos" at bounding box center [64, 275] width 76 height 13
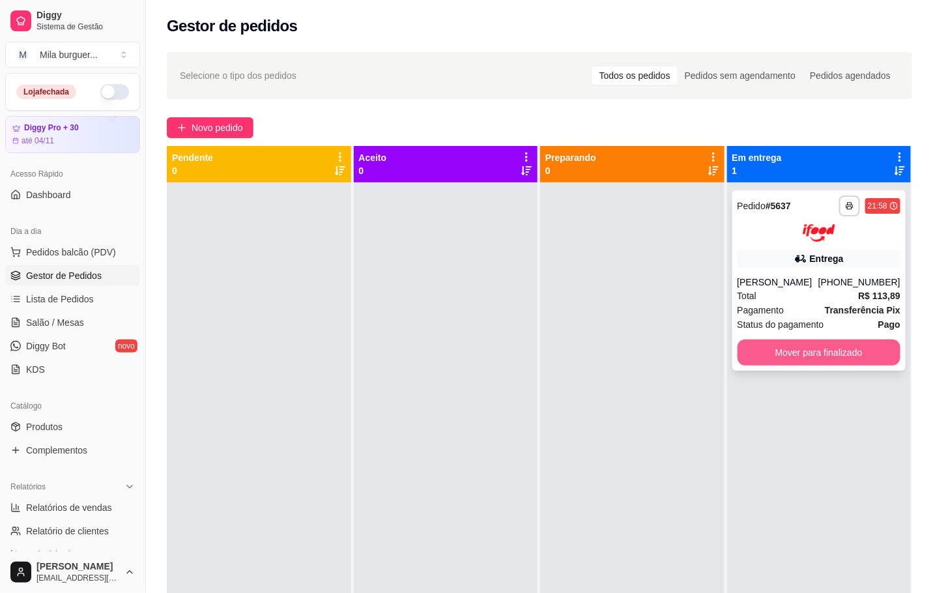
click at [791, 347] on button "Mover para finalizado" at bounding box center [820, 353] width 164 height 26
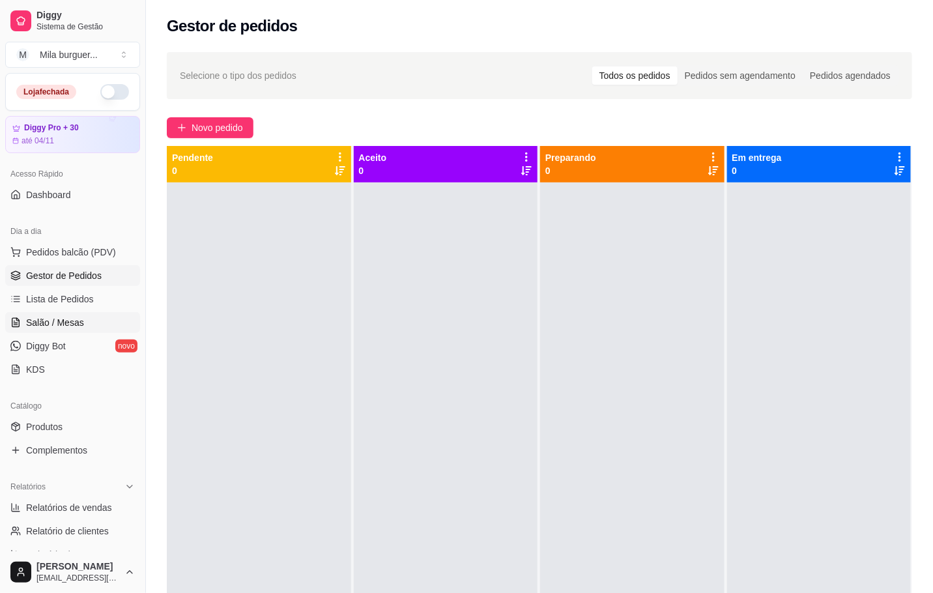
click at [86, 315] on link "Salão / Mesas" at bounding box center [72, 322] width 135 height 21
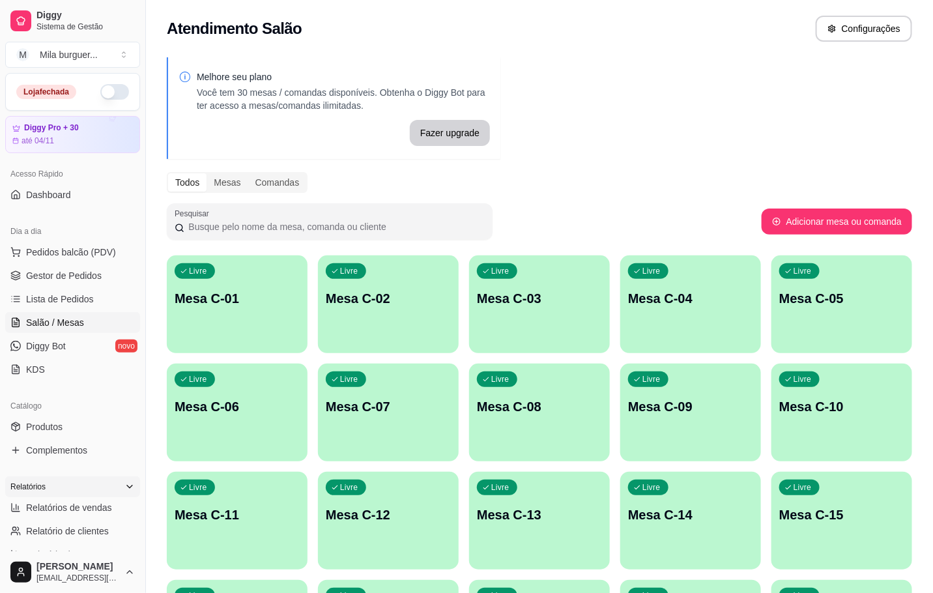
scroll to position [98, 0]
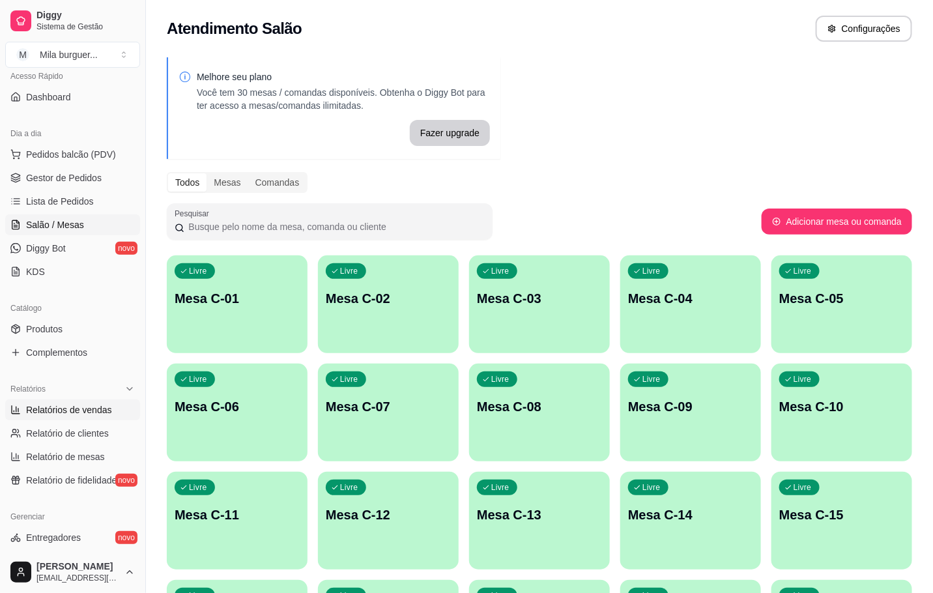
click at [90, 403] on span "Relatórios de vendas" at bounding box center [69, 409] width 86 height 13
select select "ALL"
select select "0"
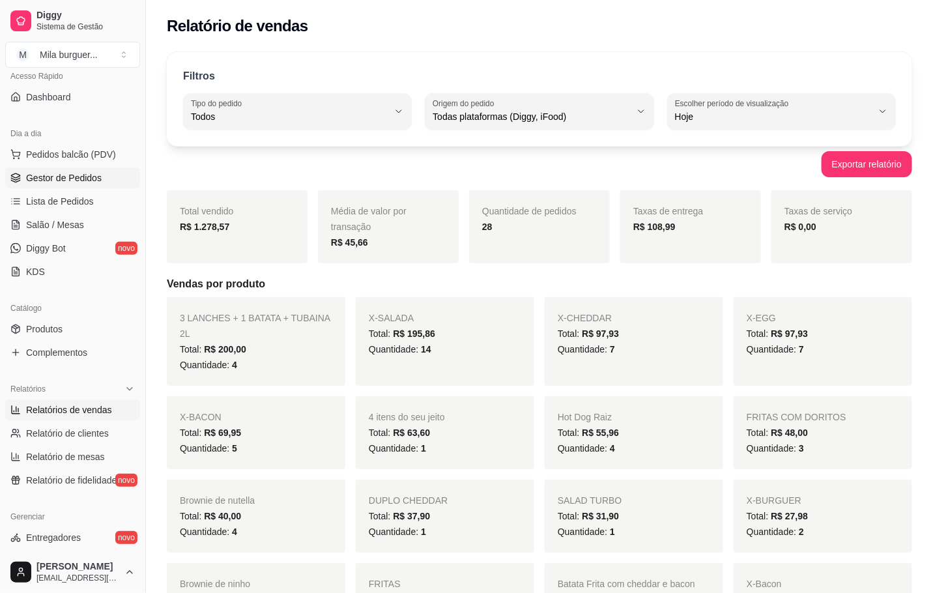
click at [59, 179] on span "Gestor de Pedidos" at bounding box center [64, 177] width 76 height 13
